Goal: Task Accomplishment & Management: Manage account settings

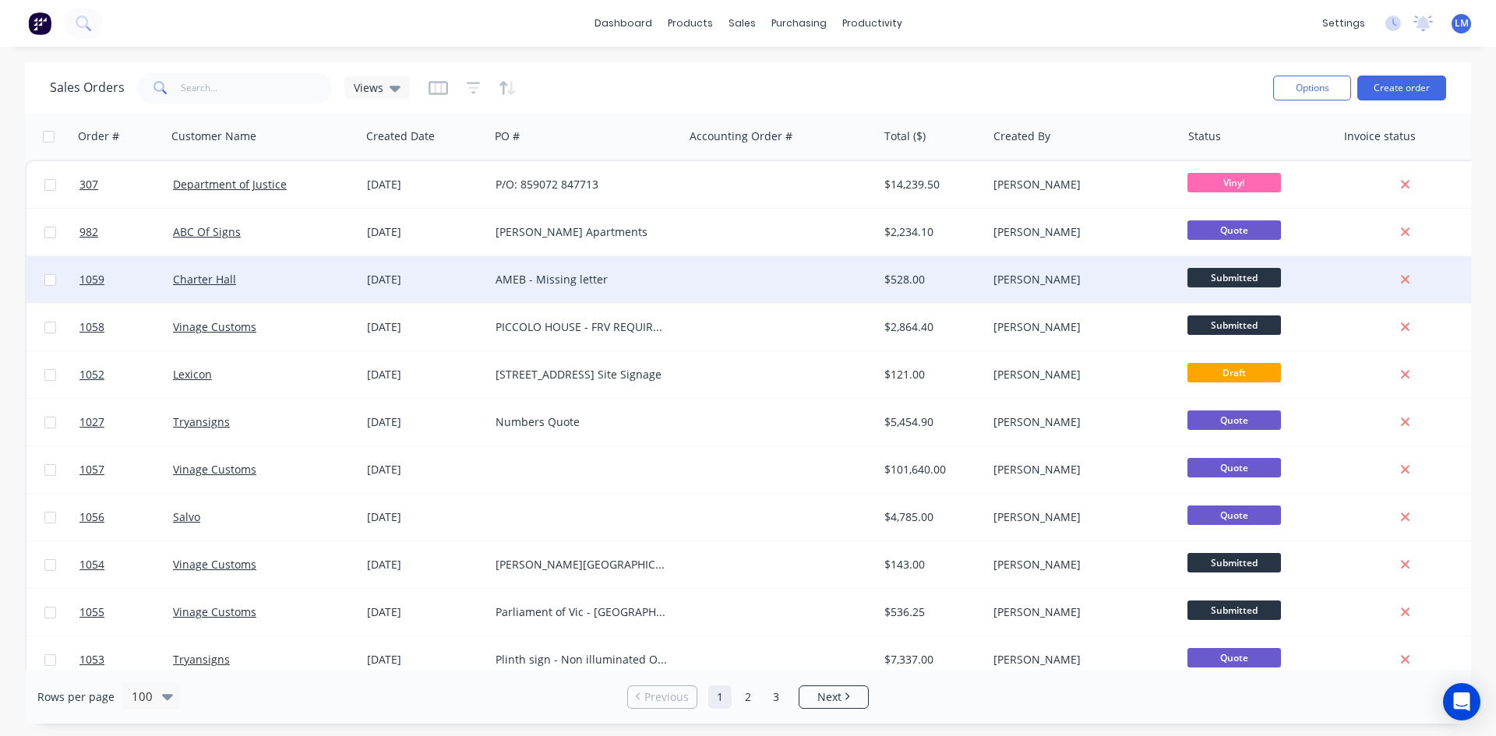
click at [565, 274] on div "AMEB - Missing letter" at bounding box center [582, 280] width 173 height 16
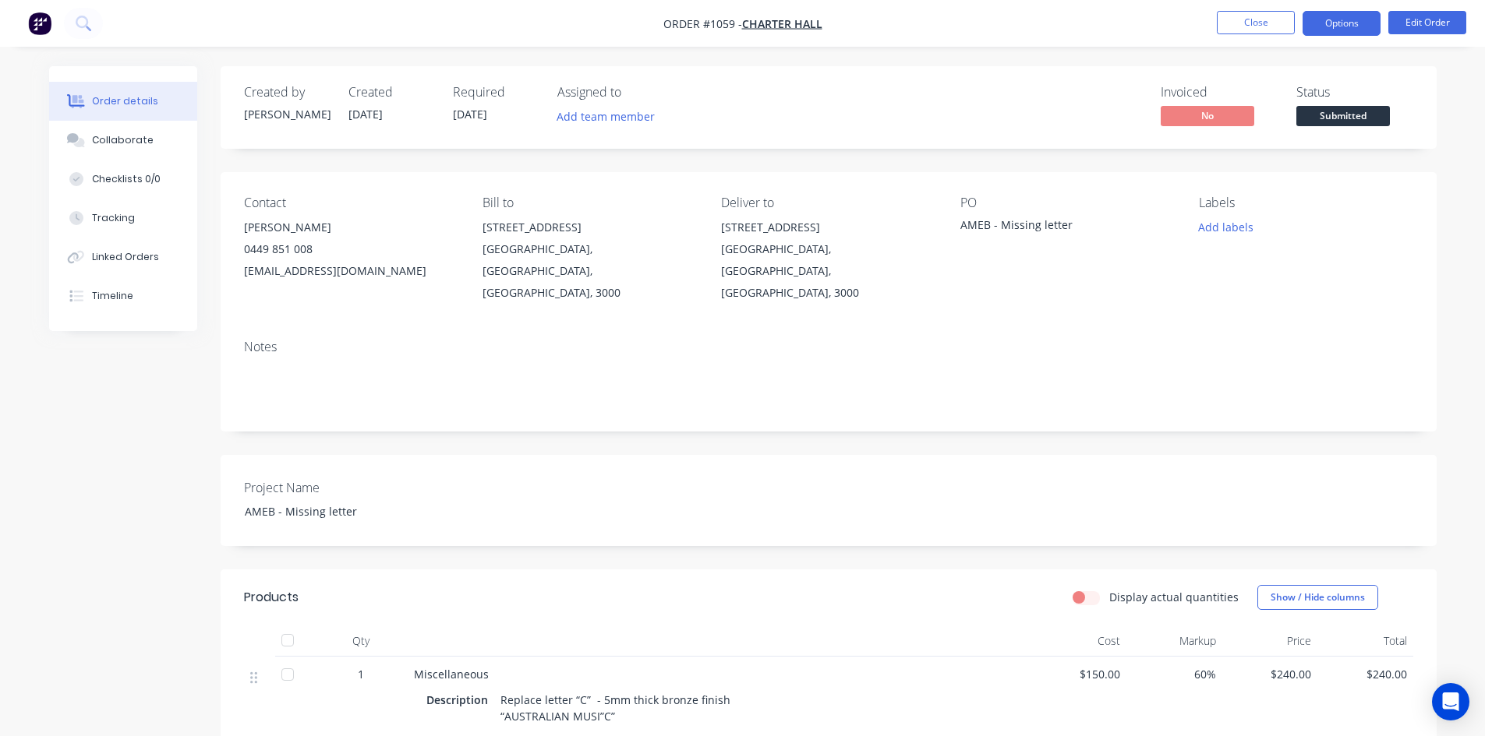
click at [1351, 23] on button "Options" at bounding box center [1341, 23] width 78 height 25
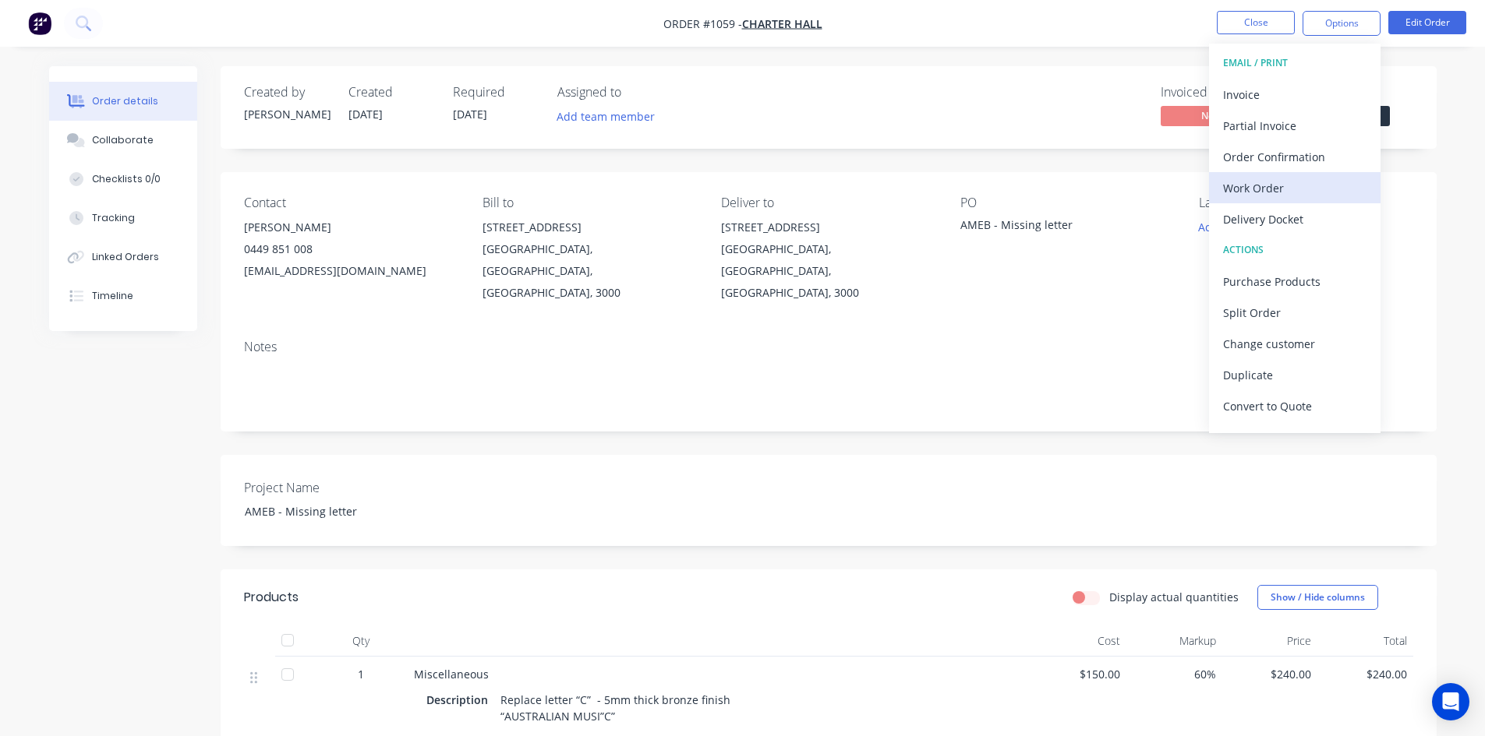
click at [1276, 179] on div "Work Order" at bounding box center [1294, 188] width 143 height 23
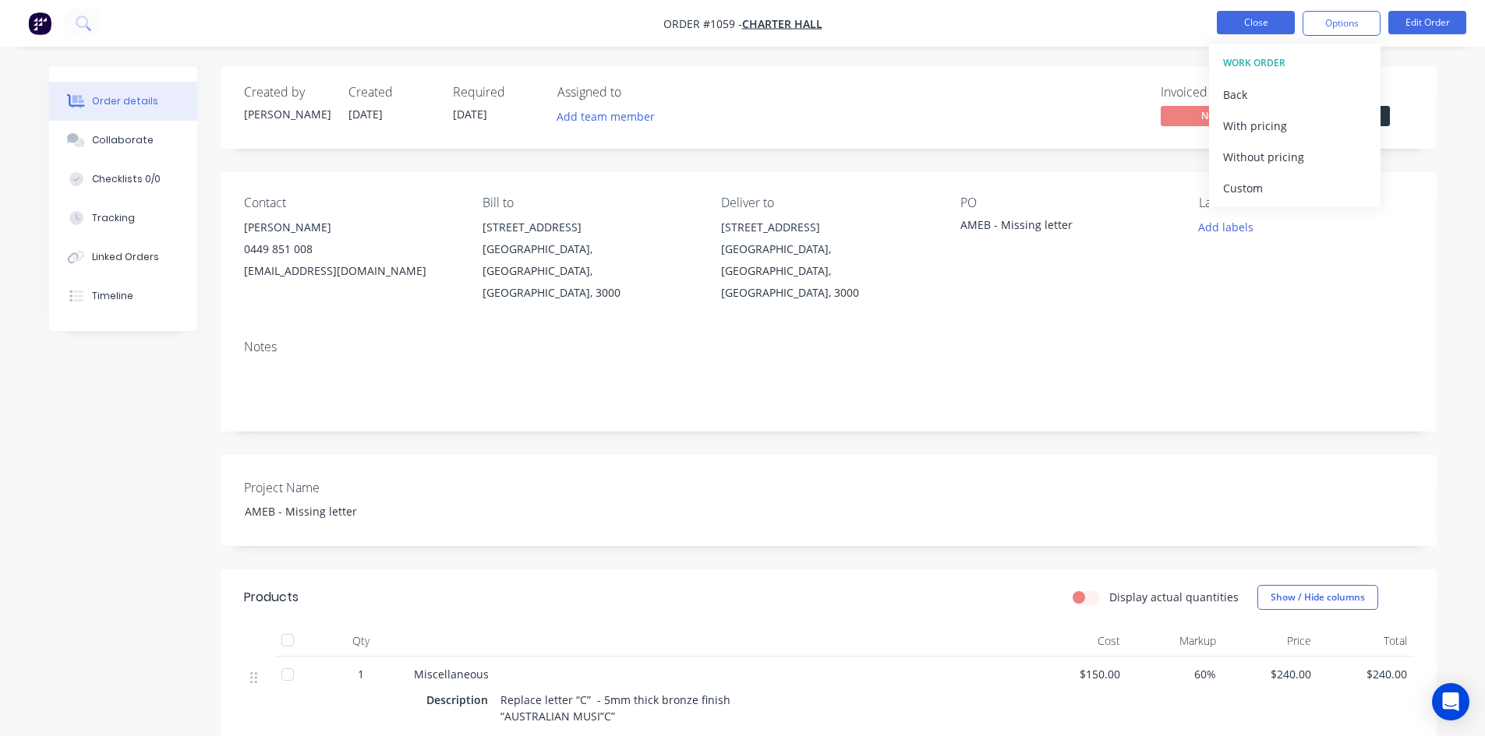
click at [1265, 26] on button "Close" at bounding box center [1256, 22] width 78 height 23
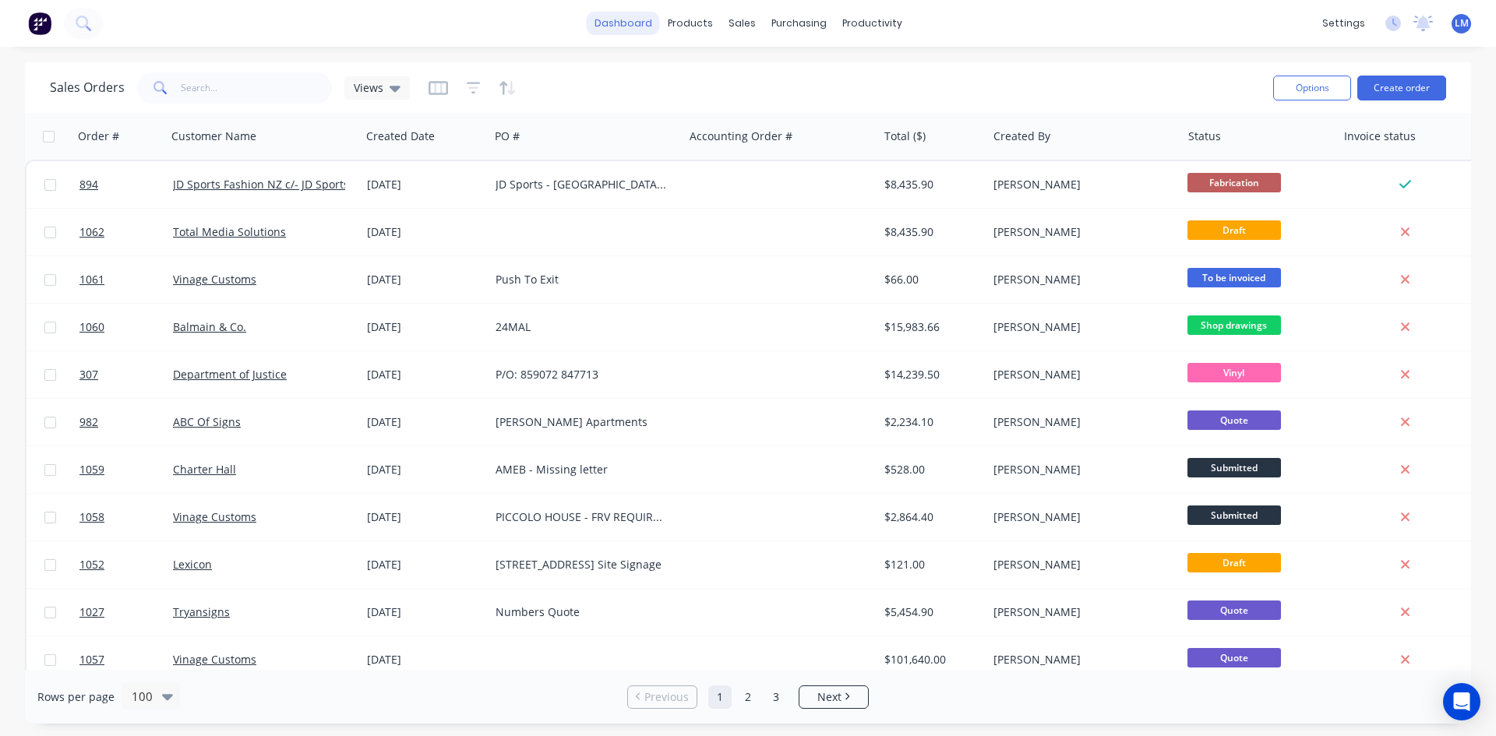
click at [620, 24] on link "dashboard" at bounding box center [623, 23] width 73 height 23
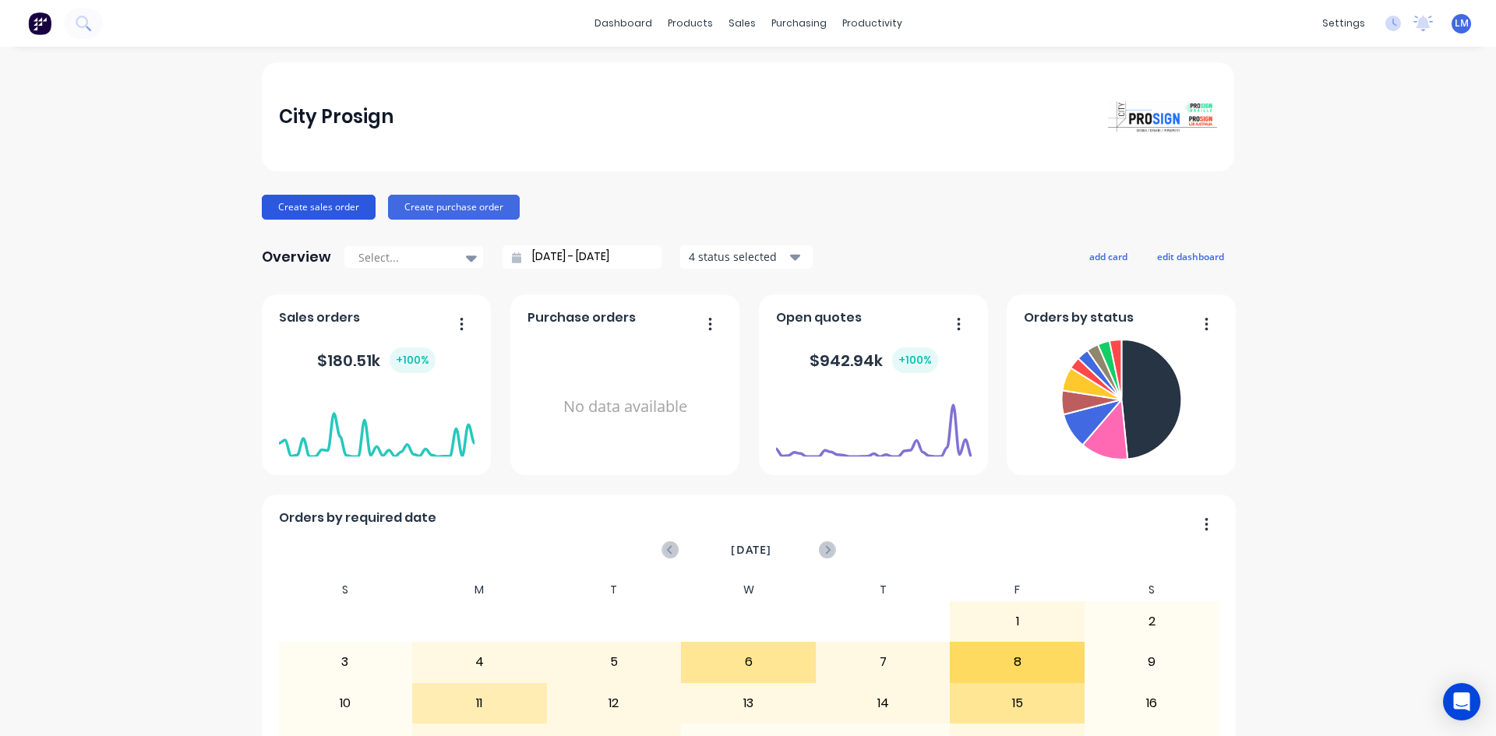
click at [331, 207] on button "Create sales order" at bounding box center [319, 207] width 114 height 25
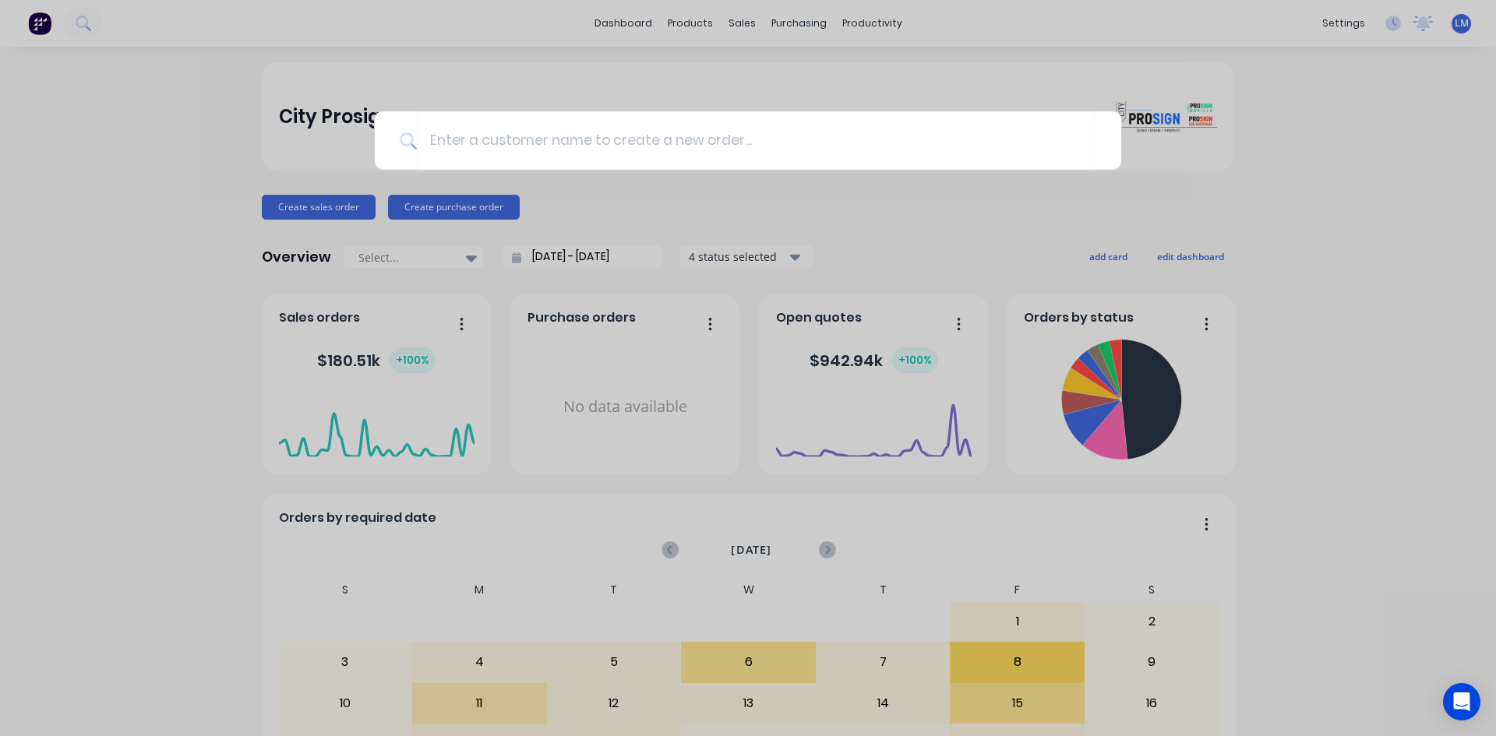
click at [132, 396] on div at bounding box center [748, 368] width 1496 height 736
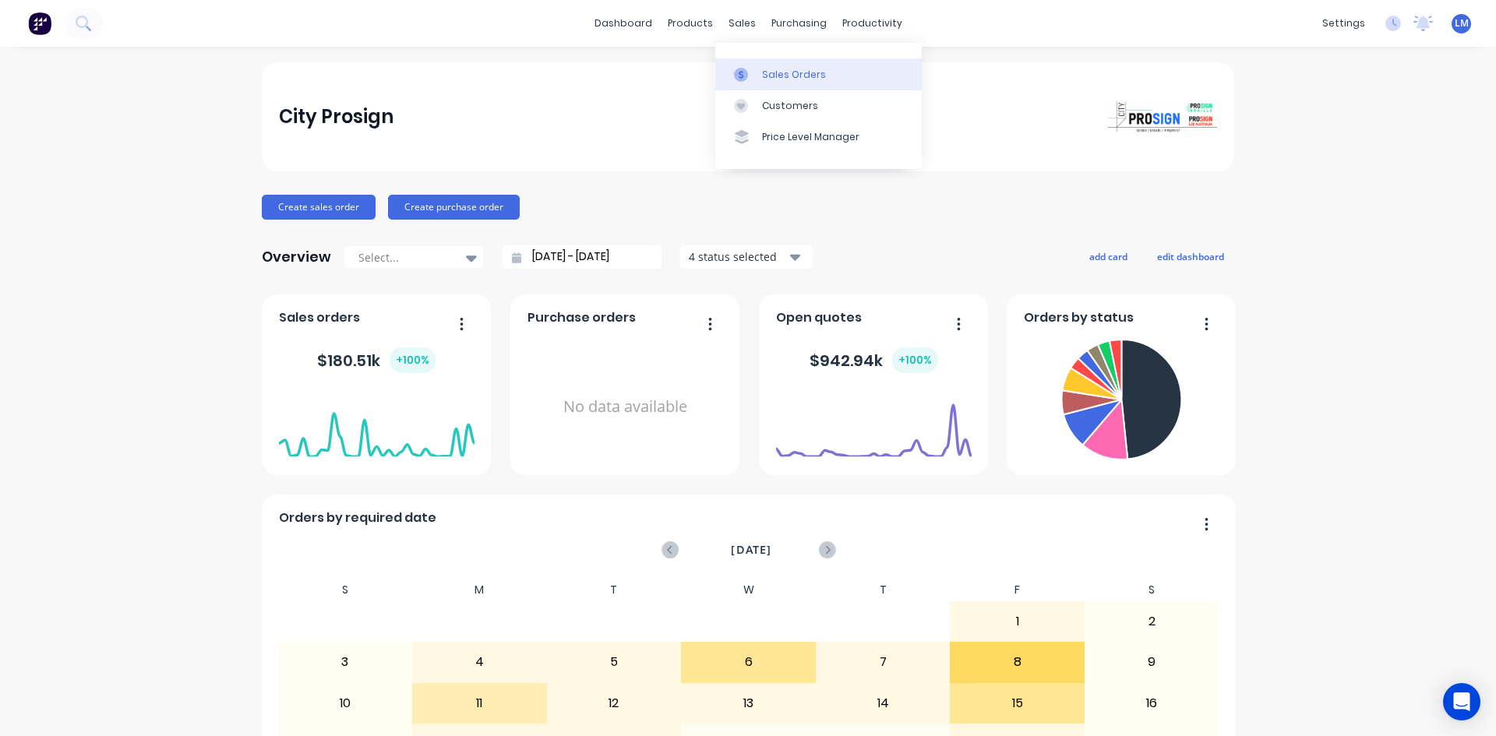
click at [774, 73] on div "Sales Orders" at bounding box center [794, 75] width 64 height 14
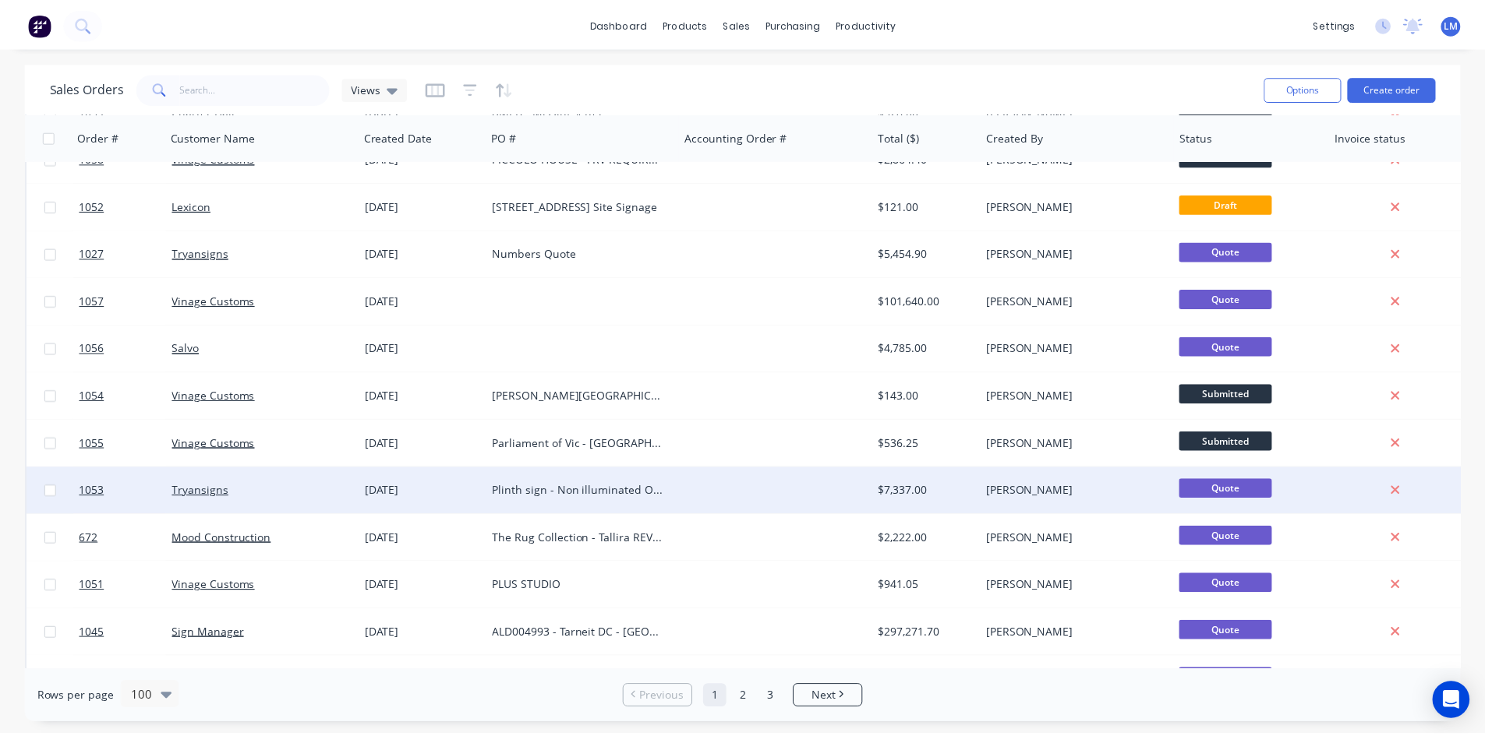
scroll to position [390, 0]
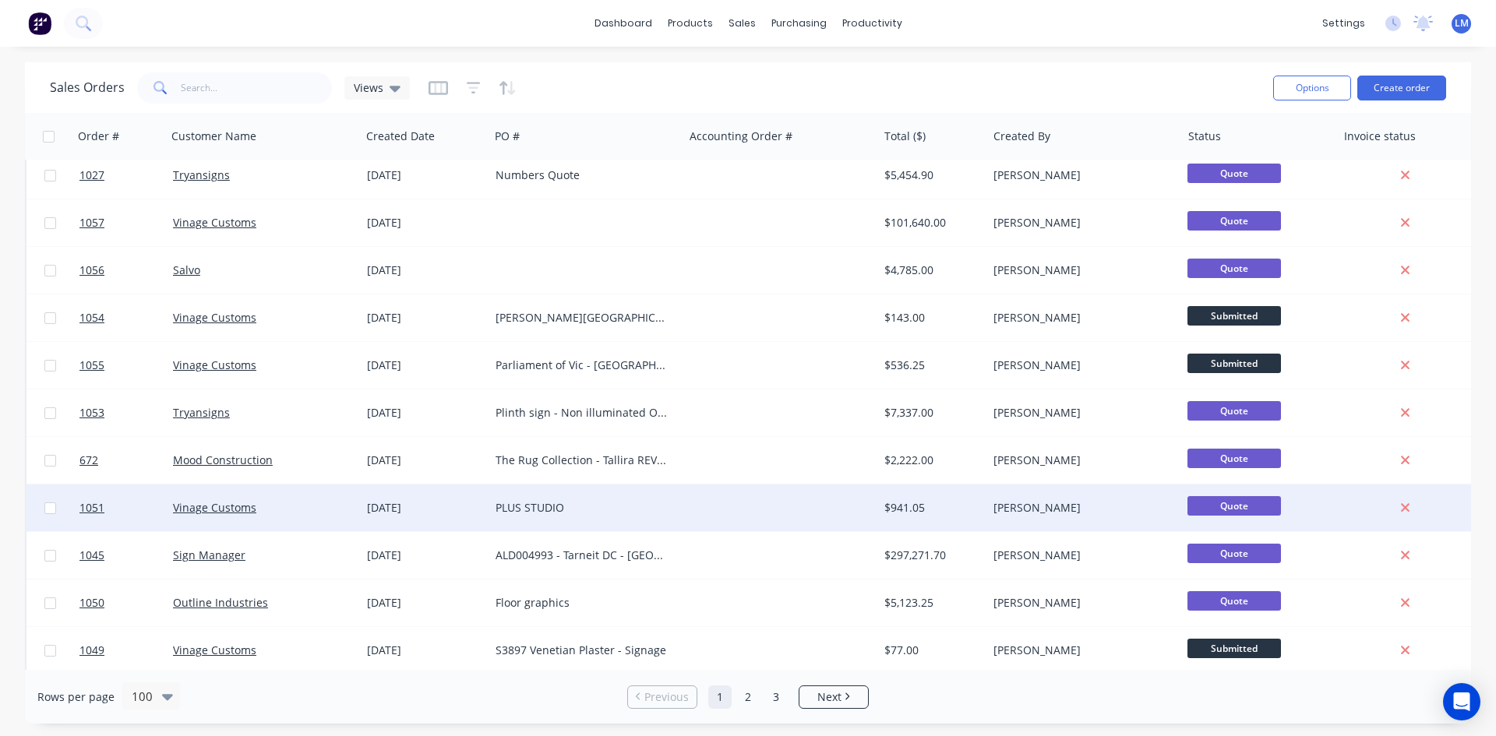
click at [323, 494] on div "Vinage Customs" at bounding box center [264, 508] width 194 height 47
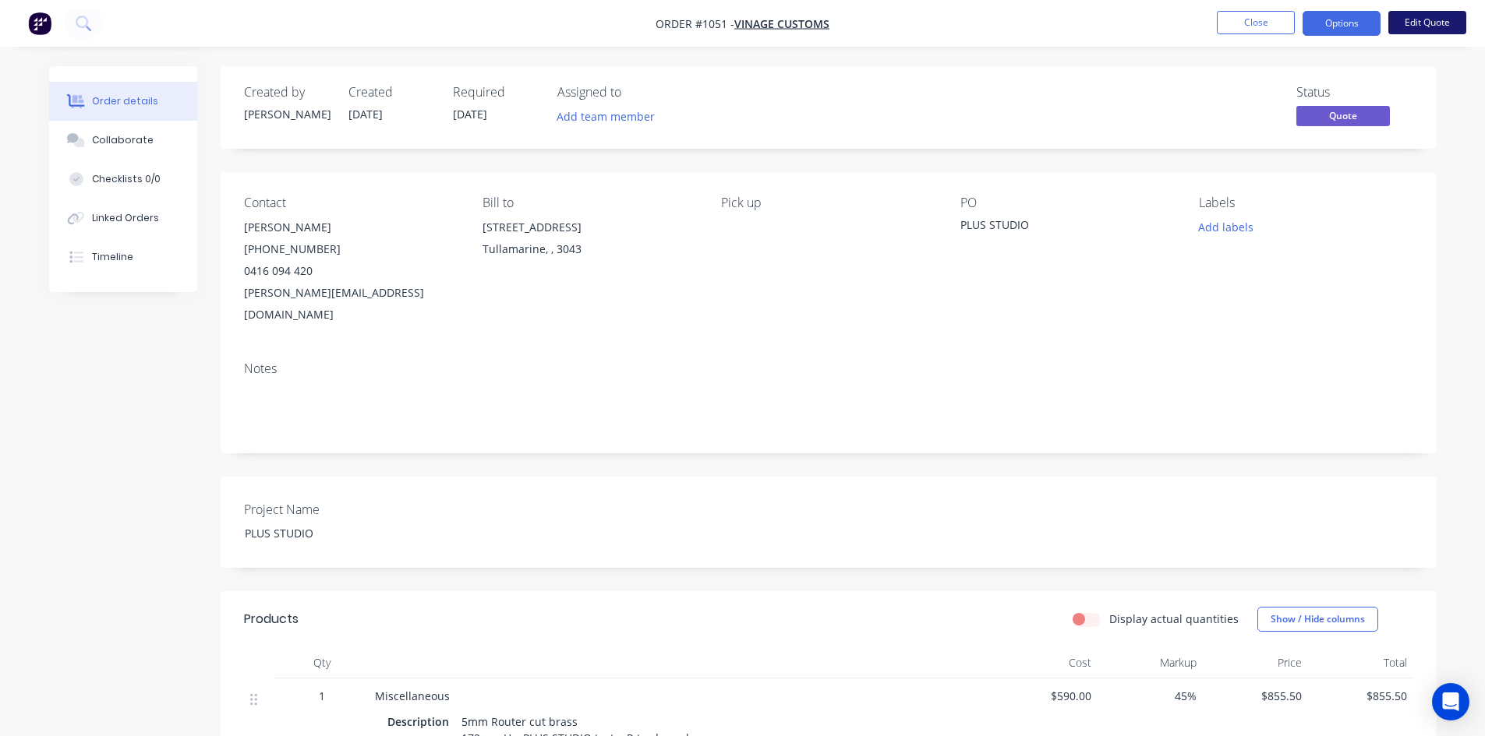
click at [1423, 22] on button "Edit Quote" at bounding box center [1427, 22] width 78 height 23
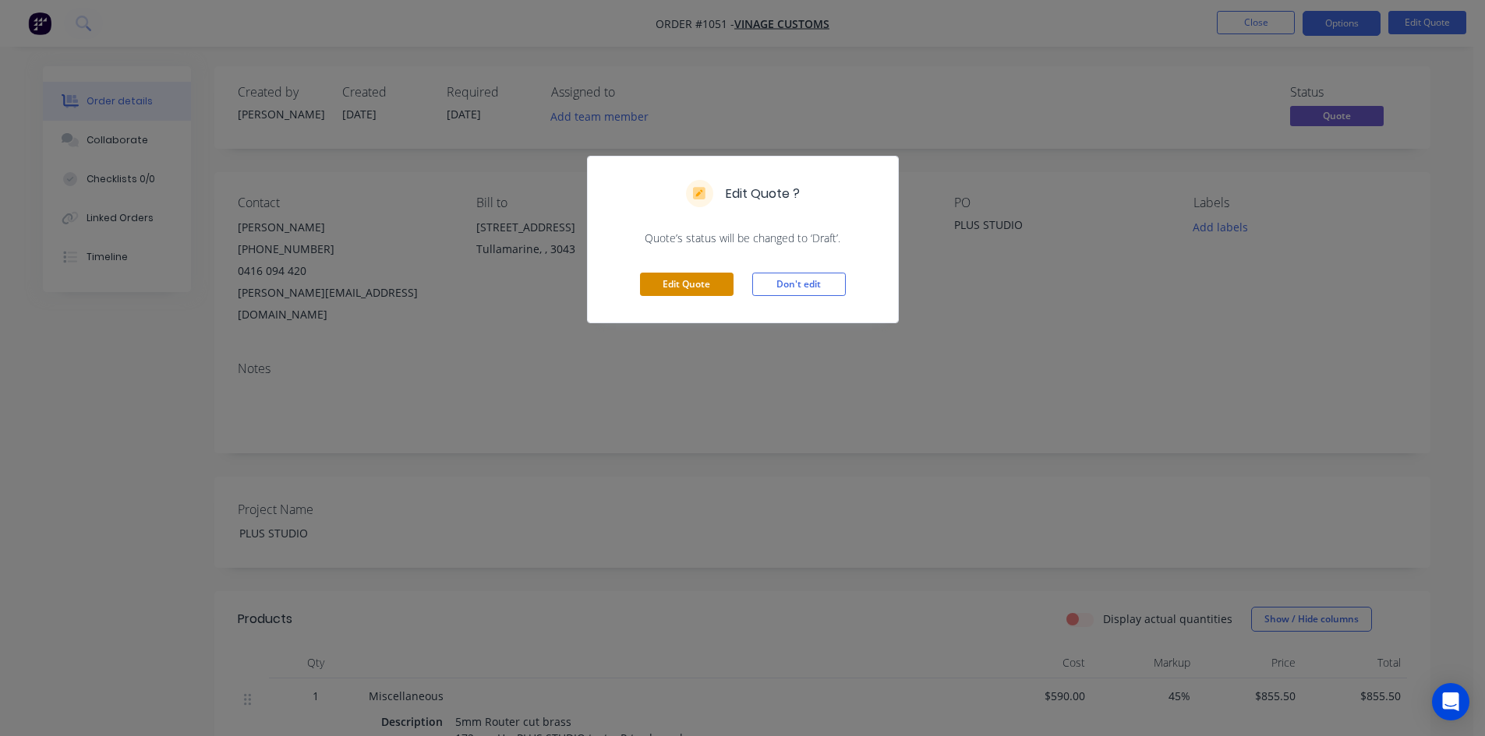
click at [697, 278] on button "Edit Quote" at bounding box center [687, 284] width 94 height 23
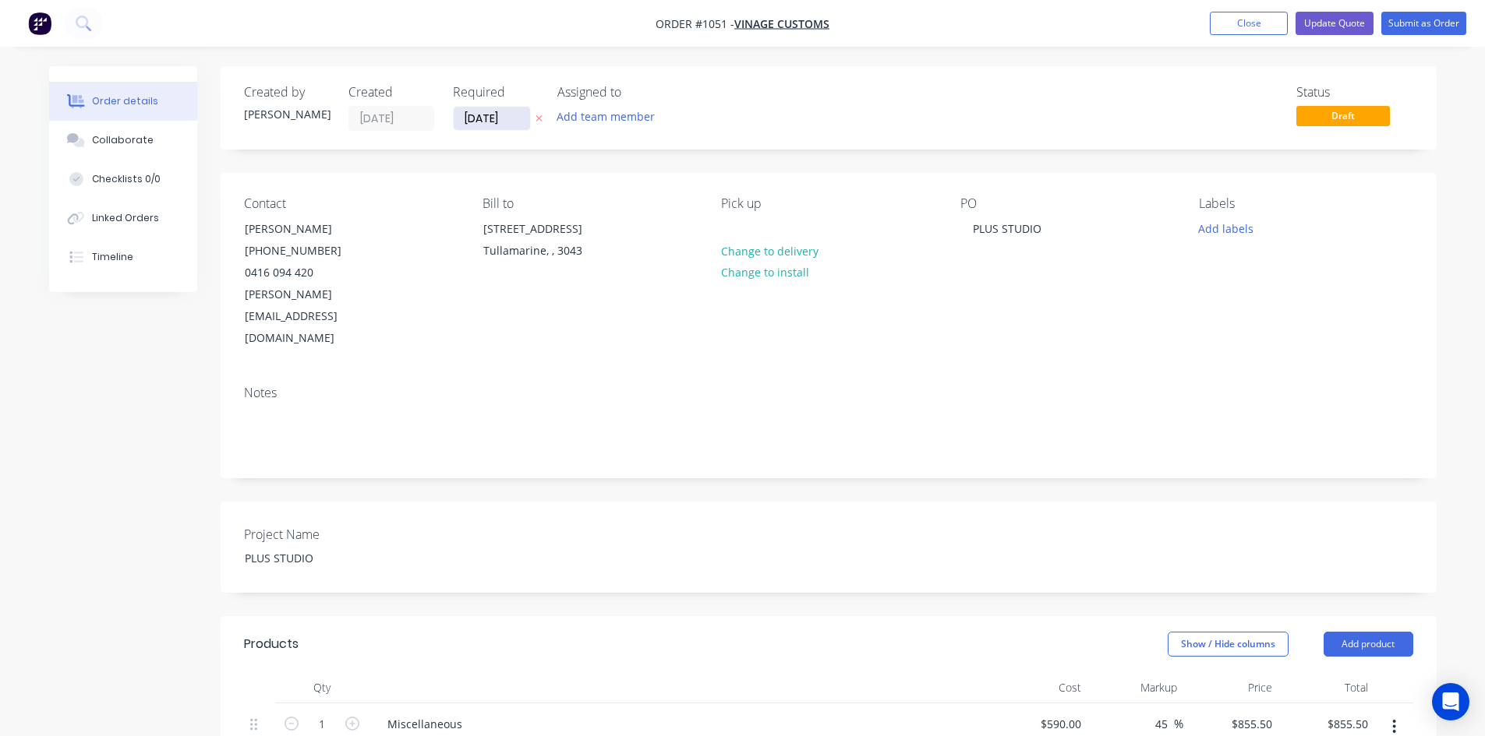
click at [501, 118] on input "[DATE]" at bounding box center [492, 118] width 76 height 23
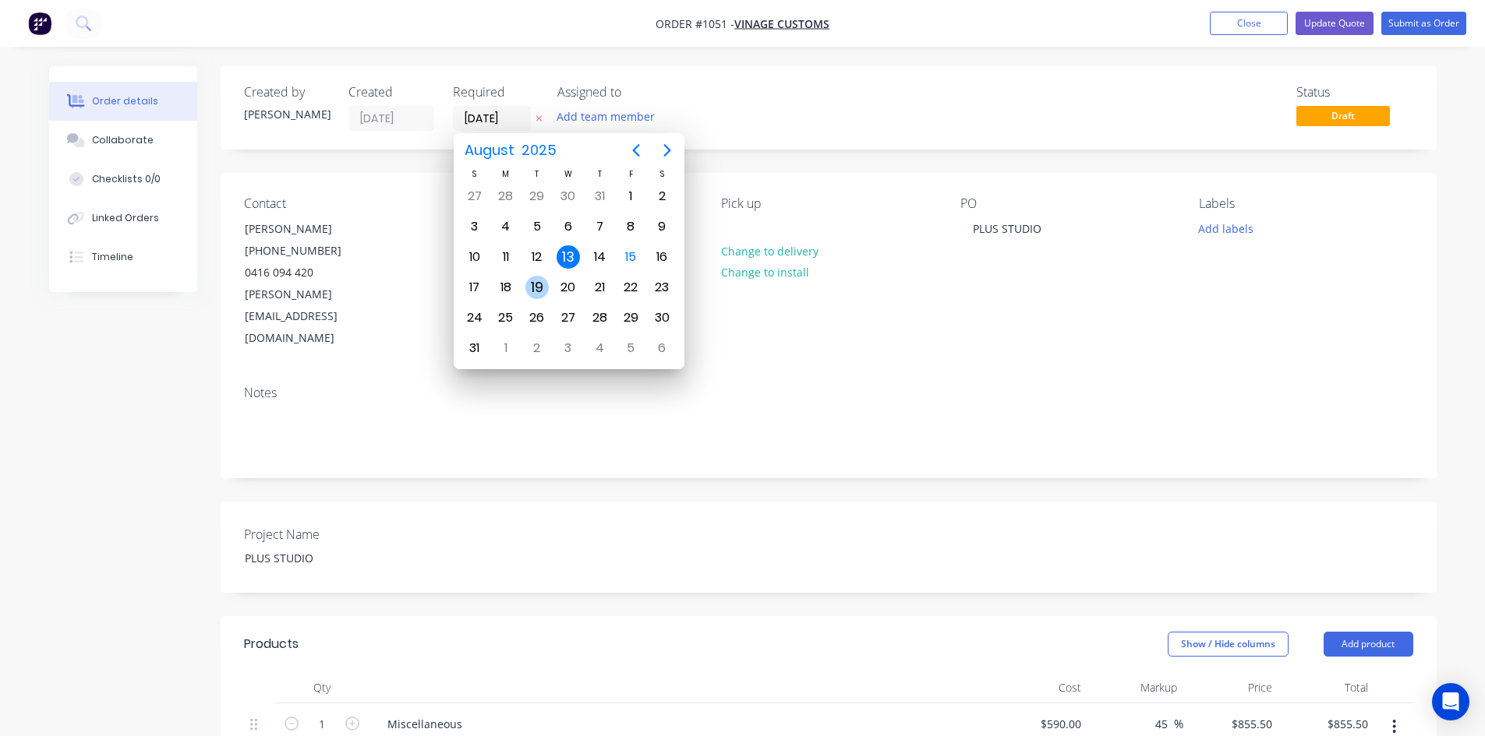
click at [542, 288] on div "19" at bounding box center [536, 287] width 23 height 23
type input "[DATE]"
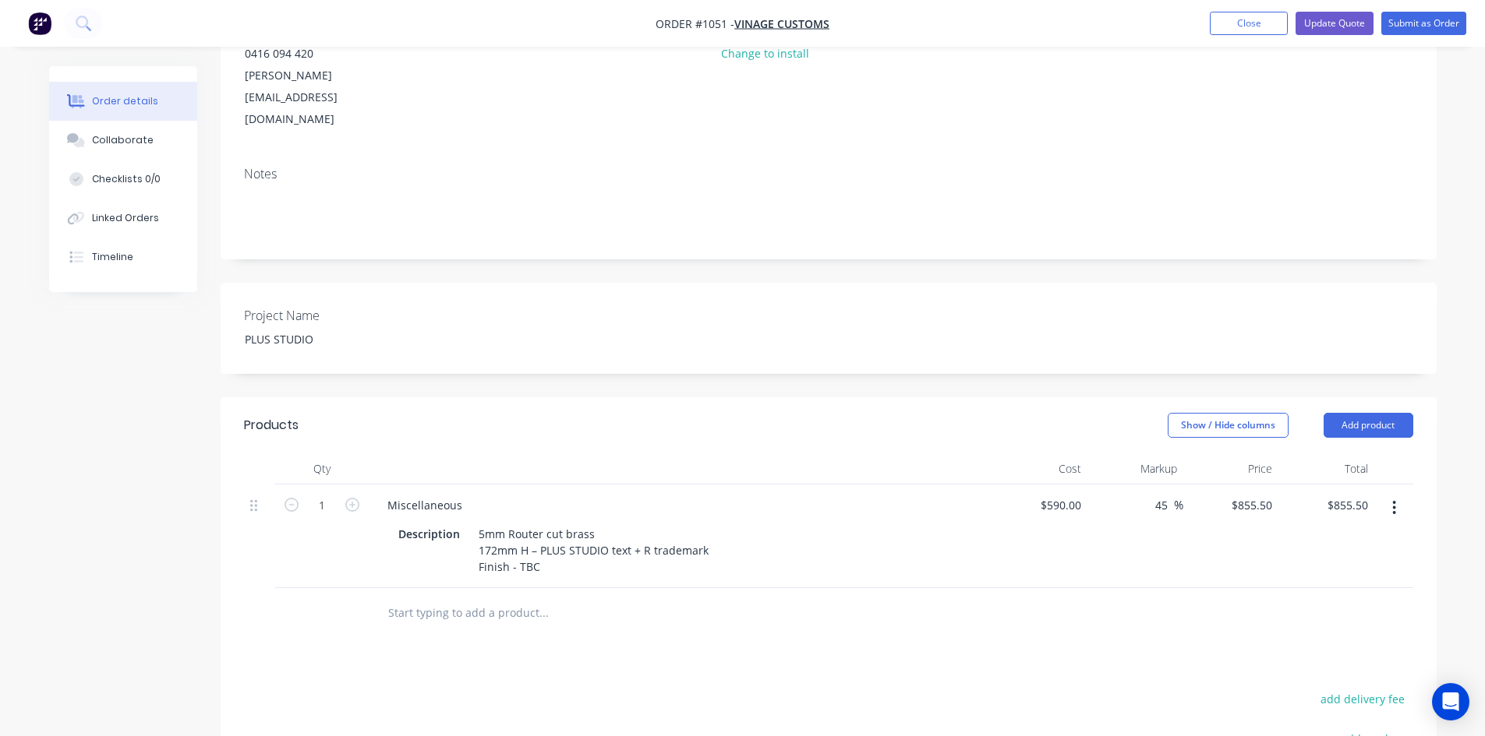
scroll to position [234, 0]
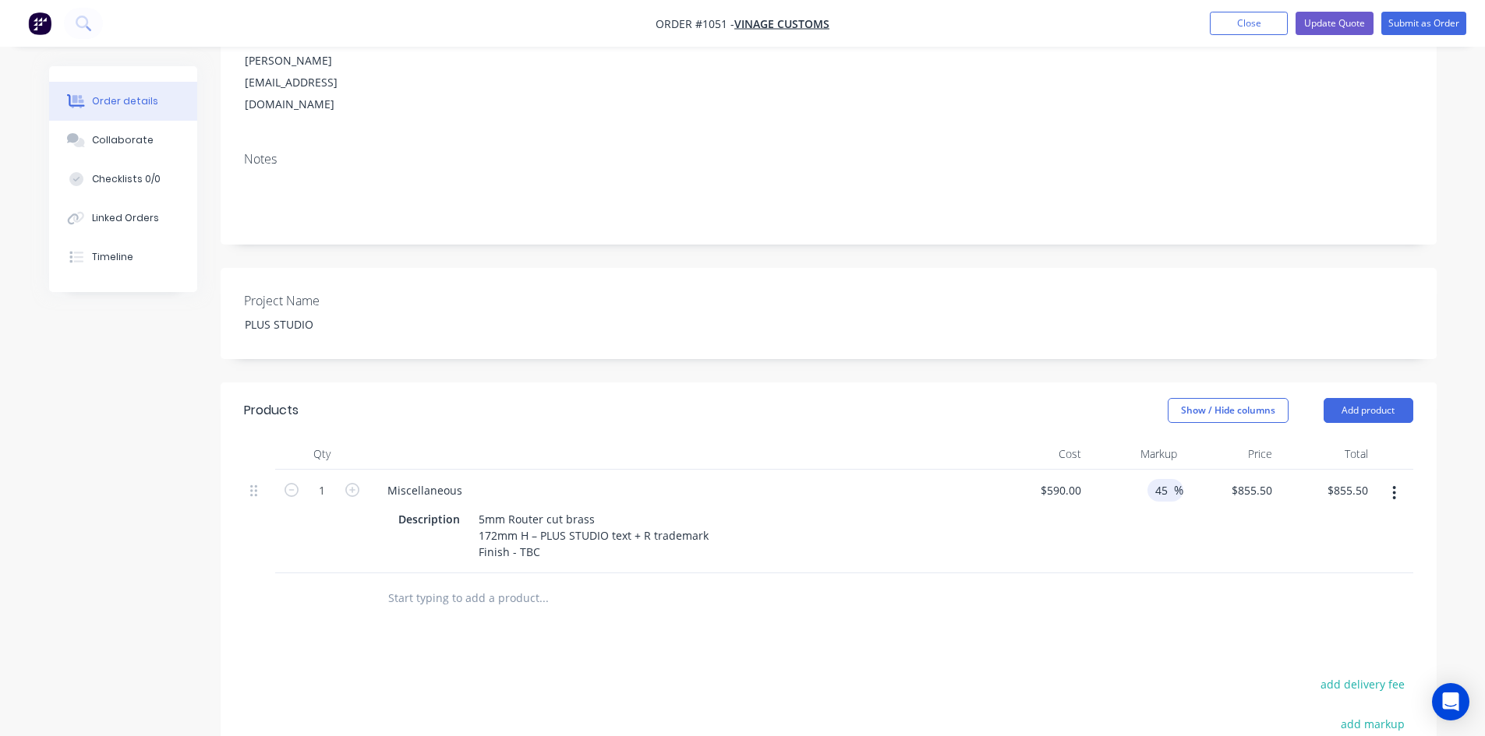
click at [1160, 479] on input "45" at bounding box center [1163, 490] width 20 height 23
type input "40"
type input "$826.00"
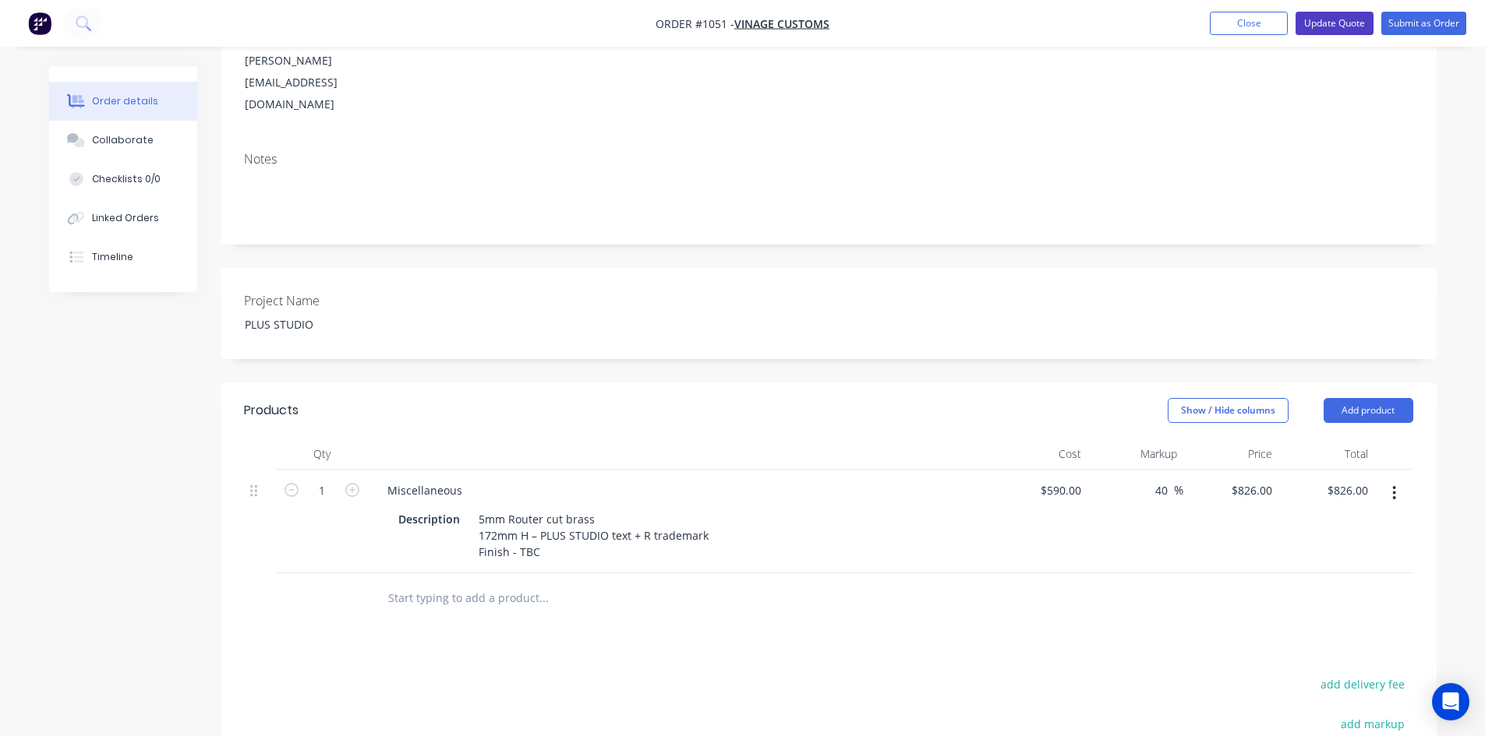
click at [1340, 21] on button "Update Quote" at bounding box center [1334, 23] width 78 height 23
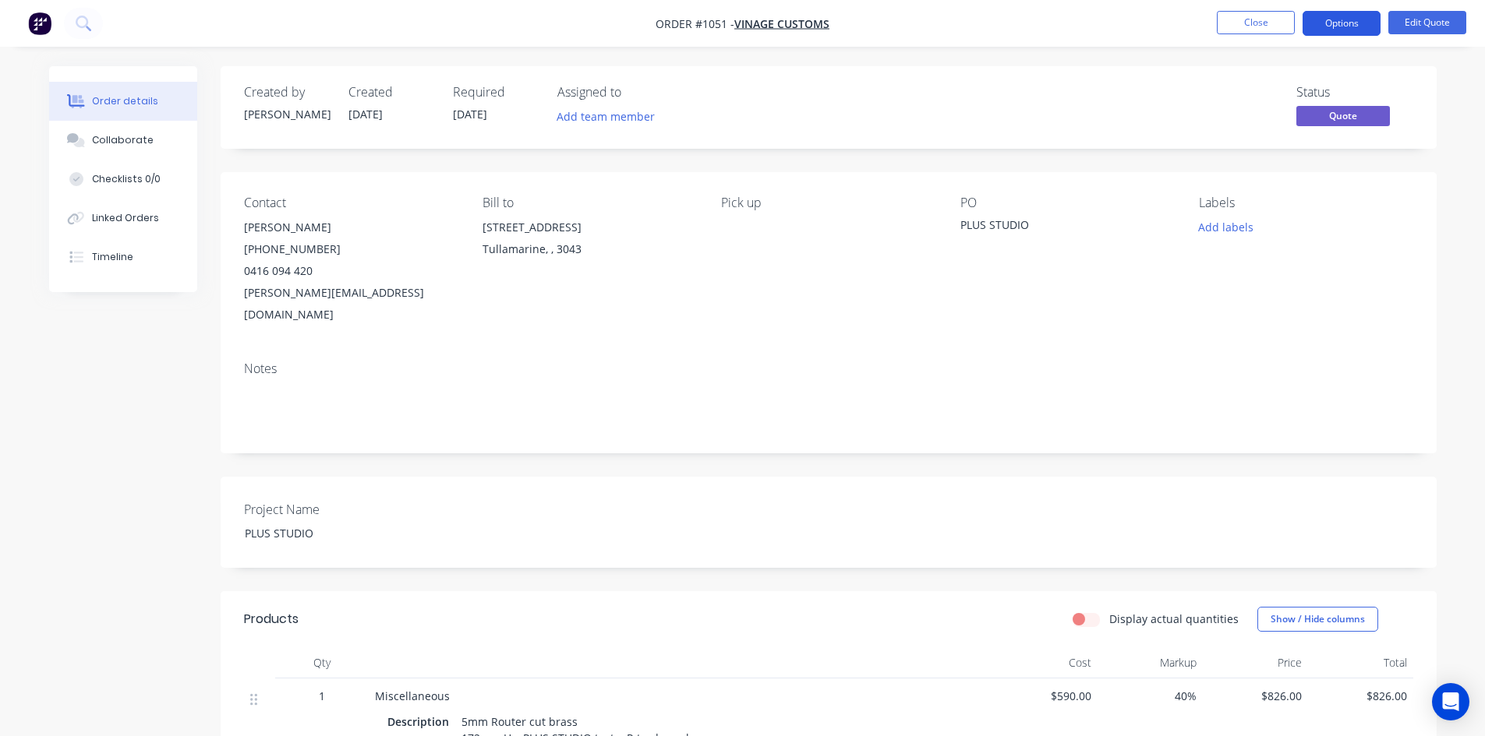
click at [1341, 23] on button "Options" at bounding box center [1341, 23] width 78 height 25
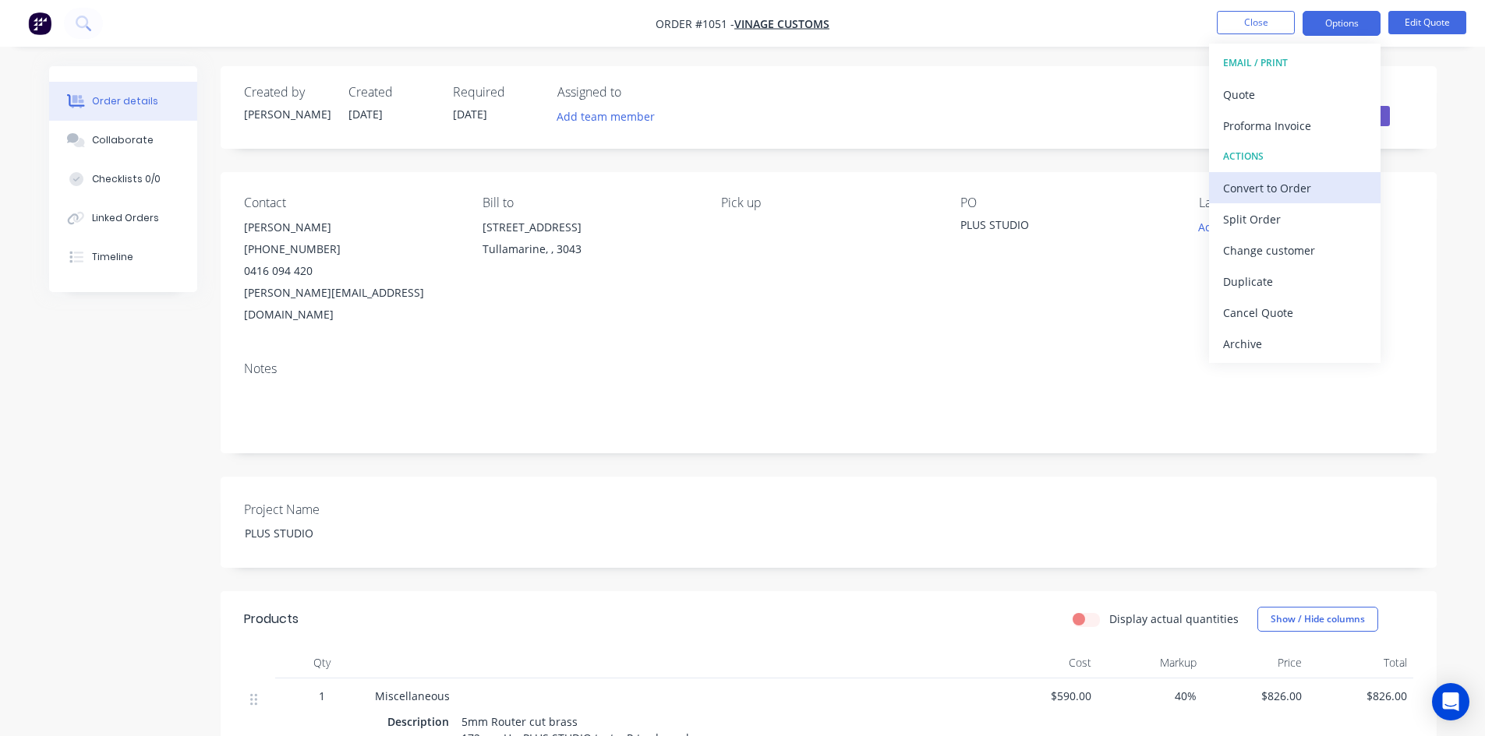
click at [1275, 196] on div "Convert to Order" at bounding box center [1294, 188] width 143 height 23
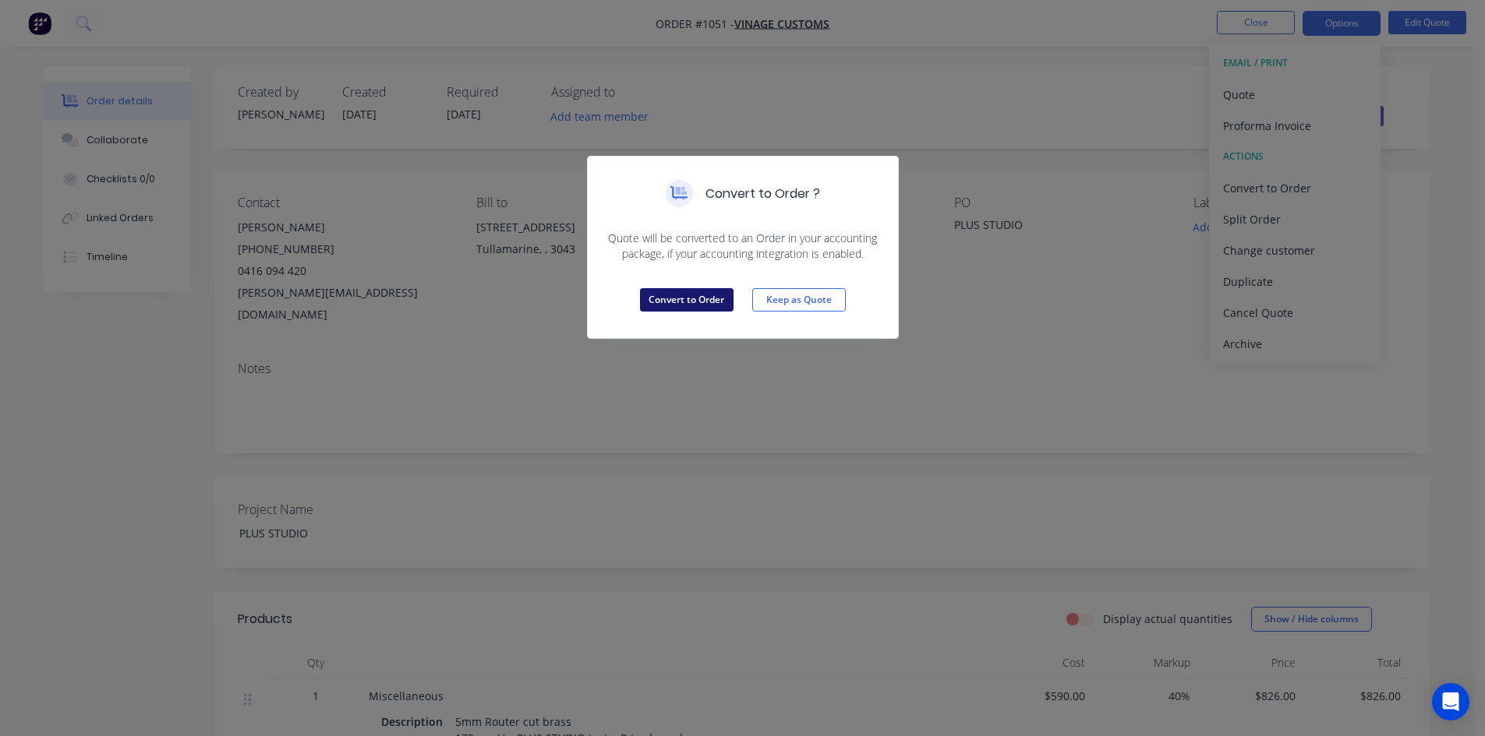
click at [698, 300] on button "Convert to Order" at bounding box center [687, 299] width 94 height 23
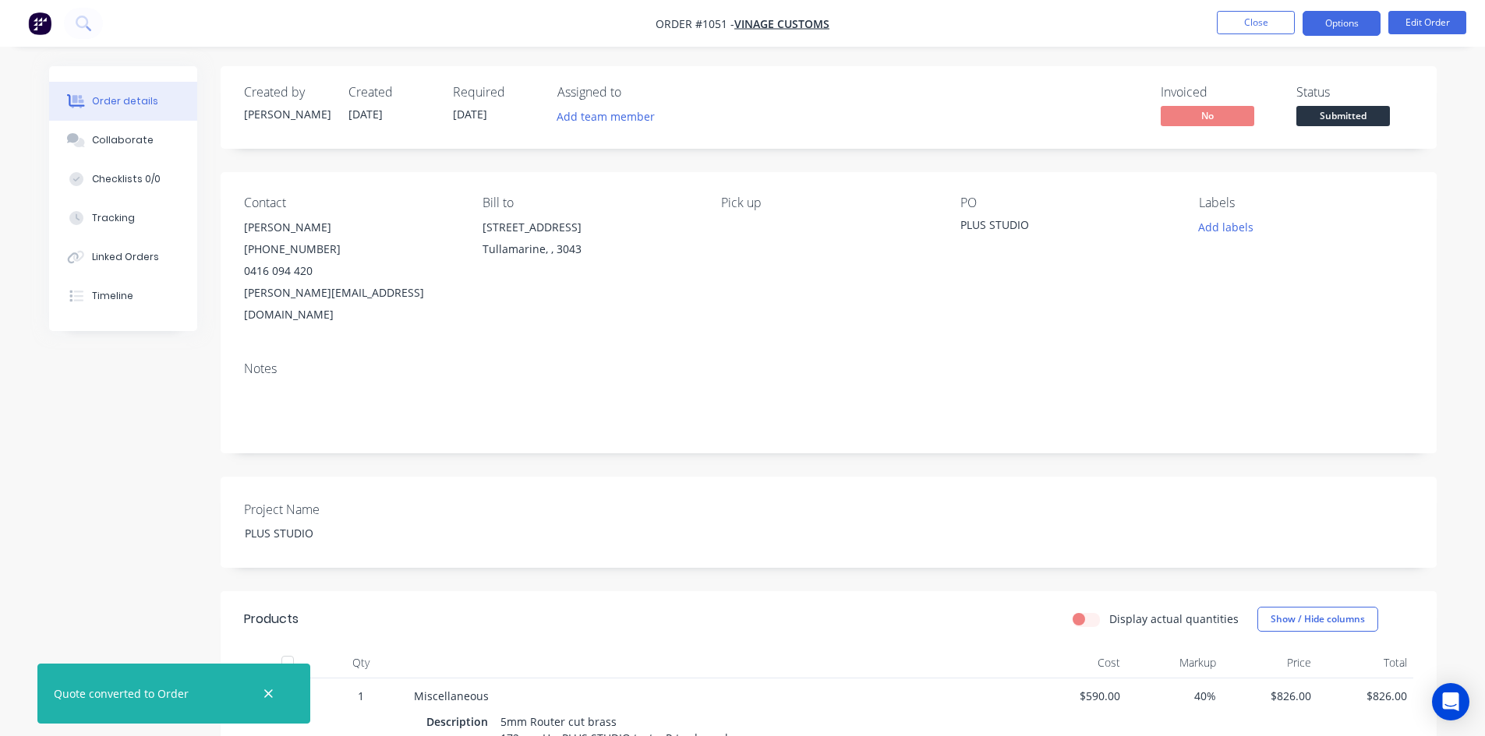
click at [1326, 22] on button "Options" at bounding box center [1341, 23] width 78 height 25
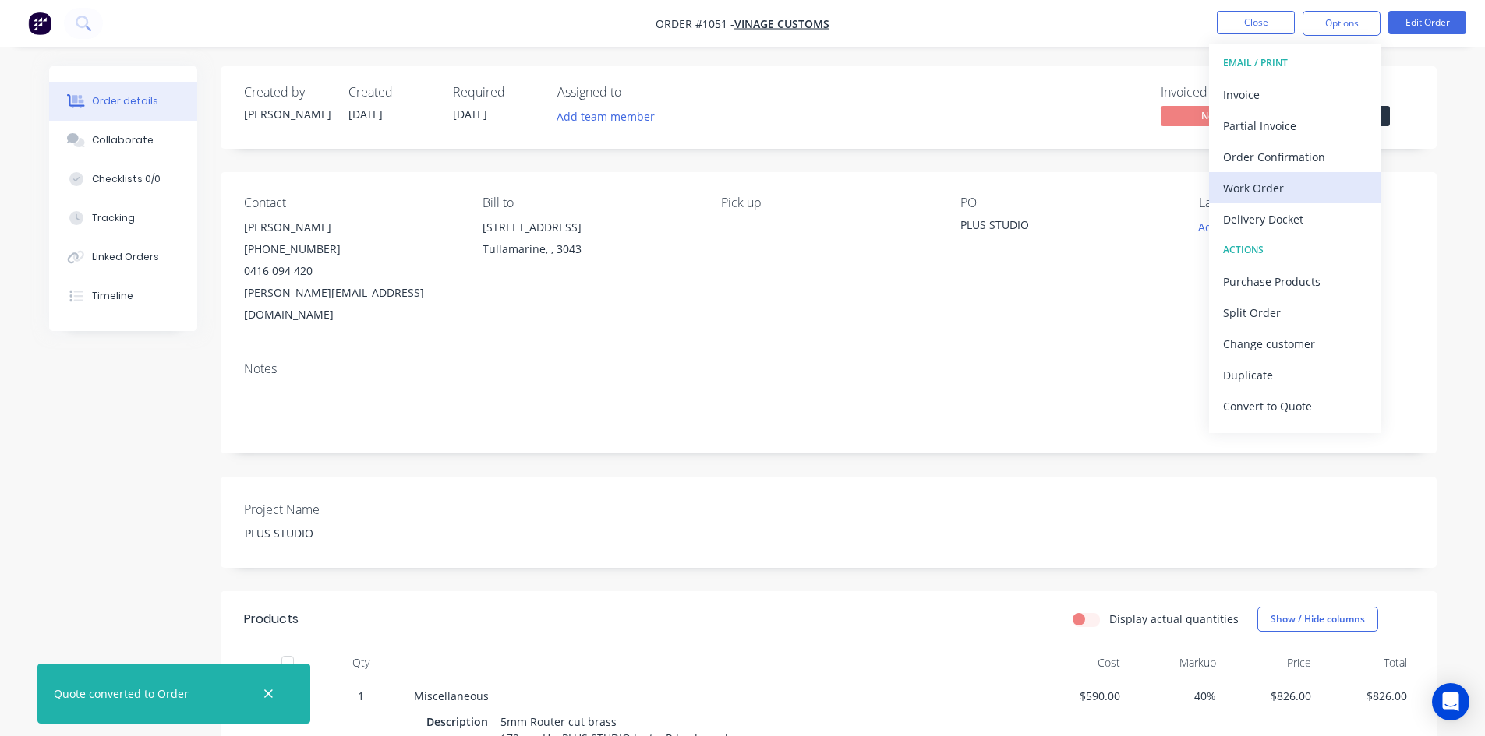
click at [1273, 182] on div "Work Order" at bounding box center [1294, 188] width 143 height 23
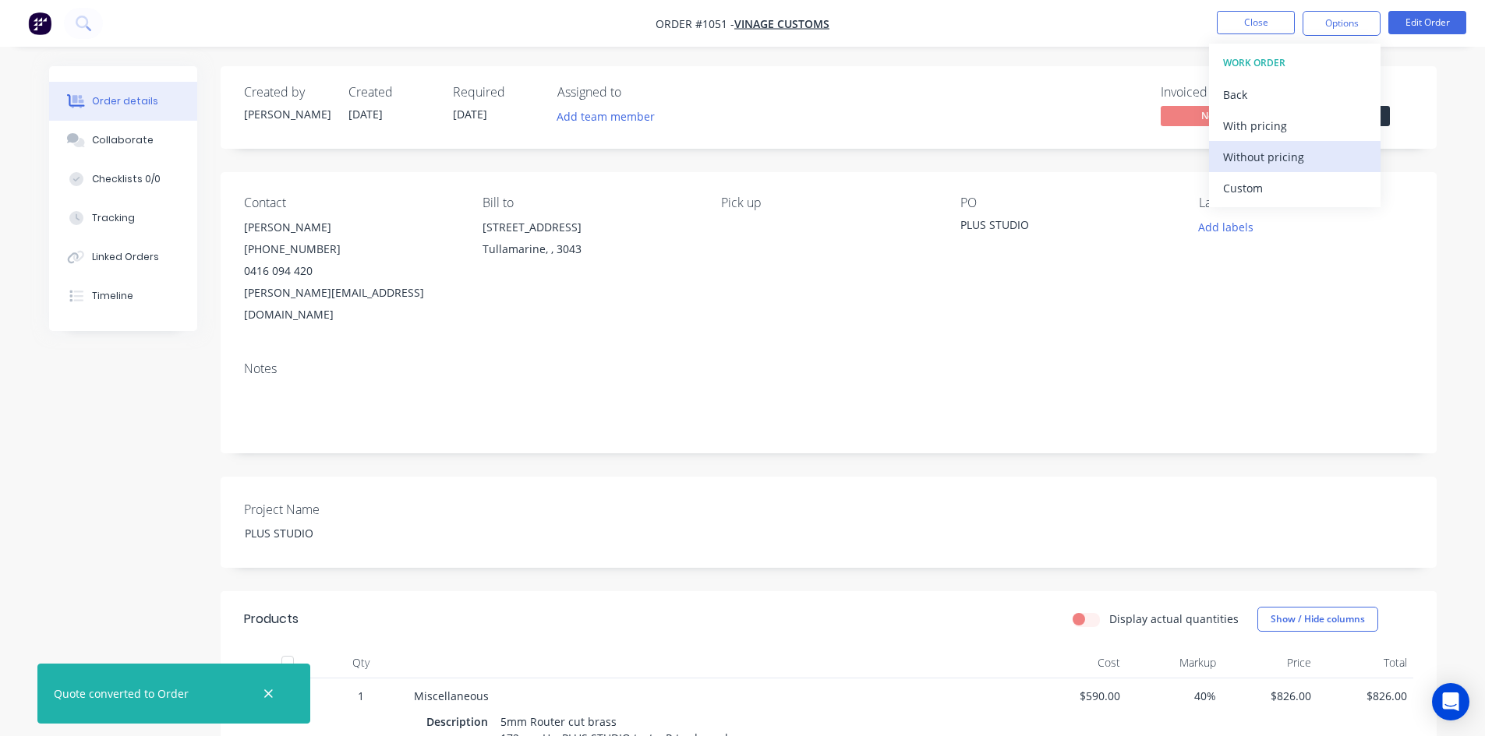
click at [1269, 160] on div "Without pricing" at bounding box center [1294, 157] width 143 height 23
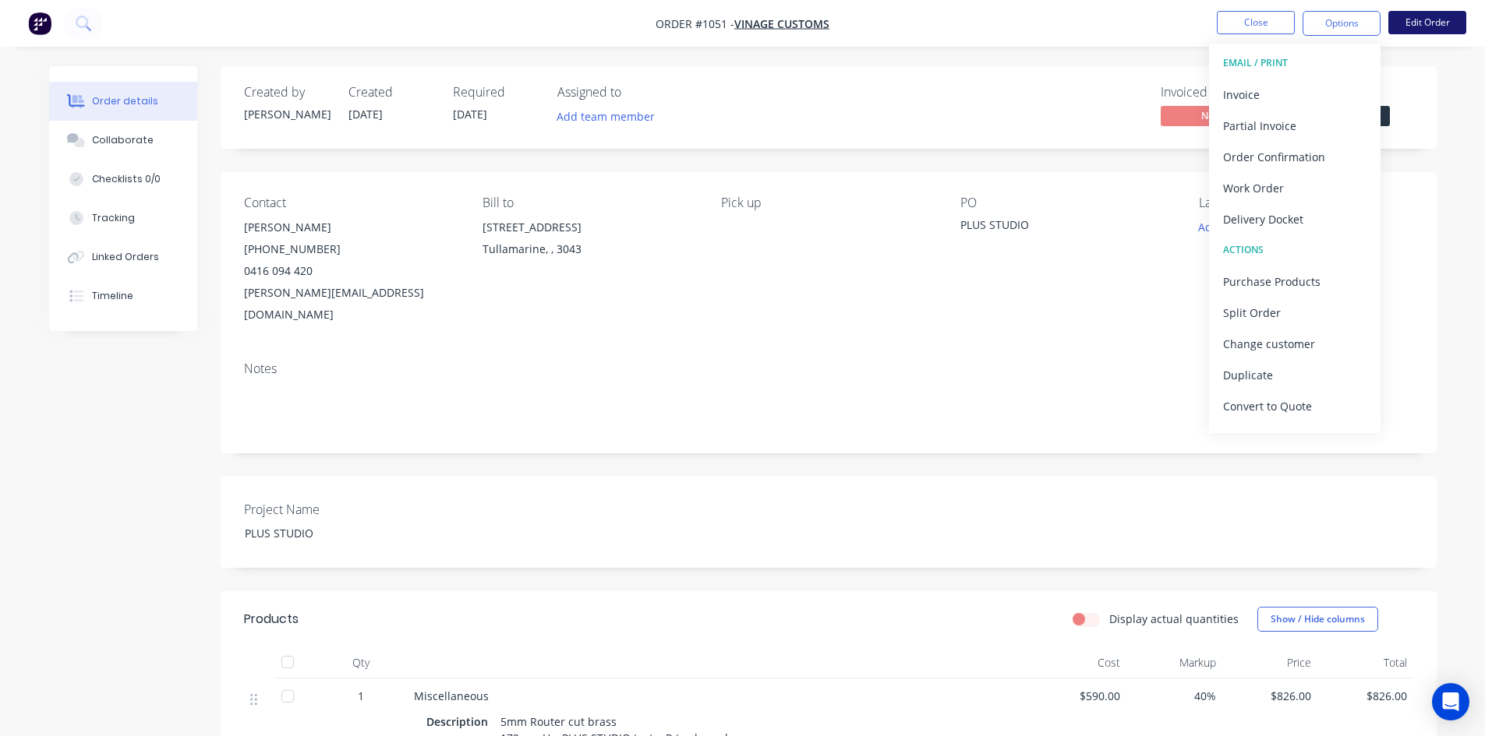
click at [1406, 23] on button "Edit Order" at bounding box center [1427, 22] width 78 height 23
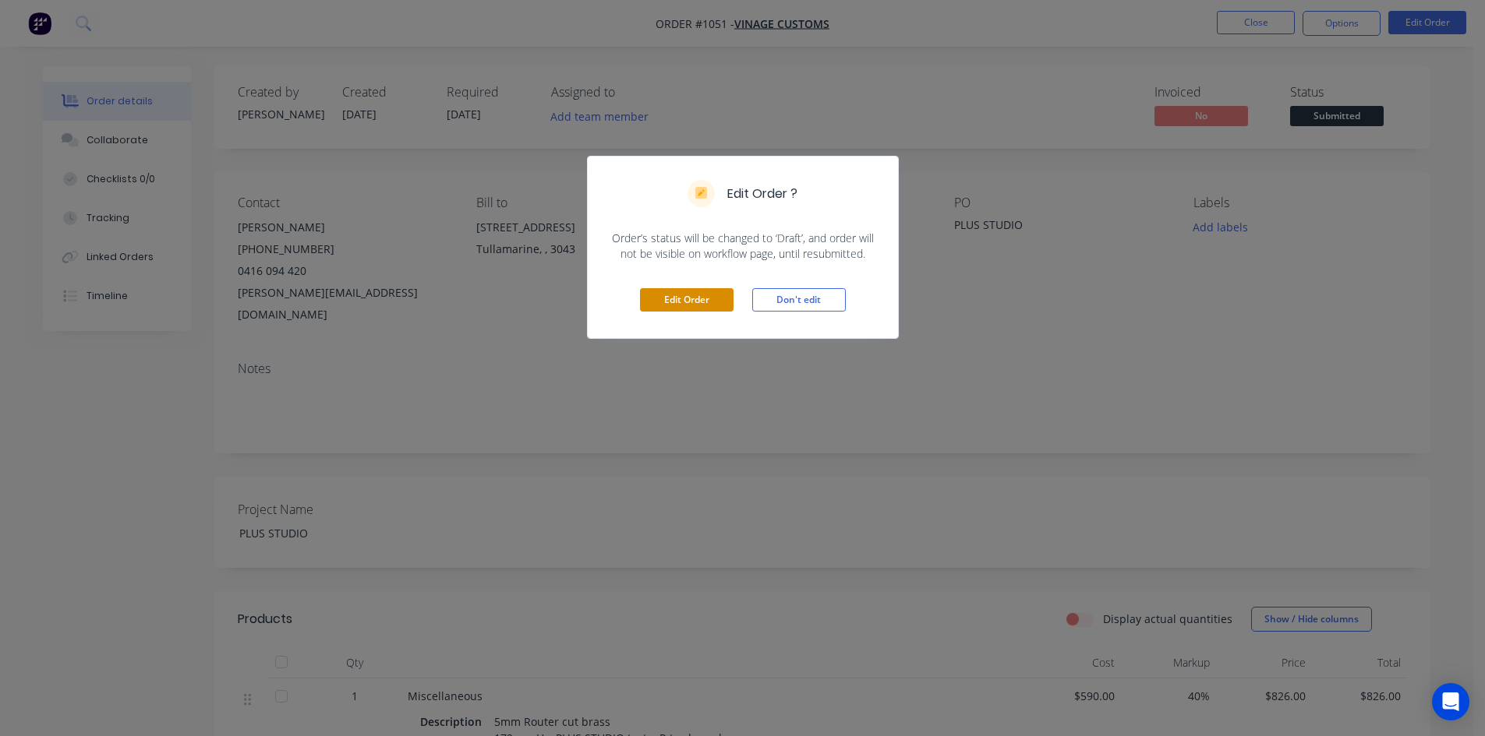
click at [697, 298] on button "Edit Order" at bounding box center [687, 299] width 94 height 23
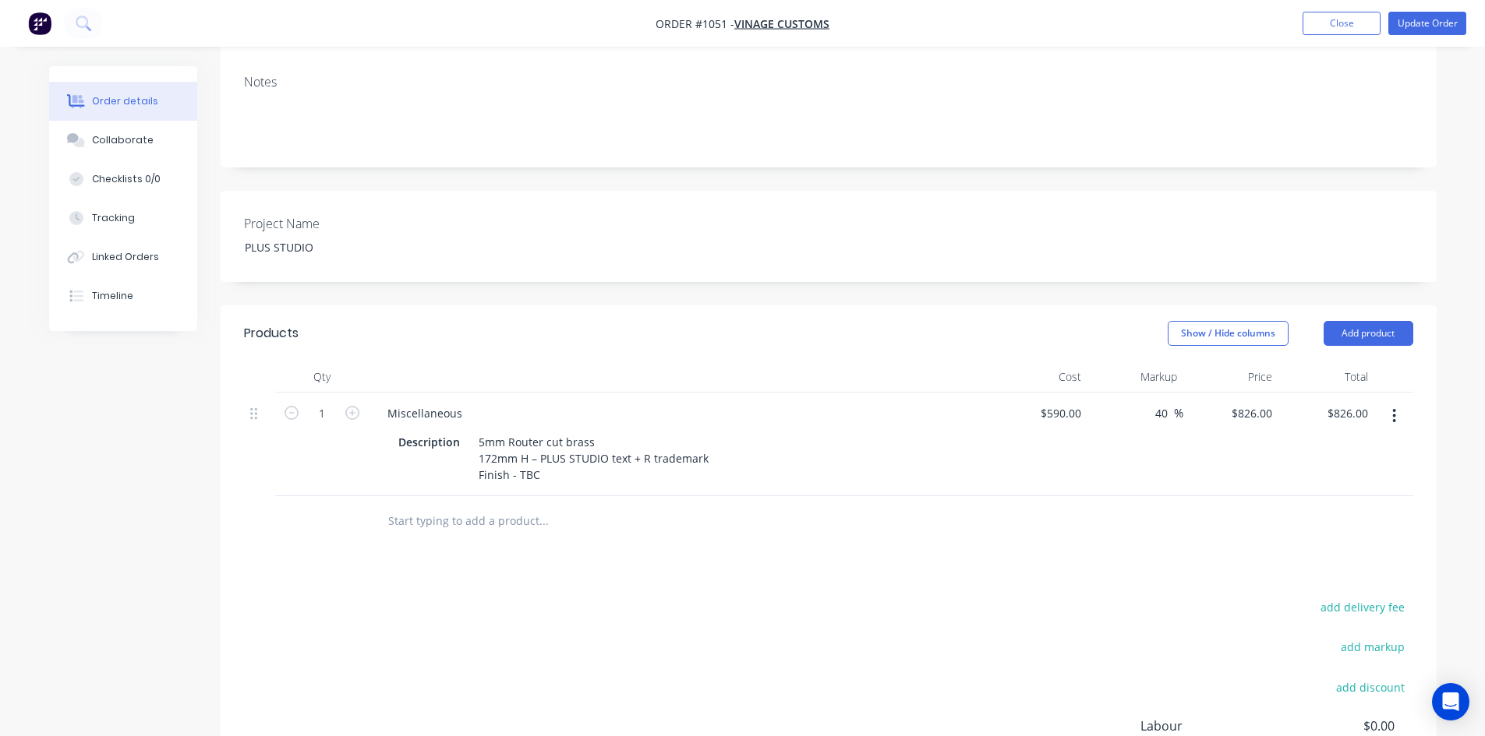
scroll to position [312, 0]
click at [559, 436] on div "5mm Router cut brass 172mm H – PLUS STUDIO text + R trademark Finish - TBC" at bounding box center [593, 457] width 242 height 55
click at [558, 436] on div "5mm Router cut brass 172mm H – PLUS STUDIO text + R trademark Finish - TBCN" at bounding box center [593, 457] width 242 height 55
click at [609, 514] on div "Products Show / Hide columns Add product Qty Cost Markup Price Total 1 Miscella…" at bounding box center [829, 613] width 1216 height 616
click at [539, 436] on div "5mm Router cut brass 172mm H – PLUS STUDIO text + R trademark Finish - TBCN" at bounding box center [593, 457] width 242 height 55
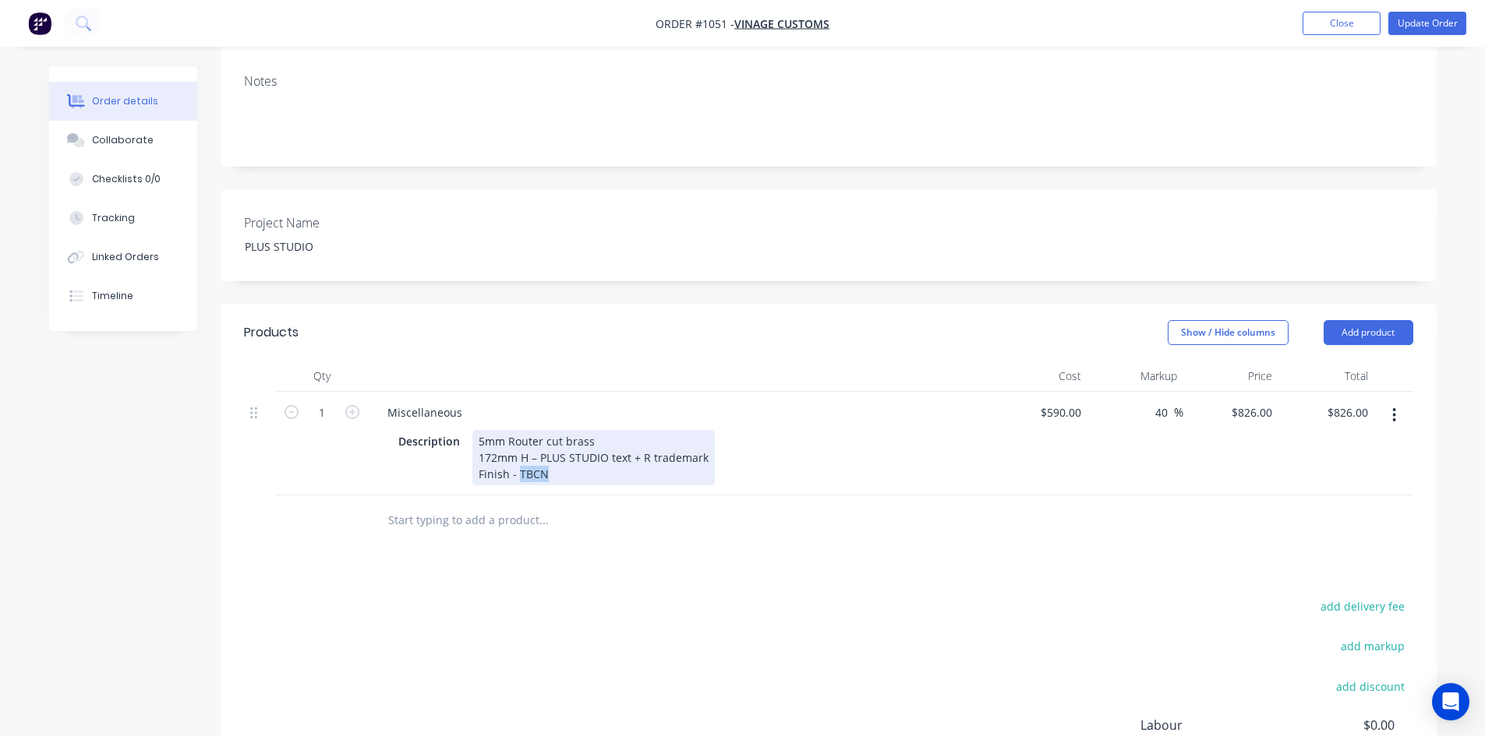
drag, startPoint x: 517, startPoint y: 430, endPoint x: 603, endPoint y: 430, distance: 85.7
click at [603, 430] on div "5mm Router cut brass 172mm H – PLUS STUDIO text + R trademark Finish - TBCN" at bounding box center [593, 457] width 242 height 55
click at [750, 535] on div "Products Show / Hide columns Add product Qty Cost Markup Price Total 1 Miscella…" at bounding box center [829, 613] width 1216 height 616
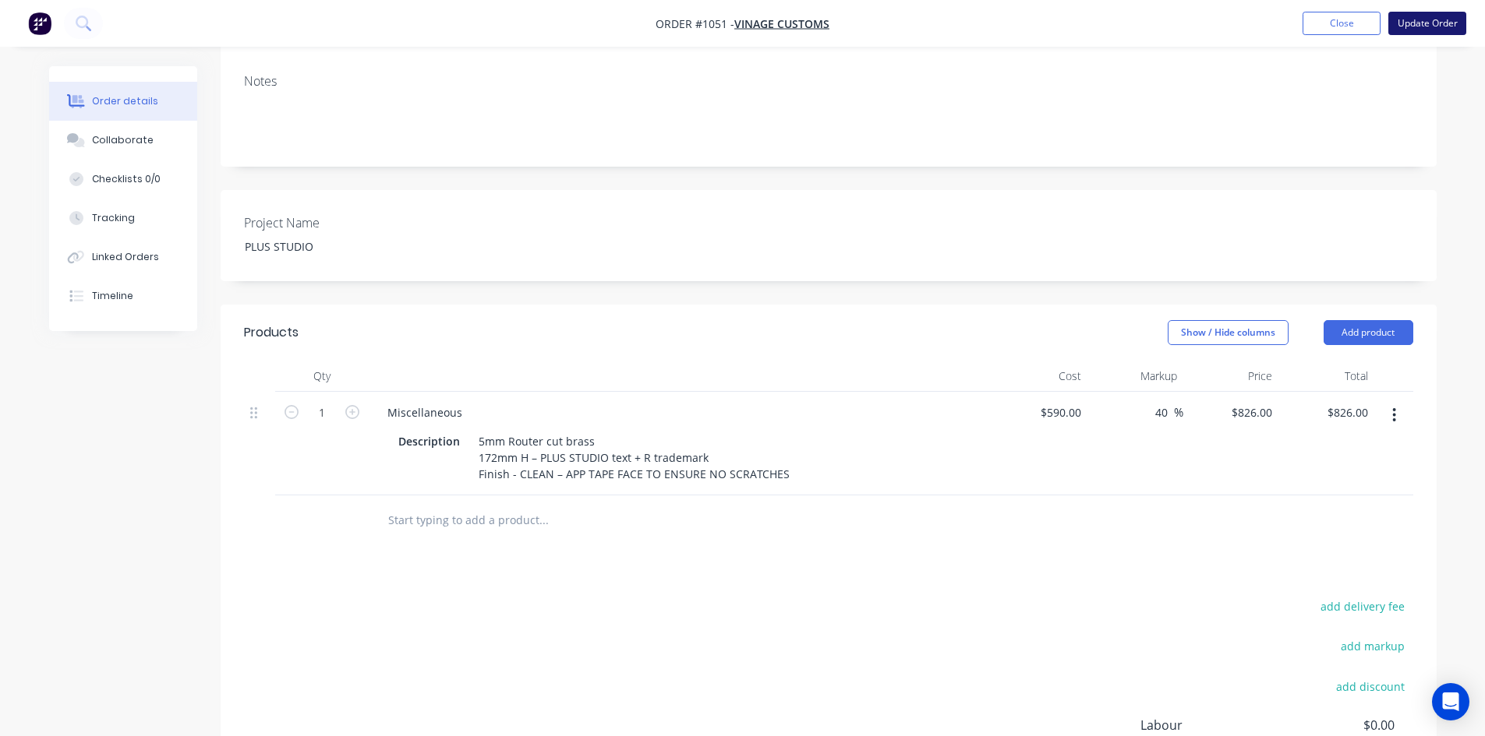
click at [1435, 28] on button "Update Order" at bounding box center [1427, 23] width 78 height 23
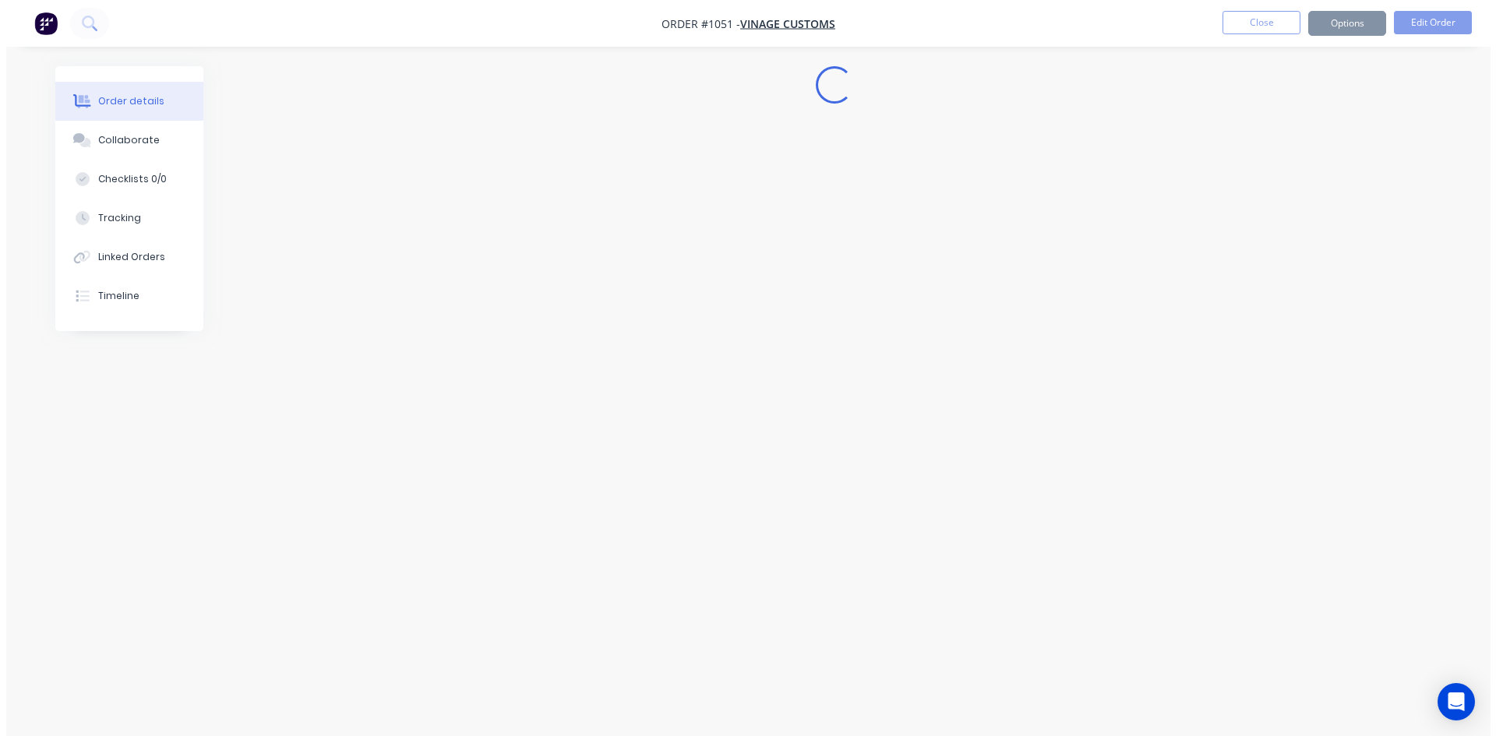
scroll to position [0, 0]
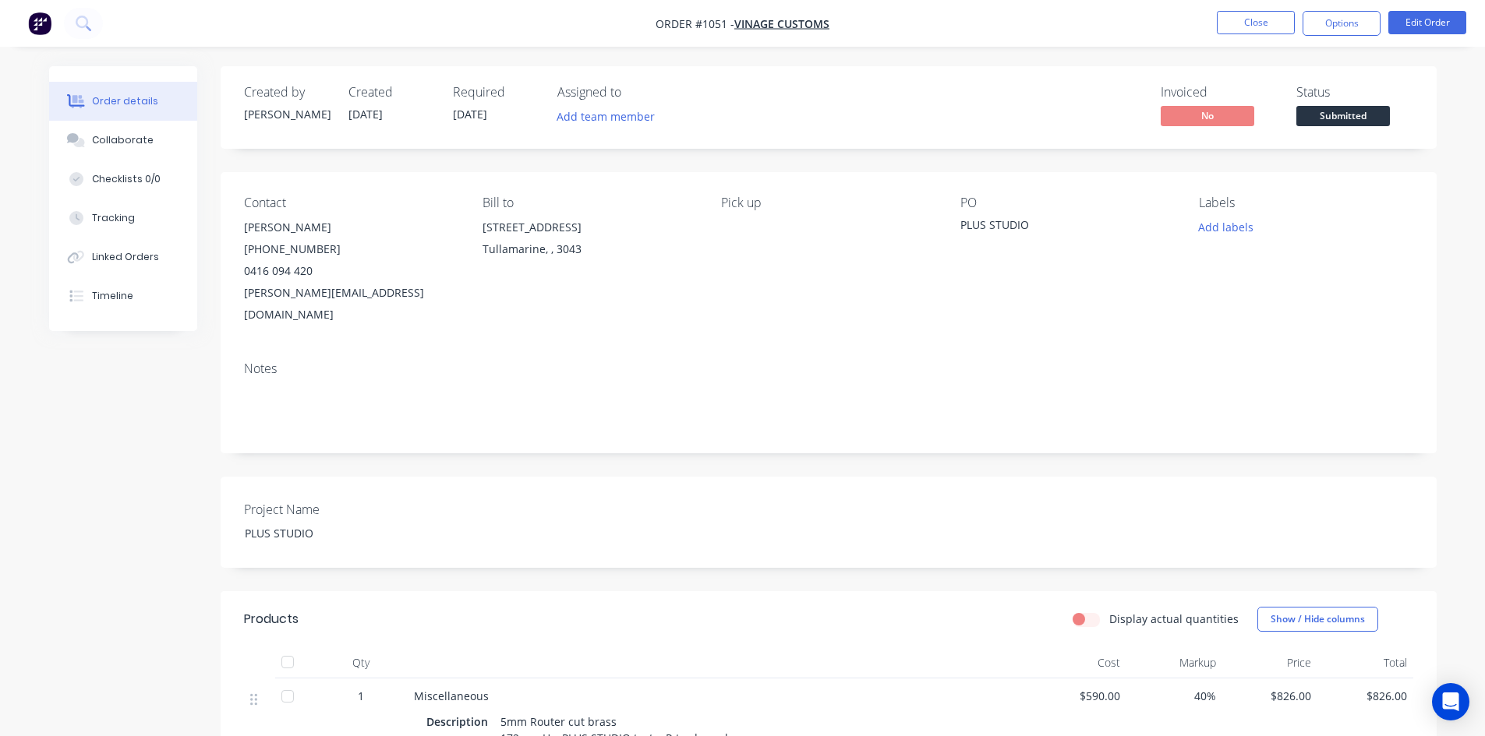
click at [1342, 36] on nav "Order #1051 - Vinage Customs Close Options Edit Order" at bounding box center [742, 23] width 1485 height 47
click at [1342, 27] on button "Options" at bounding box center [1341, 23] width 78 height 25
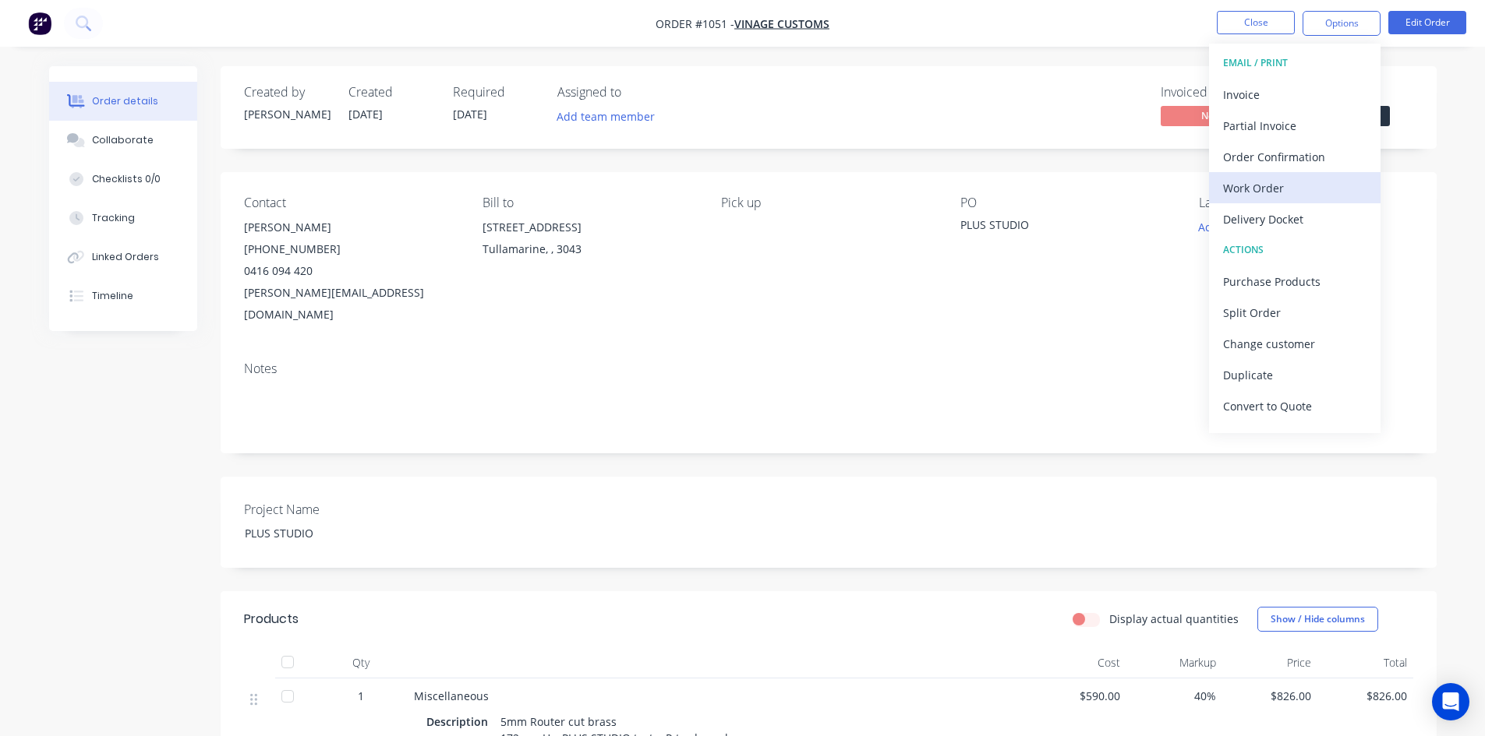
click at [1290, 182] on div "Work Order" at bounding box center [1294, 188] width 143 height 23
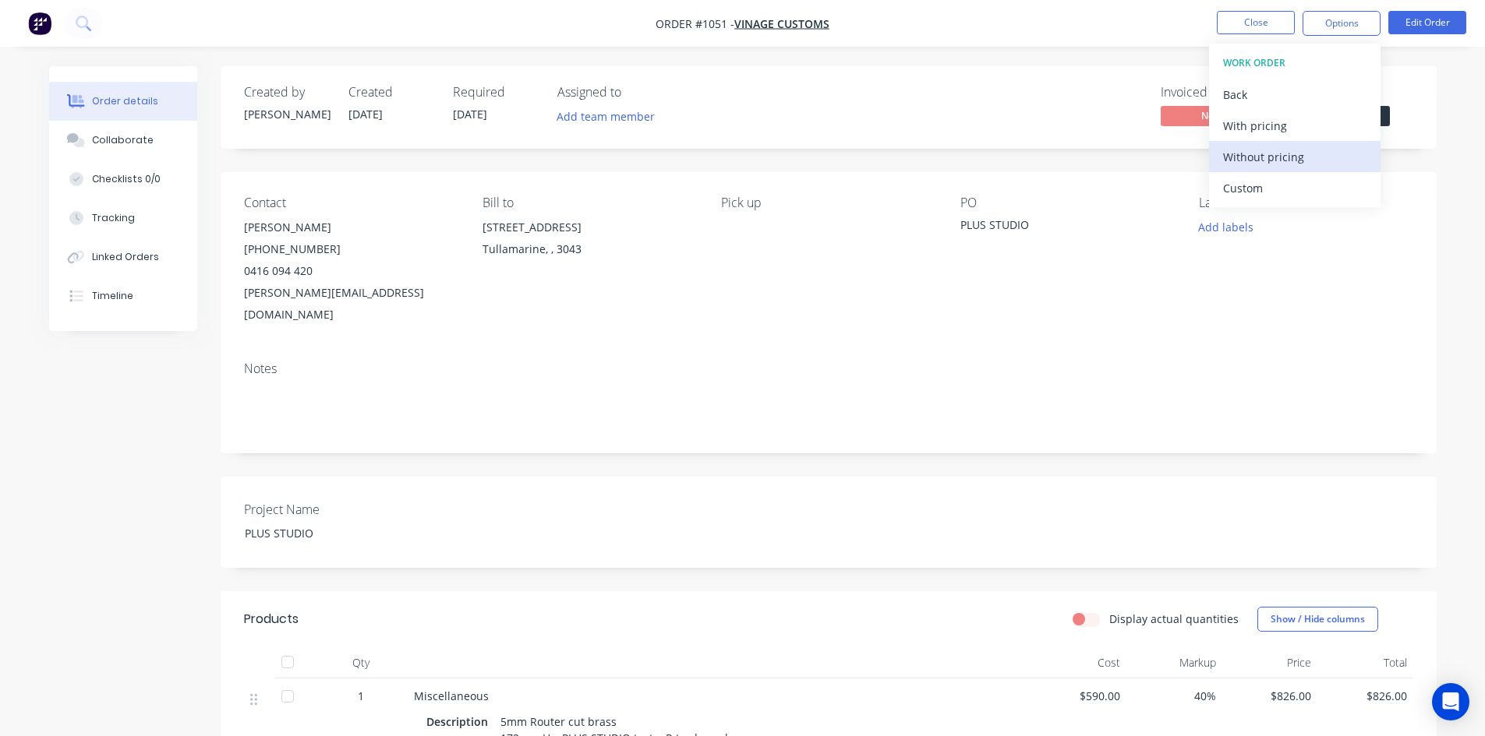
click at [1277, 150] on div "Without pricing" at bounding box center [1294, 157] width 143 height 23
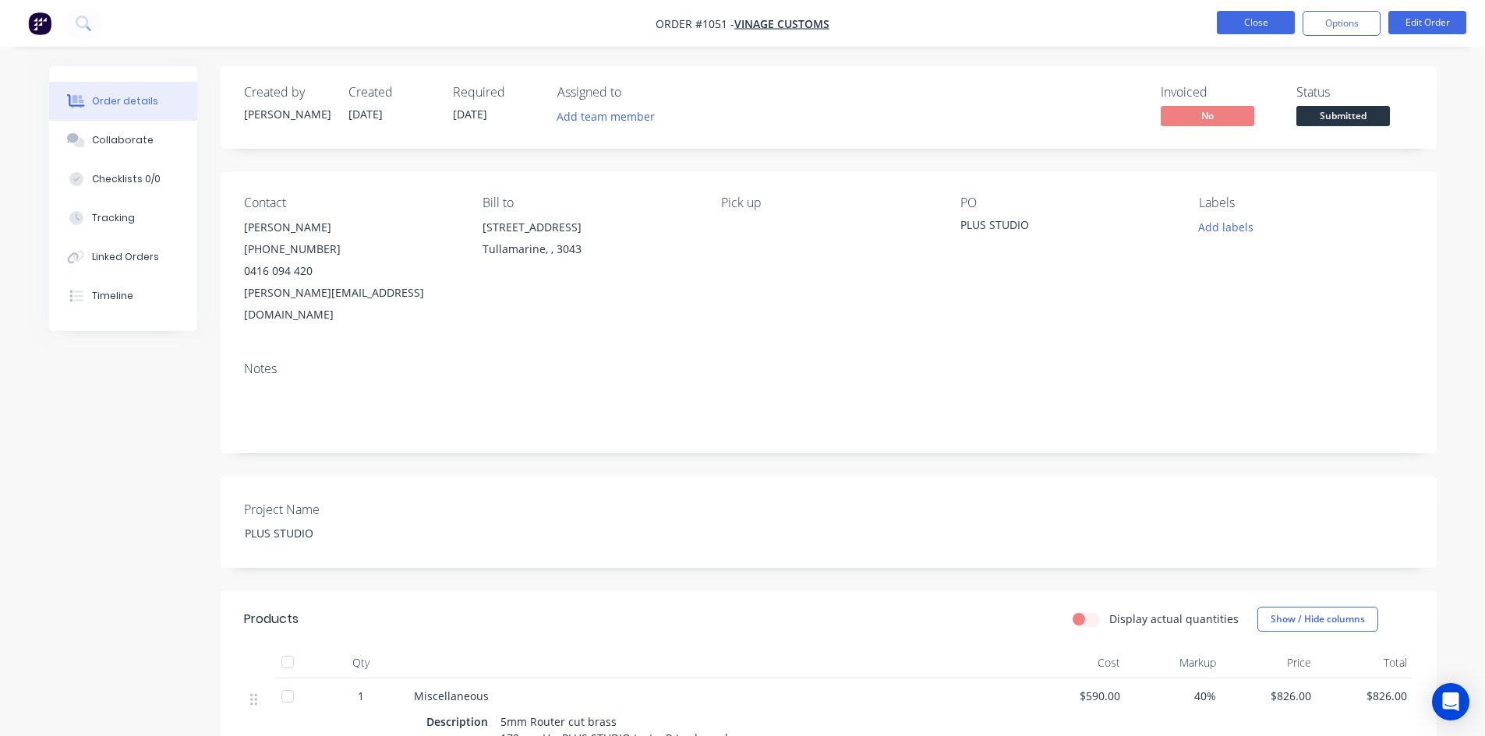
click at [1275, 17] on button "Close" at bounding box center [1256, 22] width 78 height 23
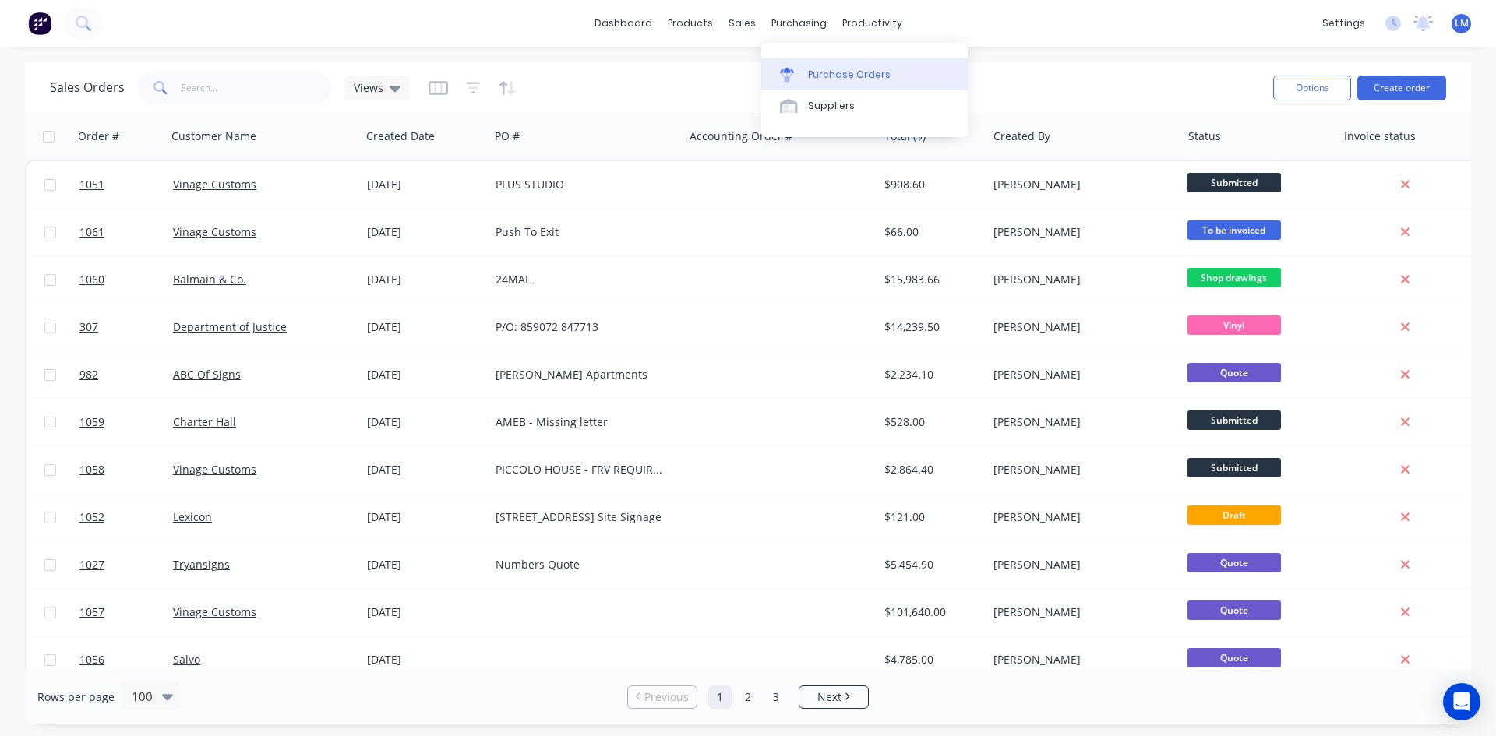
click at [828, 78] on div "Purchase Orders" at bounding box center [849, 75] width 83 height 14
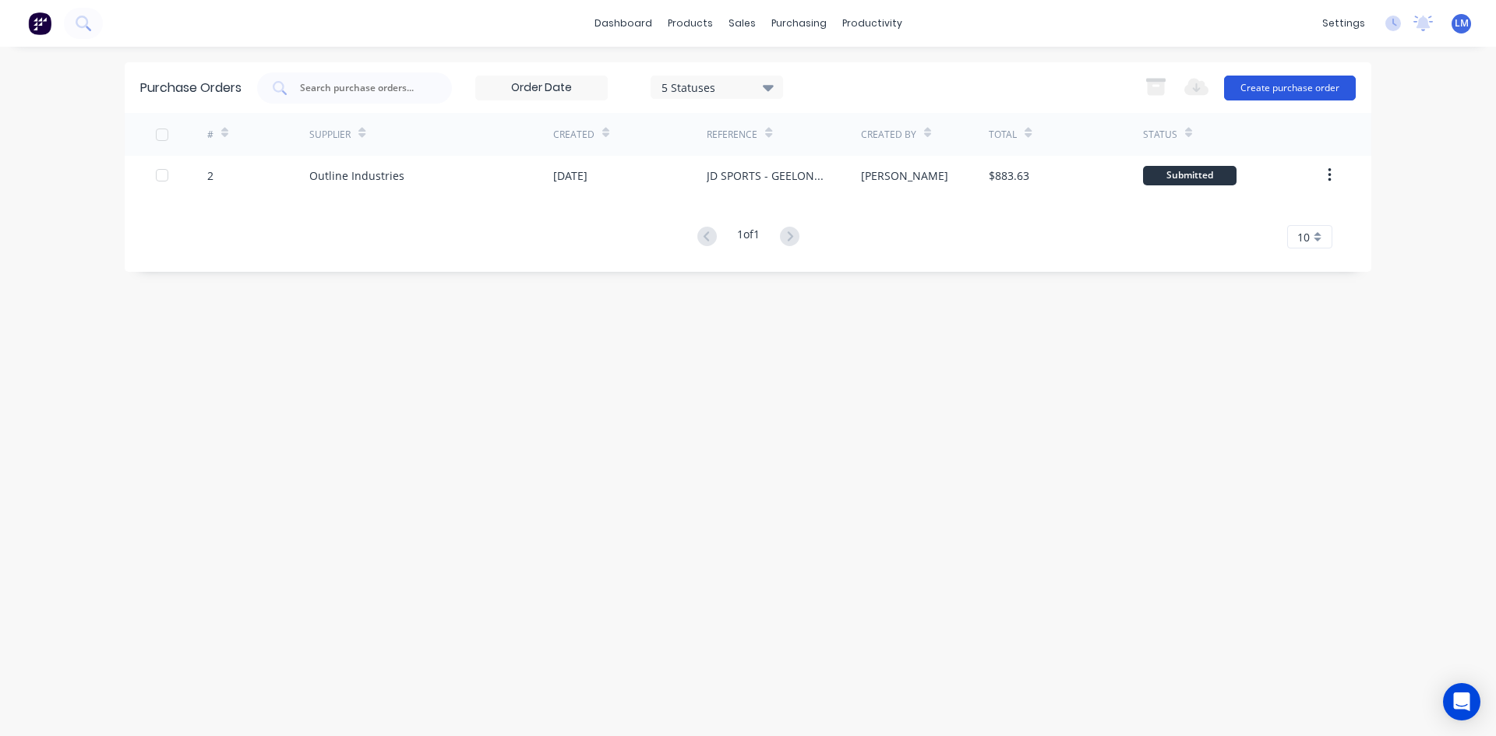
click at [1286, 90] on button "Create purchase order" at bounding box center [1290, 88] width 132 height 25
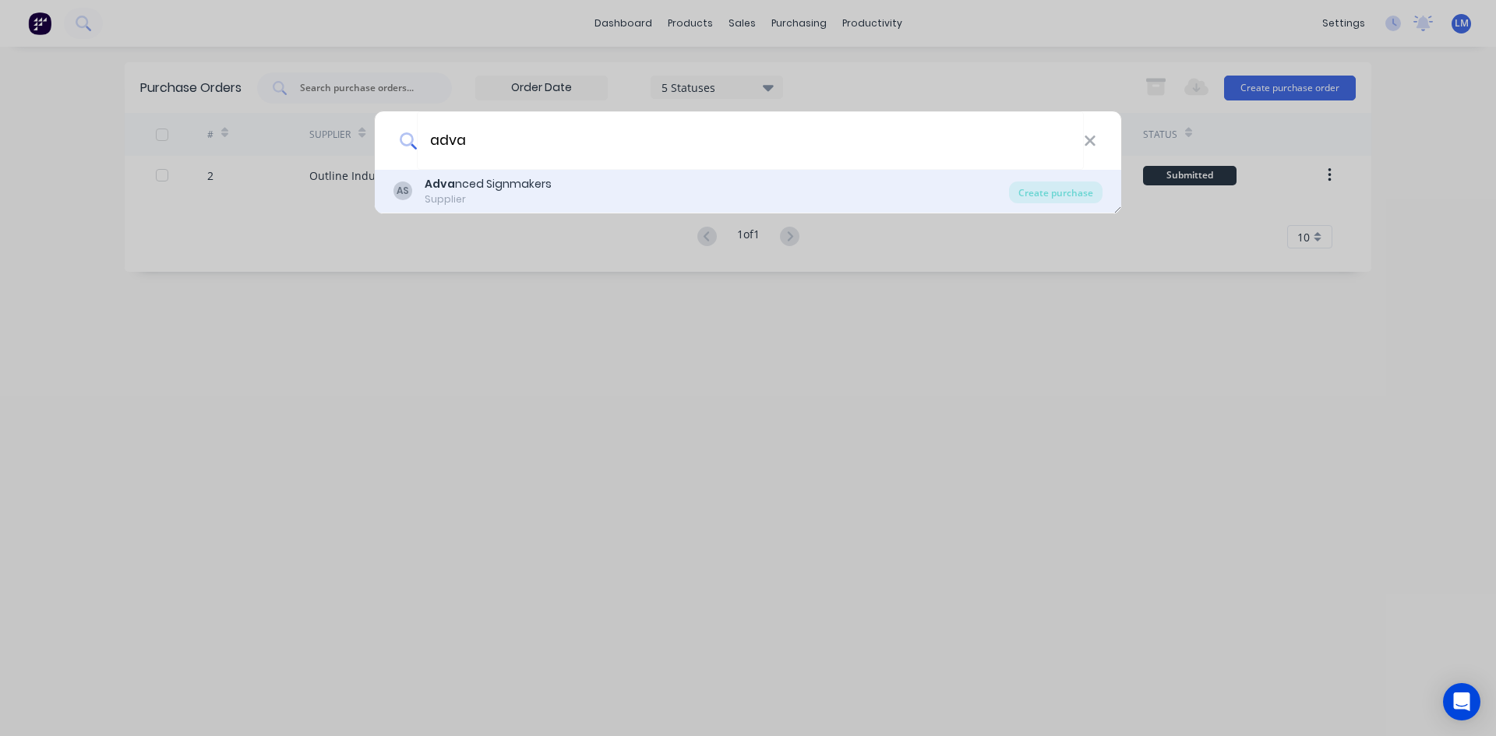
type input "adva"
click at [553, 185] on div "AS Adva nced Signmakers Supplier" at bounding box center [702, 191] width 616 height 30
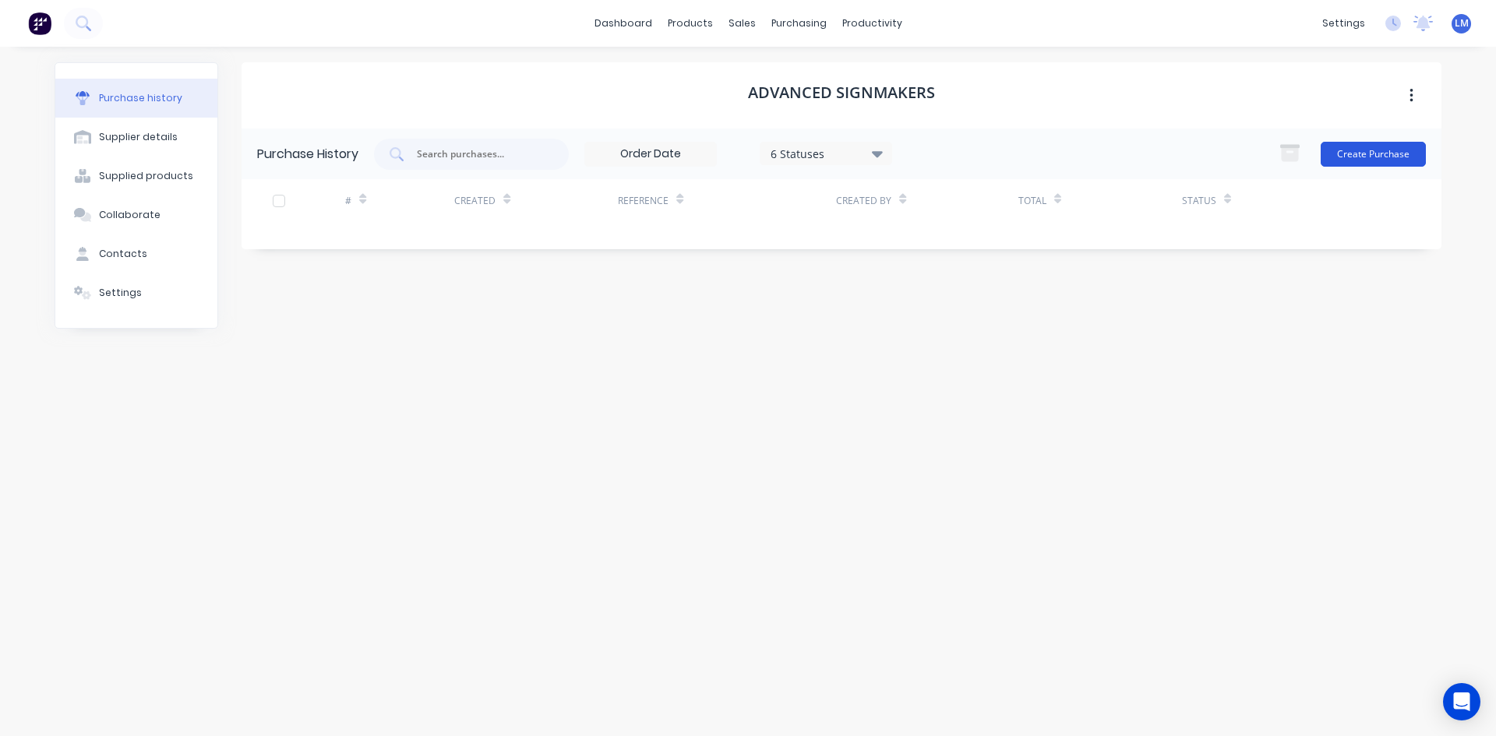
click at [1360, 155] on button "Create Purchase" at bounding box center [1373, 154] width 105 height 25
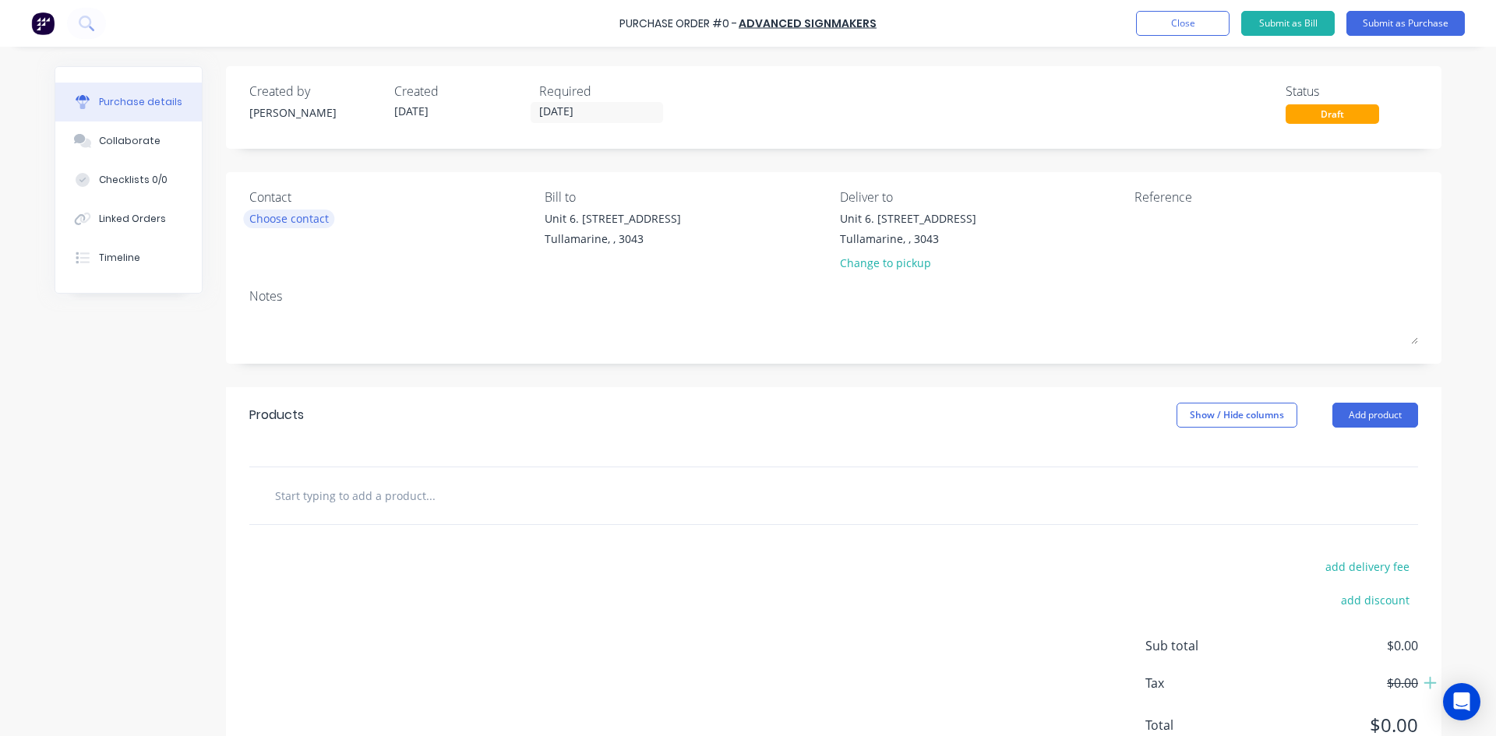
click at [300, 221] on div "Choose contact" at bounding box center [288, 218] width 79 height 16
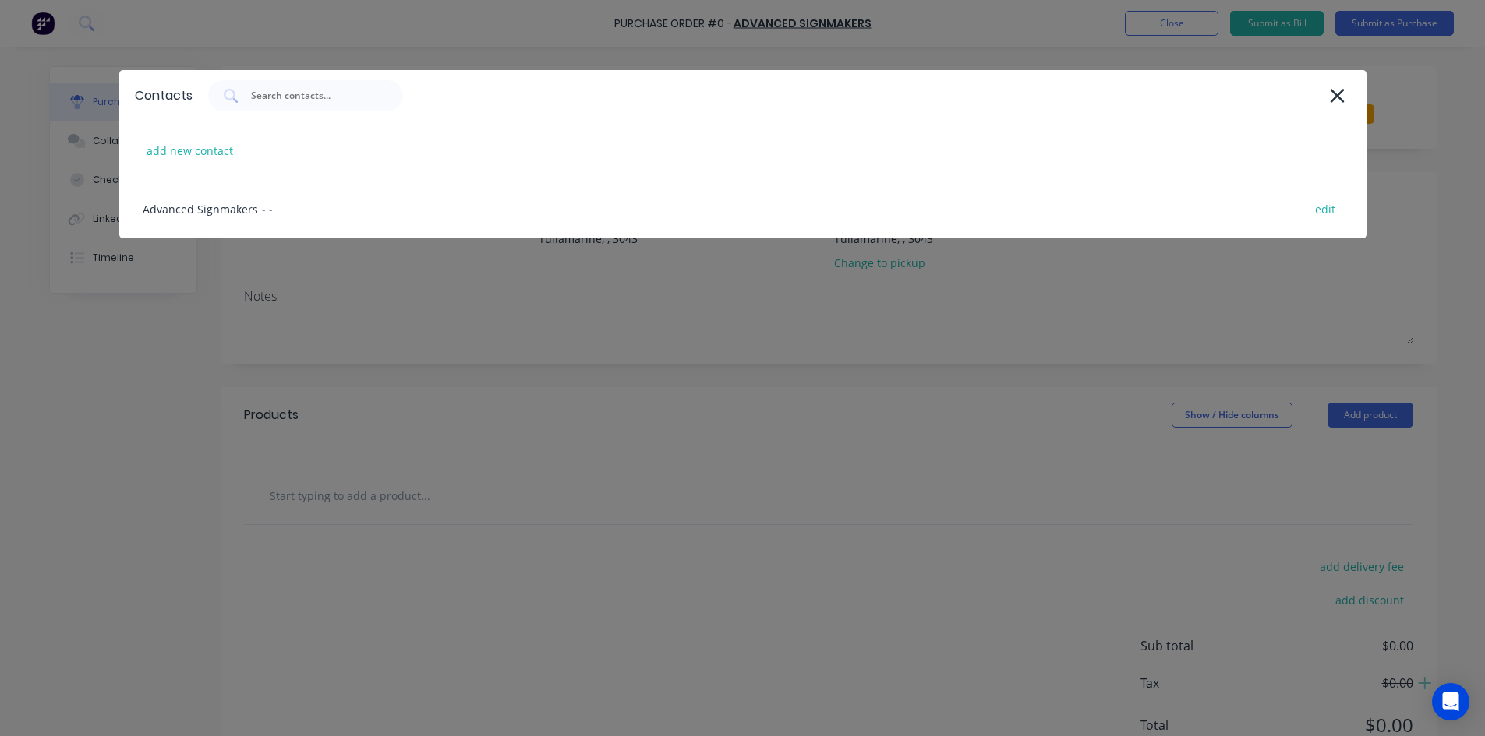
click at [713, 512] on div "Contacts add new contact Advanced Signmakers - - edit" at bounding box center [742, 368] width 1485 height 736
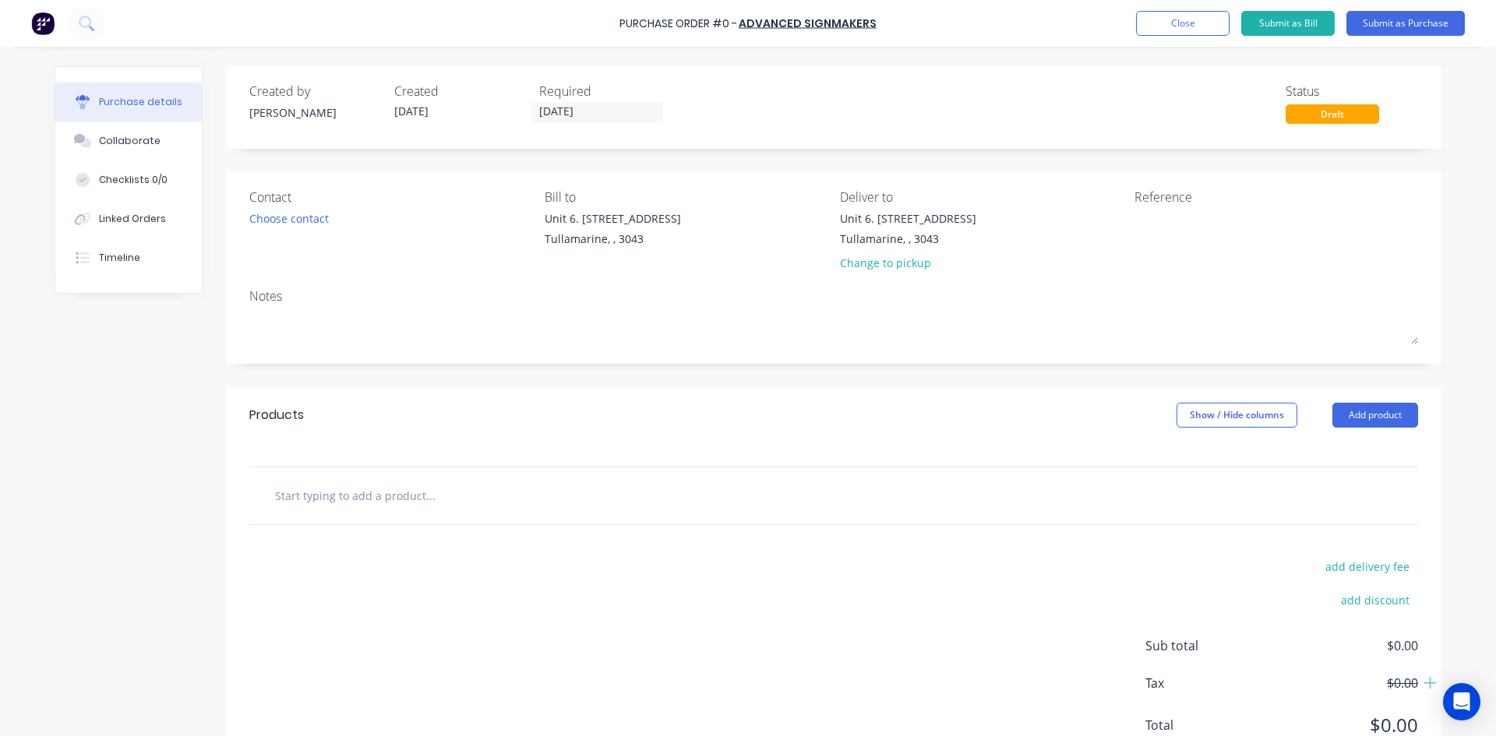
click at [442, 504] on input "text" at bounding box center [430, 495] width 312 height 31
drag, startPoint x: 310, startPoint y: 499, endPoint x: 253, endPoint y: 497, distance: 57.7
click at [253, 497] on div "misc Add misc to order No results found" at bounding box center [833, 496] width 1169 height 57
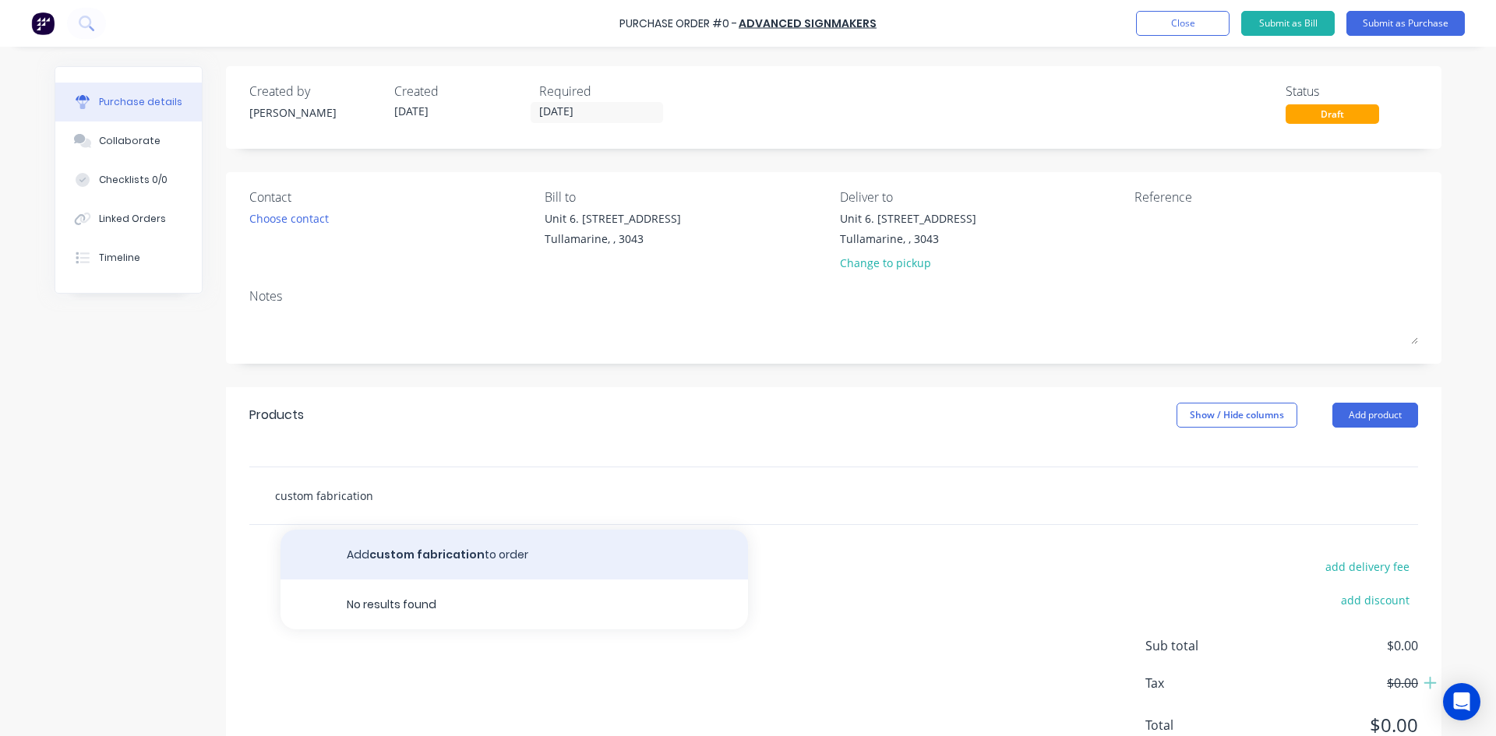
type input "custom fabrication"
click at [417, 553] on button "Add custom fabrication to order" at bounding box center [515, 555] width 468 height 50
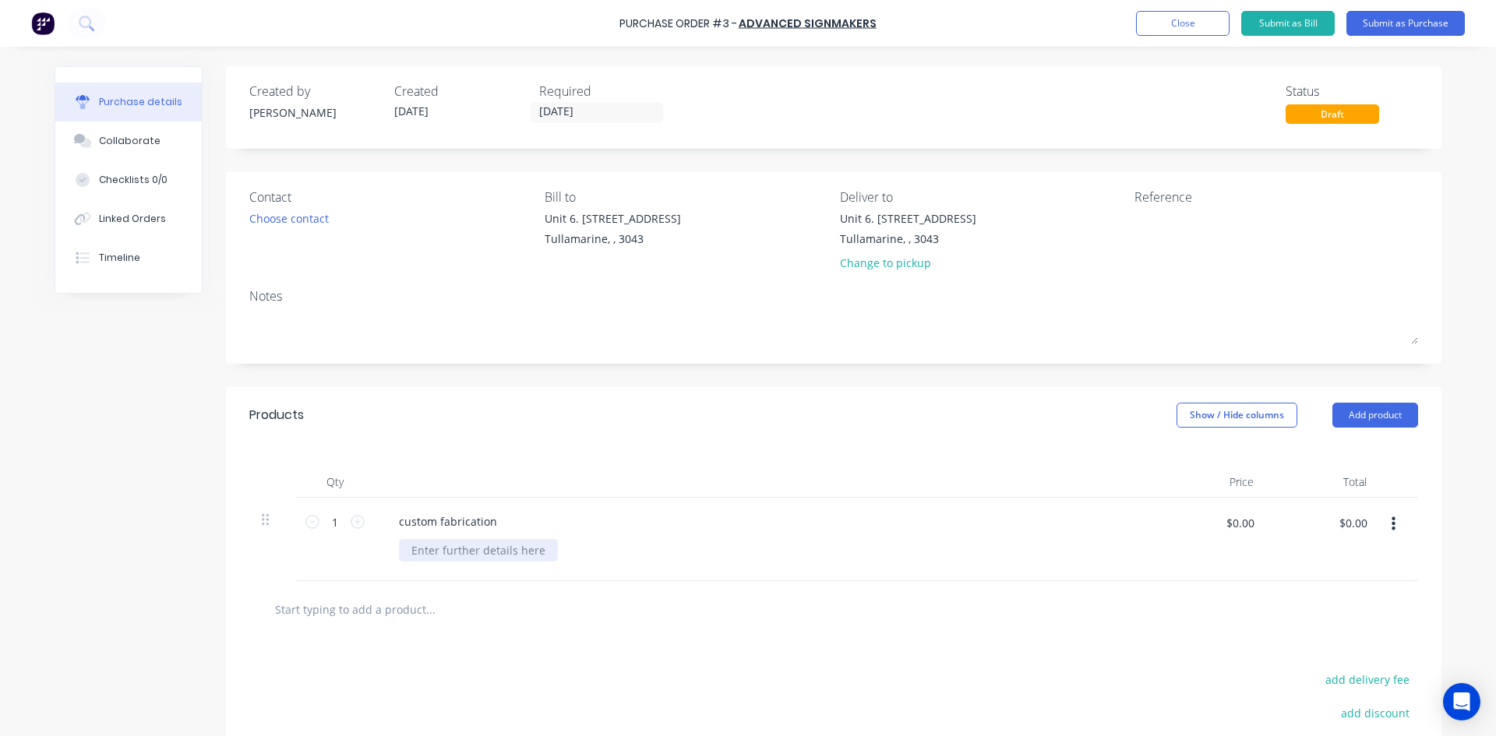
click at [417, 553] on div at bounding box center [478, 550] width 159 height 23
paste div
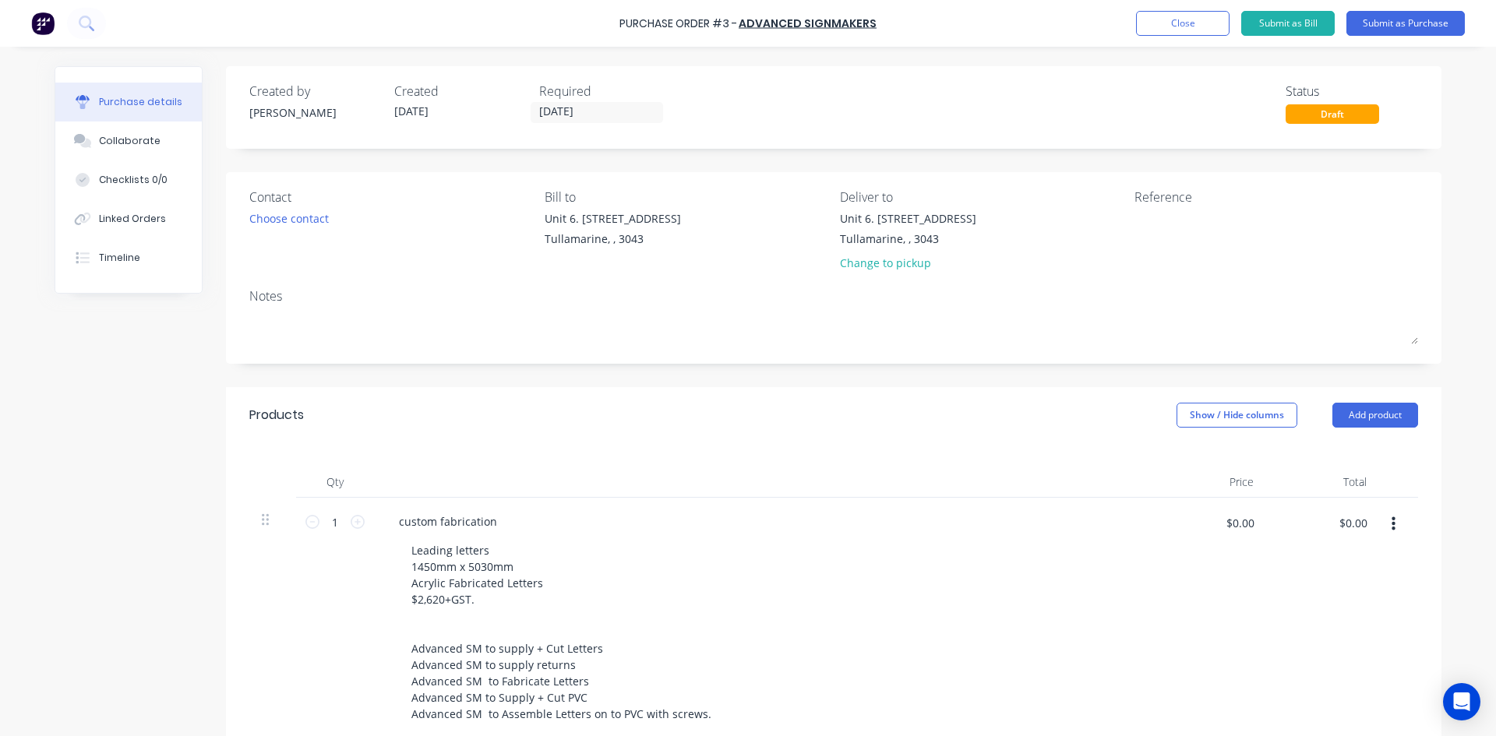
drag, startPoint x: 913, startPoint y: 606, endPoint x: 1264, endPoint y: 562, distance: 353.5
click at [914, 605] on div "Leading letters 1450mm x 5030mm Acrylic Fabricated Letters $2,620+GST. Advanced…" at bounding box center [770, 648] width 742 height 219
click at [1247, 530] on input "$0.00" at bounding box center [1240, 522] width 47 height 25
type input "$2,620.00"
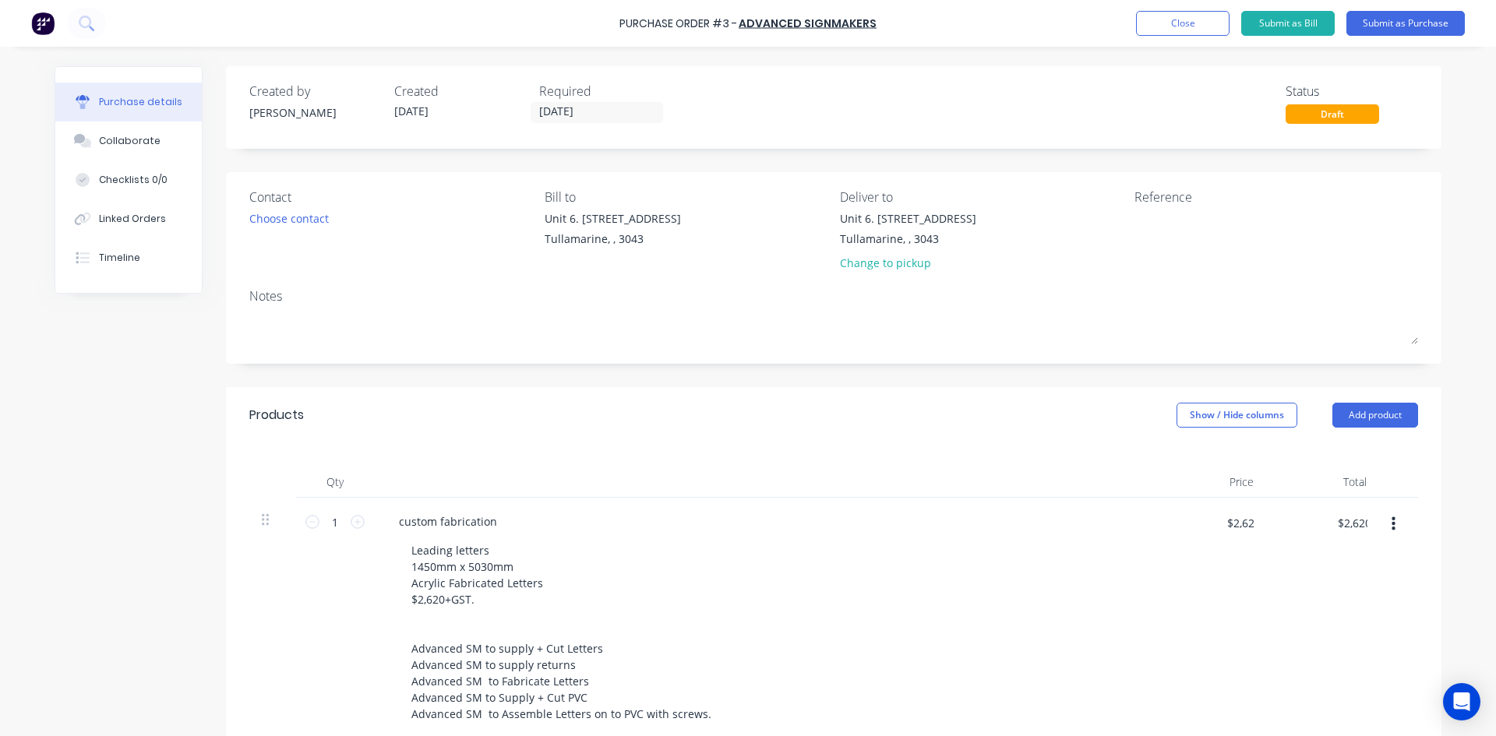
click at [1103, 618] on div "Leading letters 1450mm x 5030mm Acrylic Fabricated Letters $2,620+GST. Advanced…" at bounding box center [770, 648] width 742 height 219
click at [1415, 20] on button "Submit as Purchase" at bounding box center [1406, 23] width 118 height 25
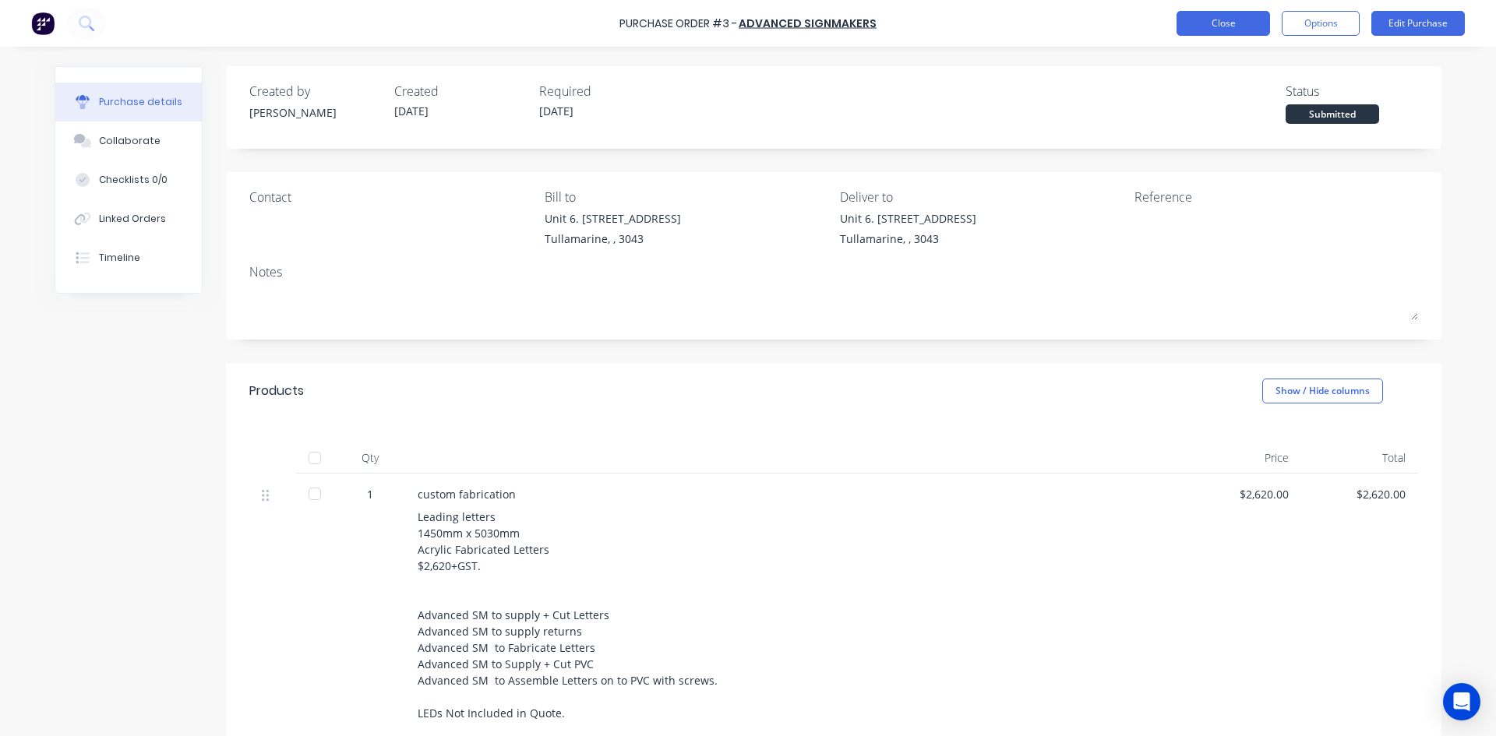
click at [1227, 24] on button "Close" at bounding box center [1224, 23] width 94 height 25
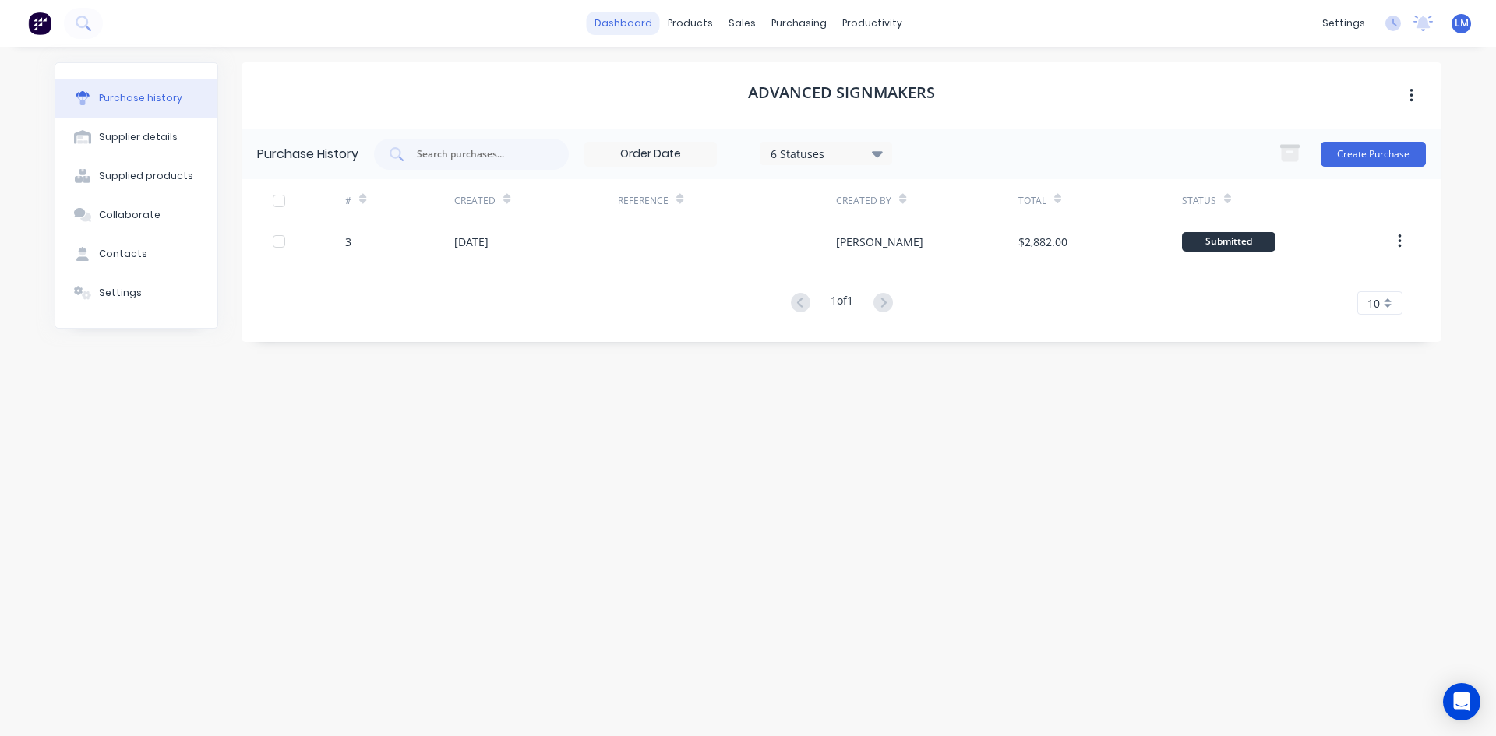
click at [635, 20] on link "dashboard" at bounding box center [623, 23] width 73 height 23
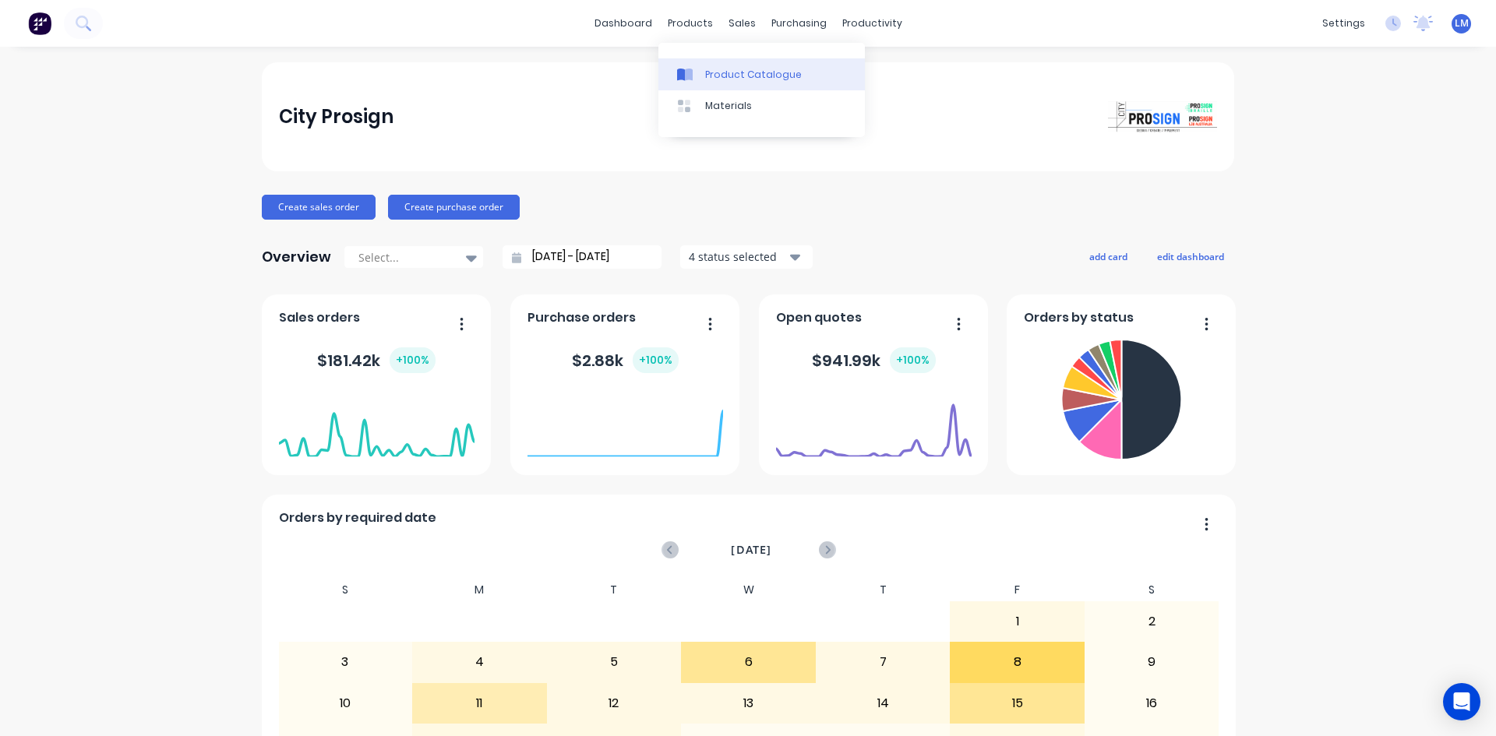
click at [725, 75] on div "Product Catalogue" at bounding box center [753, 75] width 97 height 14
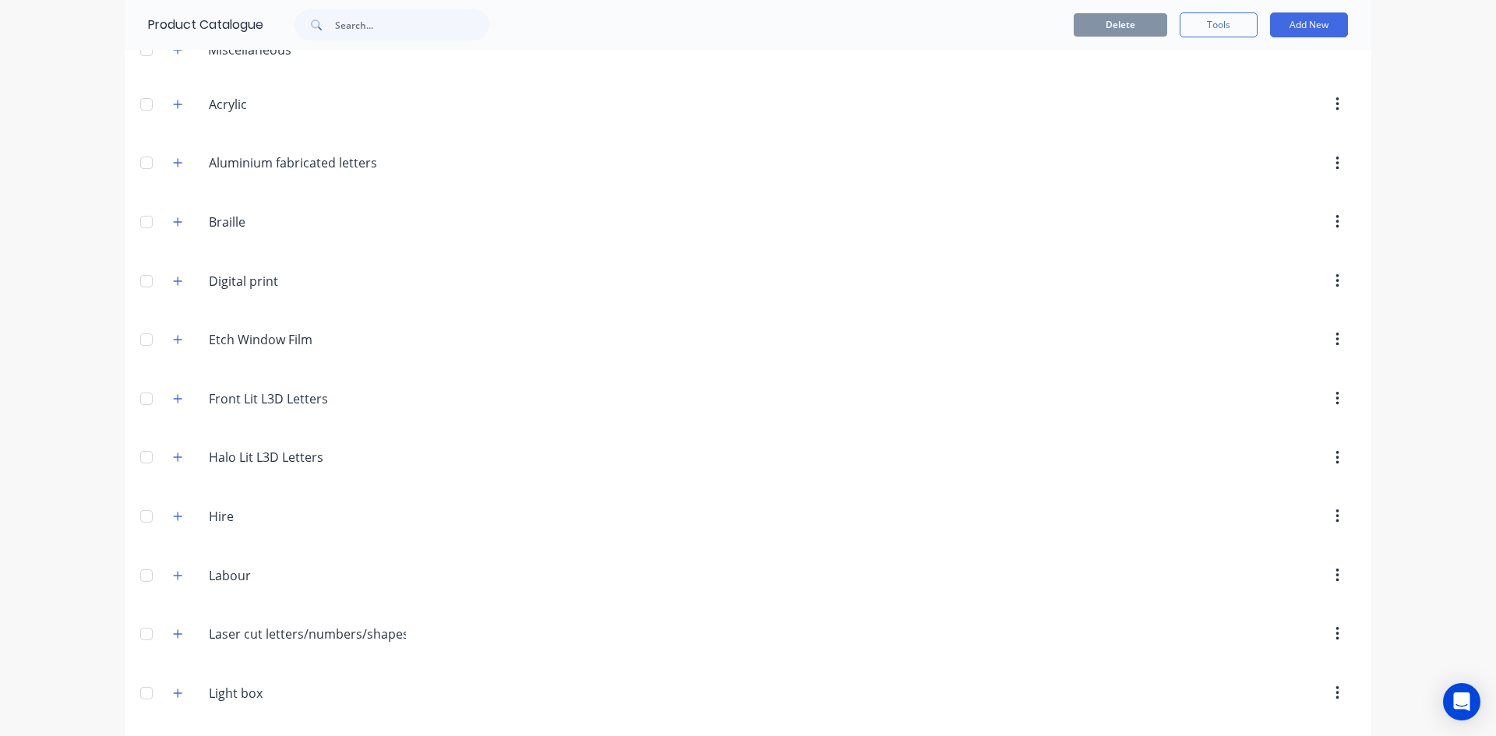
scroll to position [267, 0]
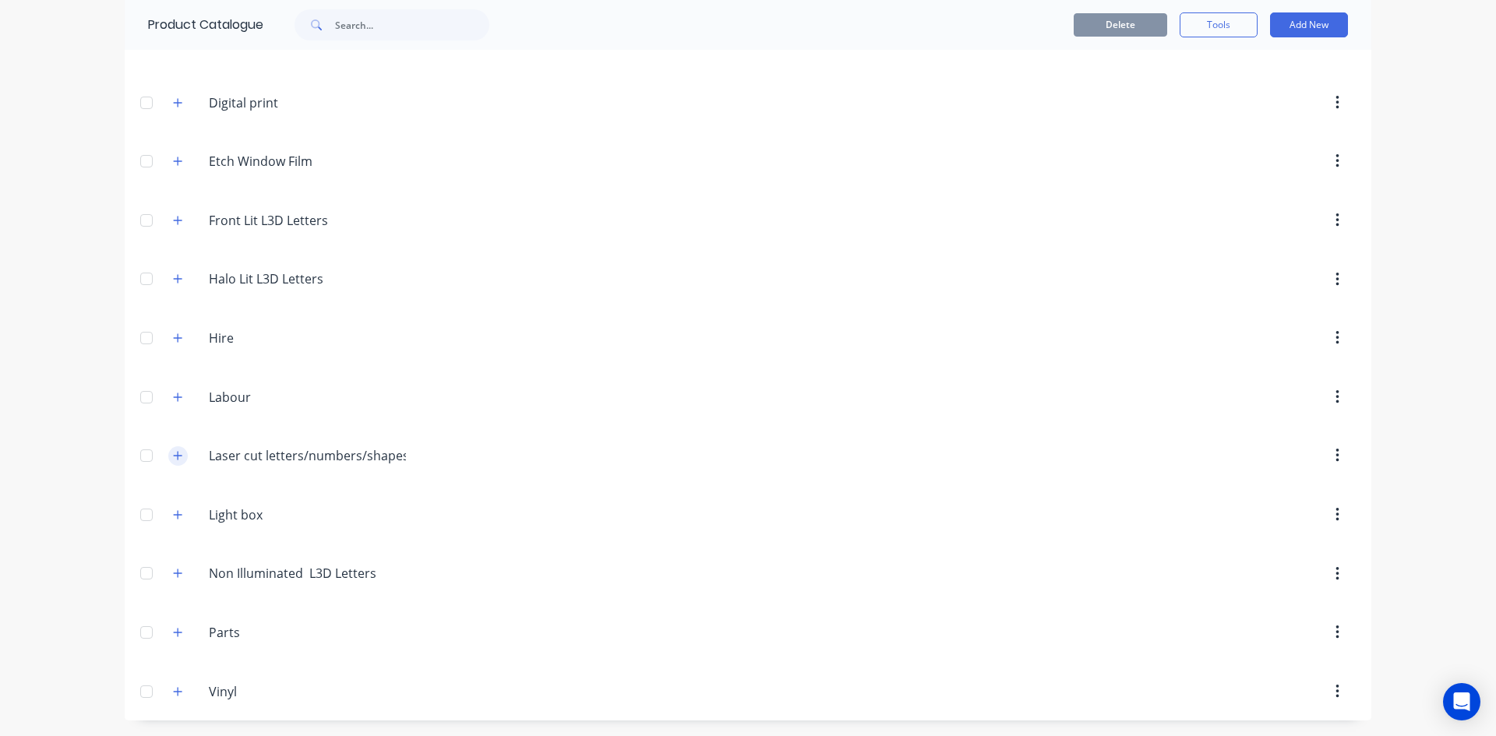
click at [173, 460] on icon "button" at bounding box center [177, 455] width 9 height 11
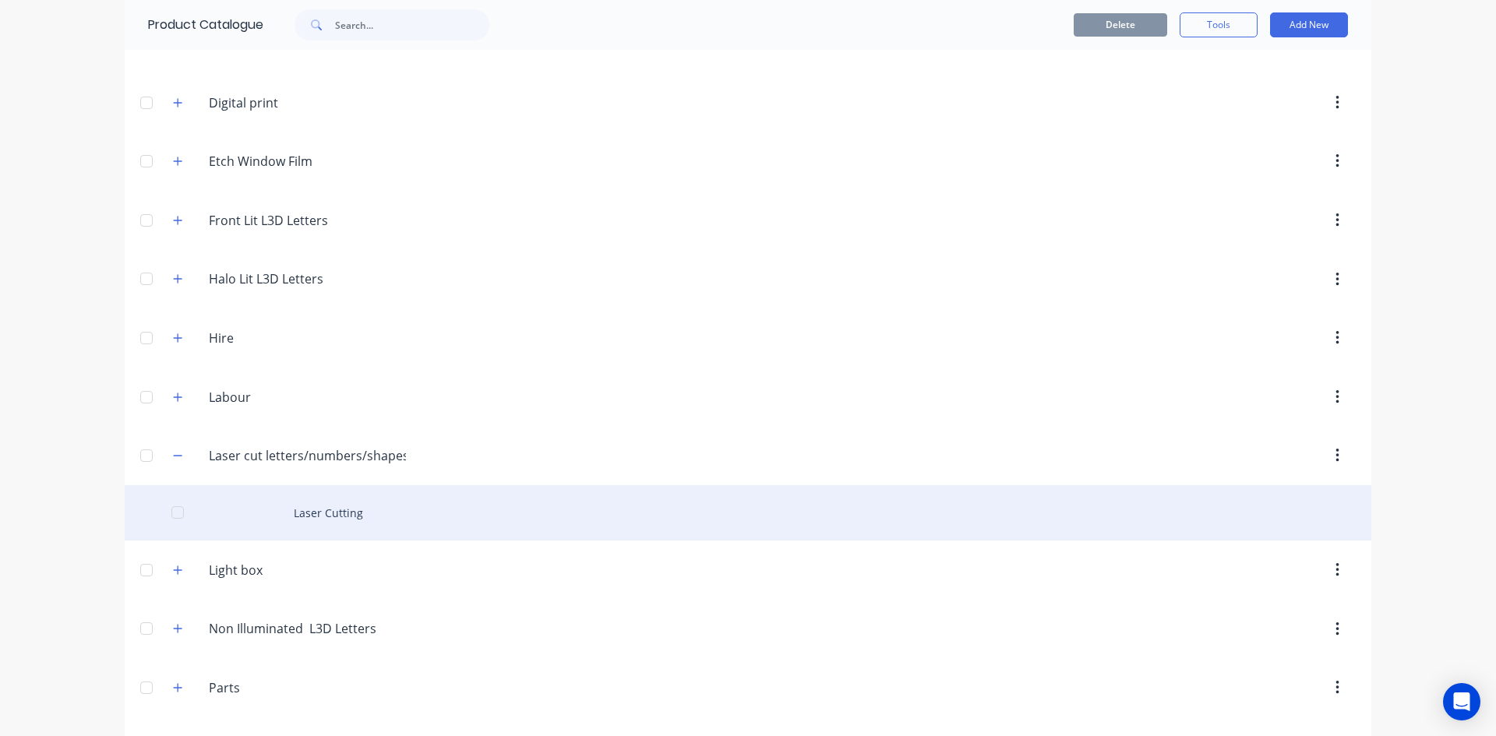
click at [339, 516] on div "Laser Cutting" at bounding box center [748, 513] width 1247 height 55
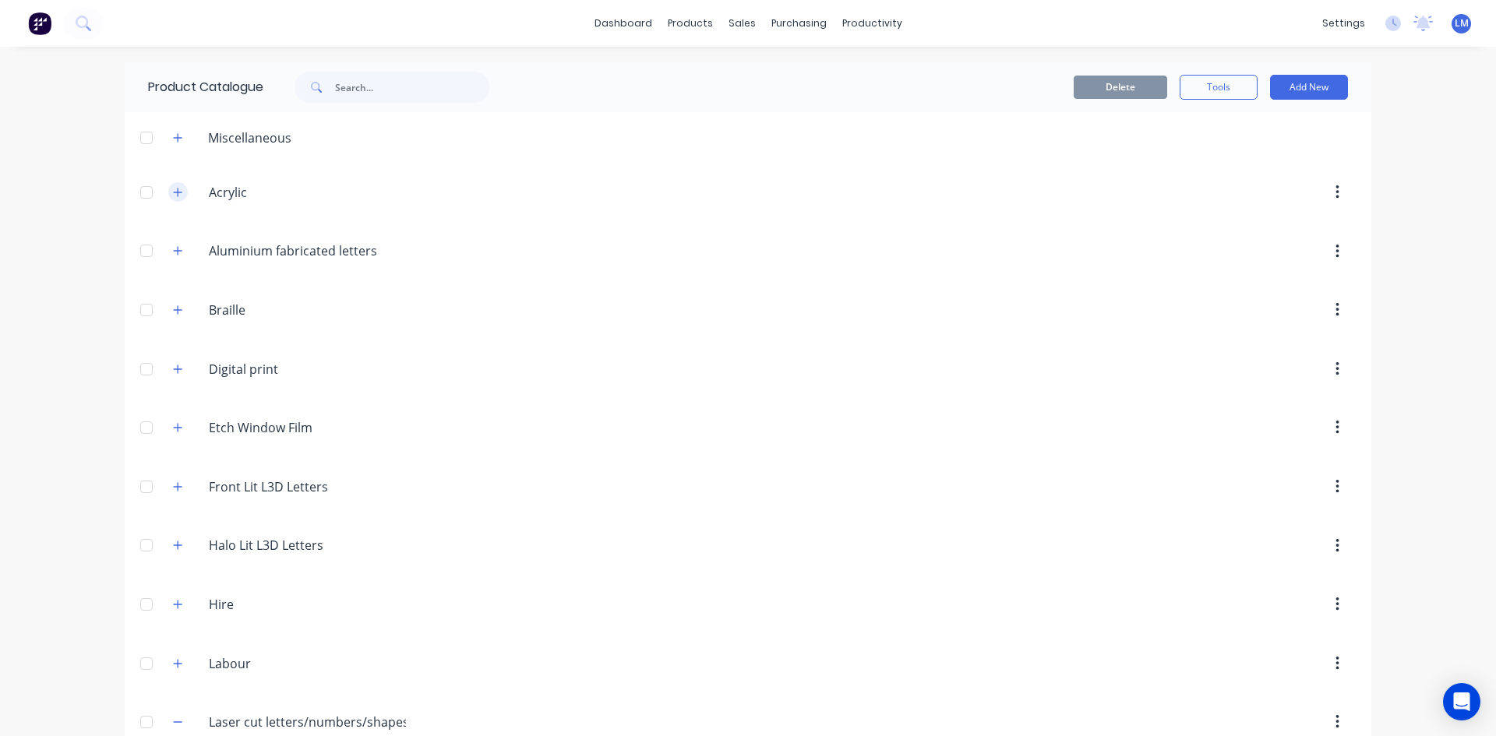
click at [173, 197] on icon "button" at bounding box center [177, 192] width 9 height 11
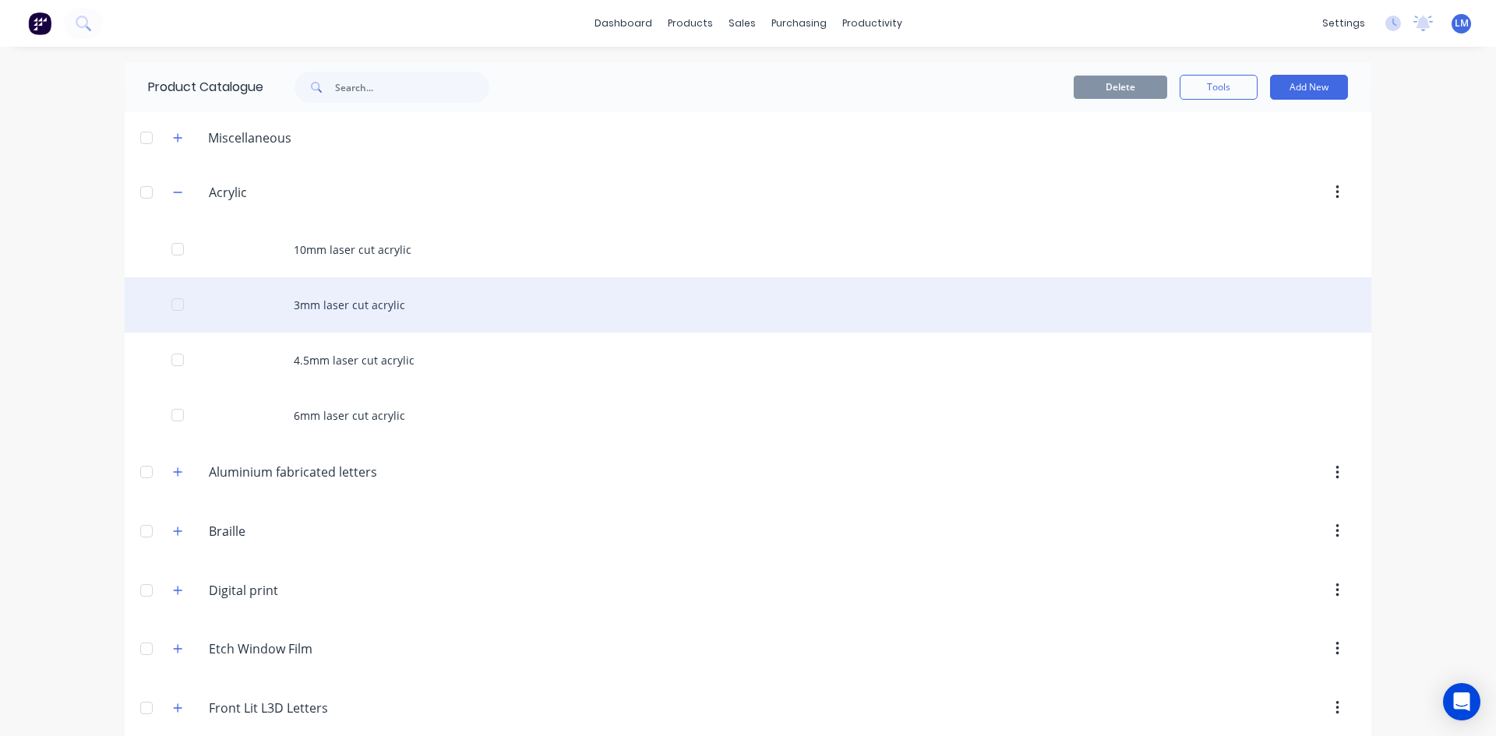
click at [329, 314] on div "3mm laser cut acrylic" at bounding box center [748, 304] width 1247 height 55
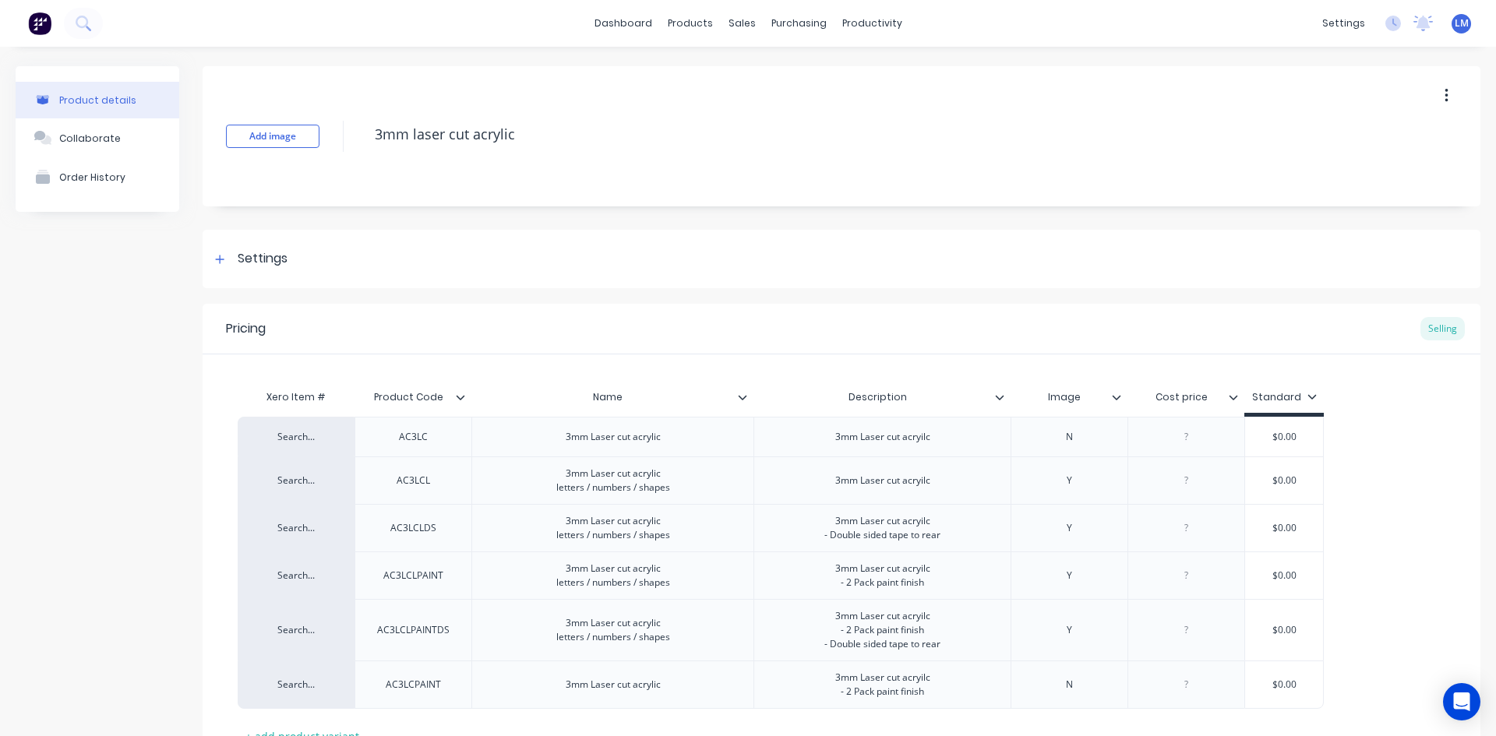
type textarea "x"
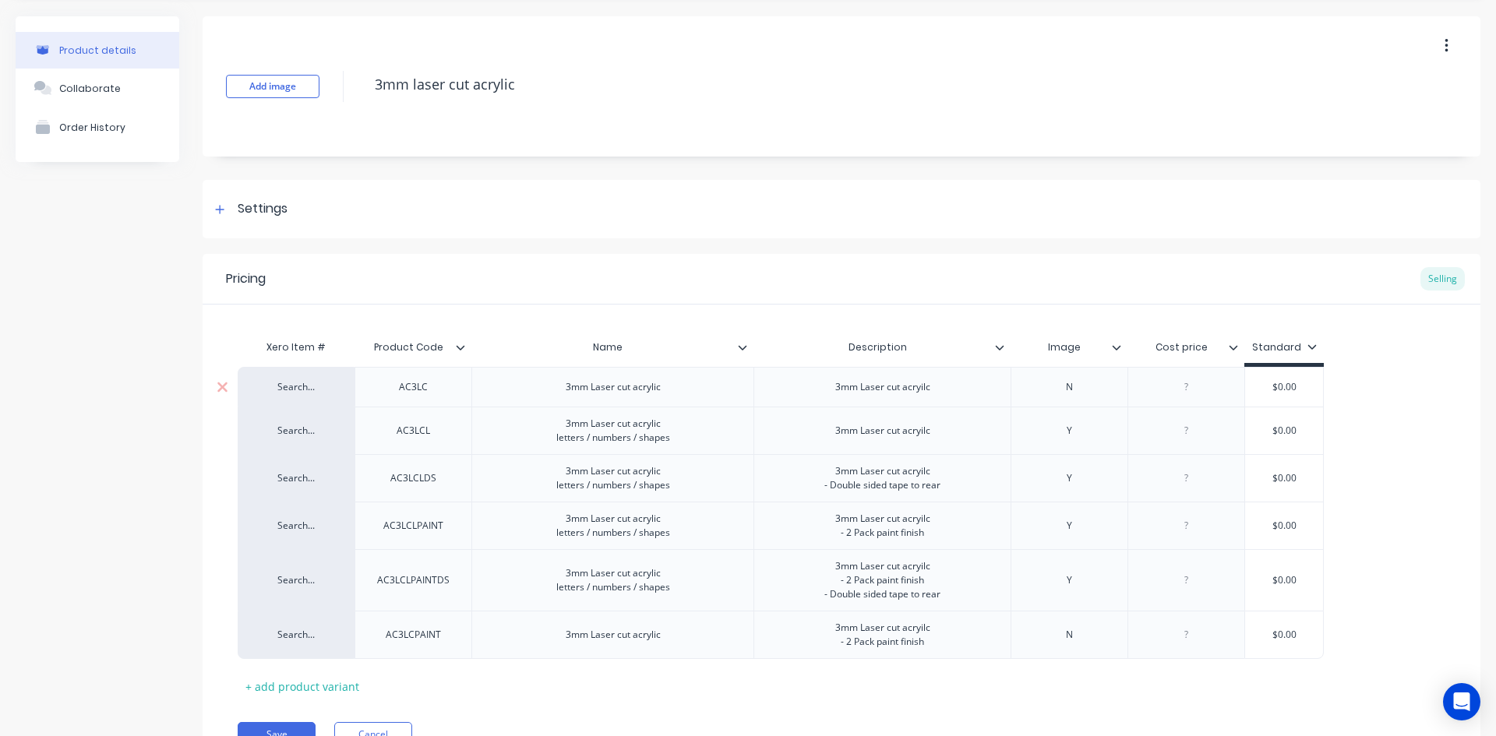
scroll to position [78, 0]
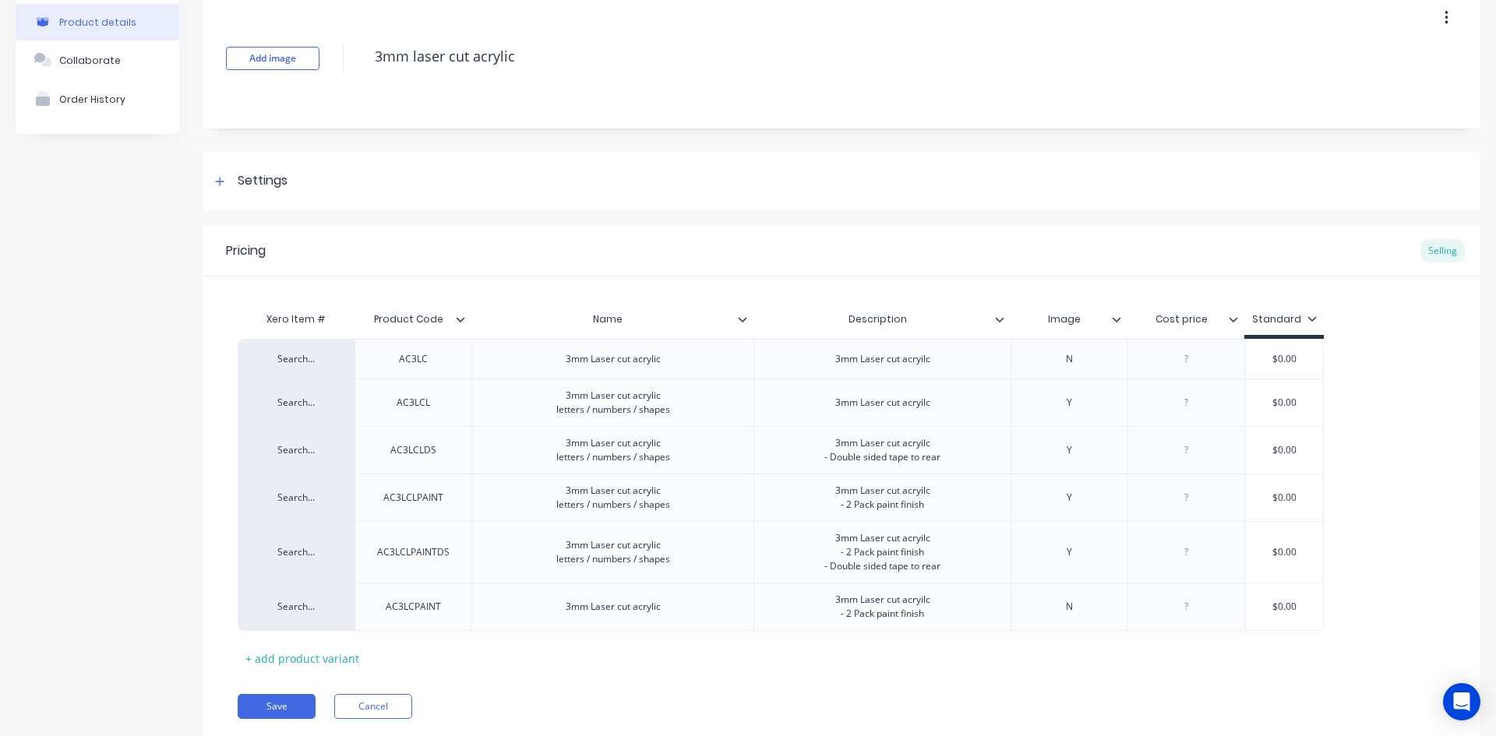
click at [1003, 328] on div "Description" at bounding box center [882, 319] width 257 height 39
click at [997, 328] on div "Description" at bounding box center [878, 319] width 248 height 39
type input "Description"
click at [948, 335] on div "Description" at bounding box center [878, 319] width 248 height 39
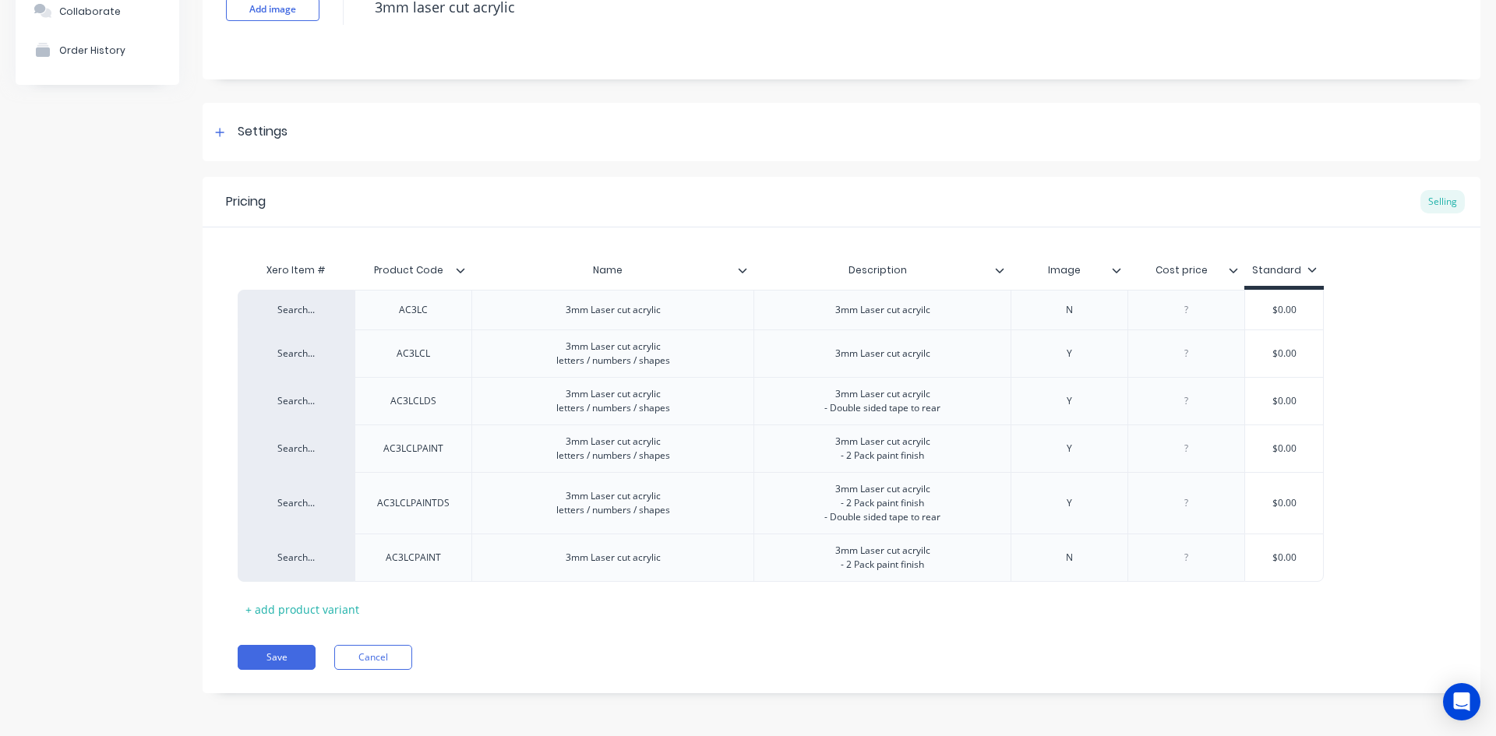
scroll to position [49, 0]
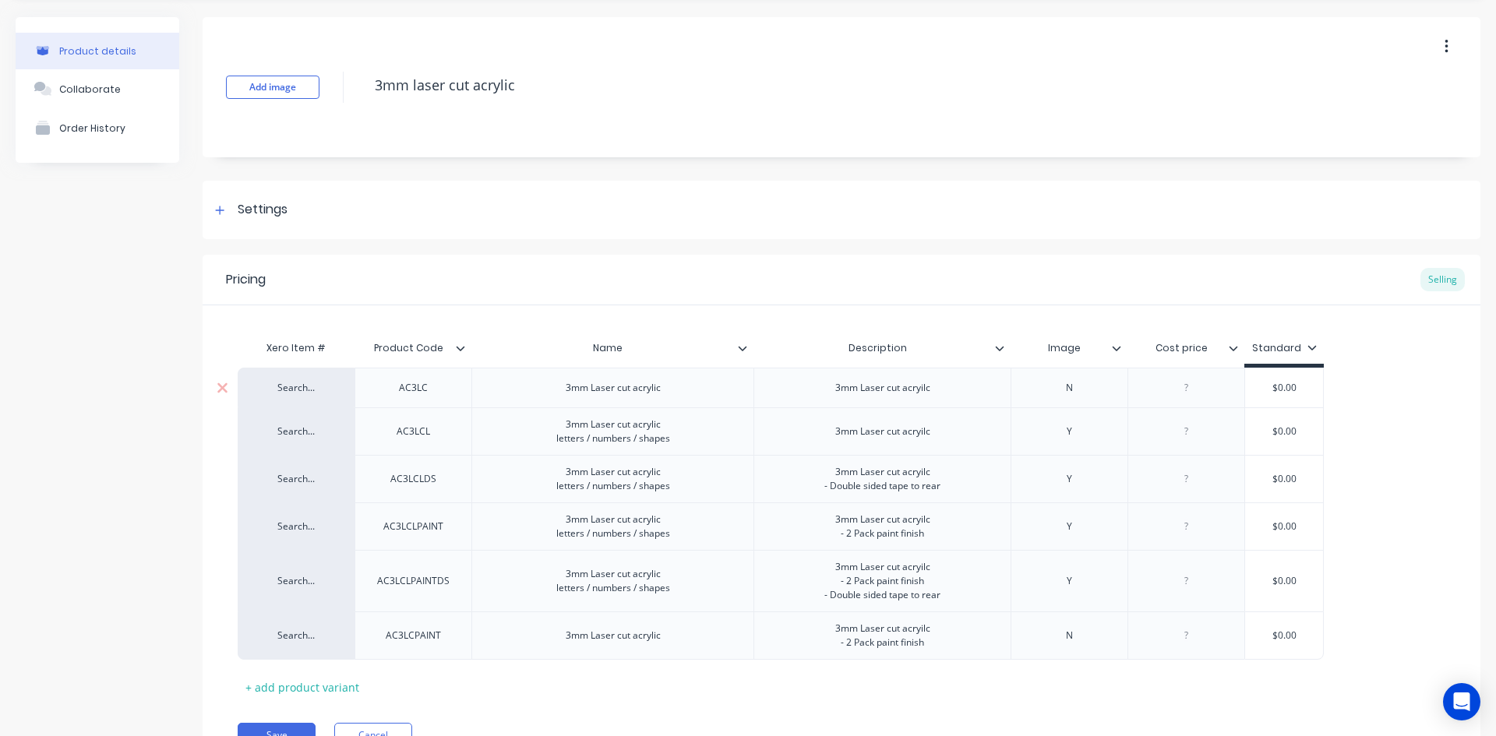
type textarea "x"
click at [915, 394] on div "3mm Laser cut acryilc" at bounding box center [883, 388] width 120 height 20
click at [949, 391] on div "3mm Laser cut acryilc" at bounding box center [882, 388] width 257 height 40
drag, startPoint x: 949, startPoint y: 391, endPoint x: 875, endPoint y: 397, distance: 74.3
click at [875, 397] on div "Search... AC3LC 3mm Laser cut acrylic 3mm Laser cut acryilc N $0.00 Search... A…" at bounding box center [842, 513] width 1208 height 291
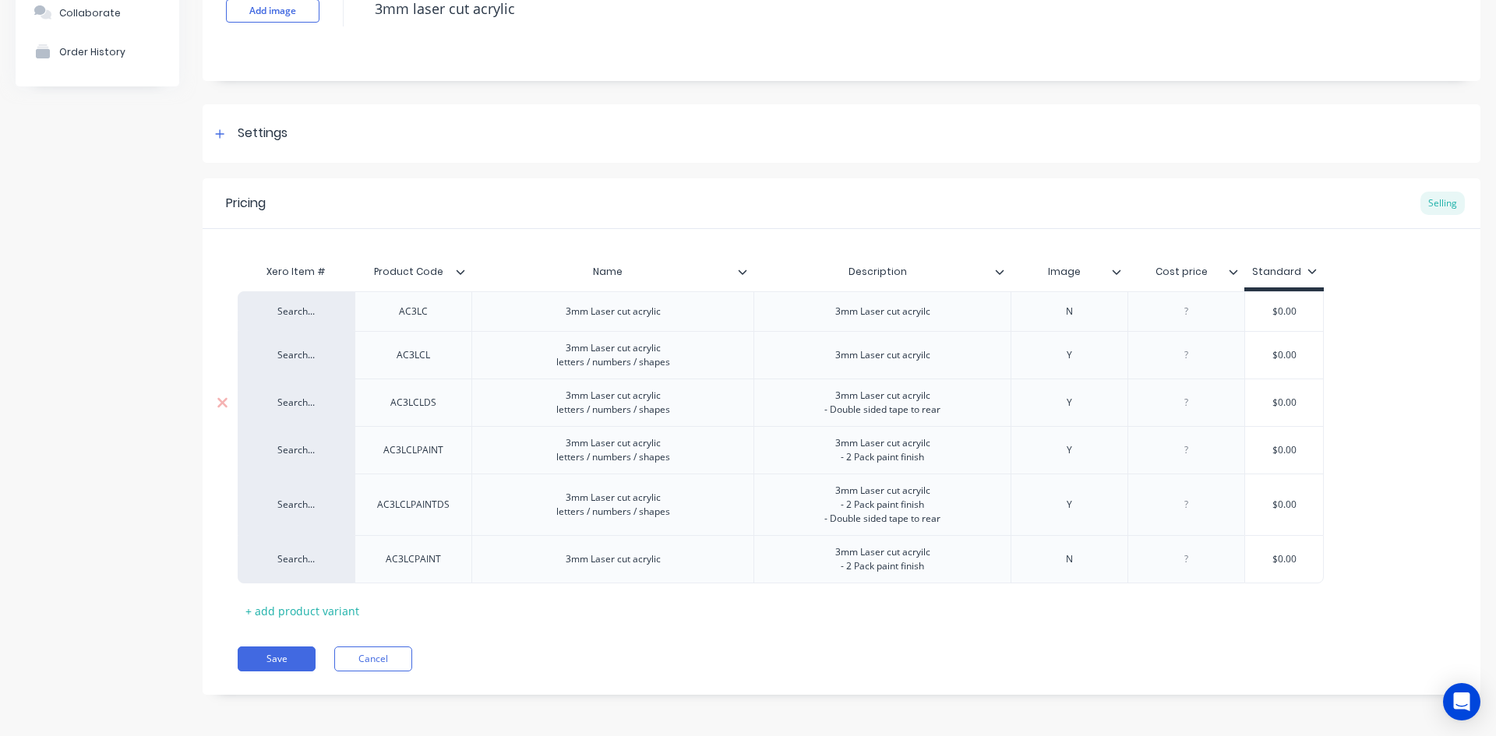
scroll to position [127, 0]
click at [811, 308] on div "3mm Laser cut acryilc" at bounding box center [882, 310] width 257 height 40
click at [883, 357] on div "3mm Laser cut acryilc" at bounding box center [883, 354] width 120 height 20
click at [908, 319] on div "Size:" at bounding box center [883, 310] width 78 height 20
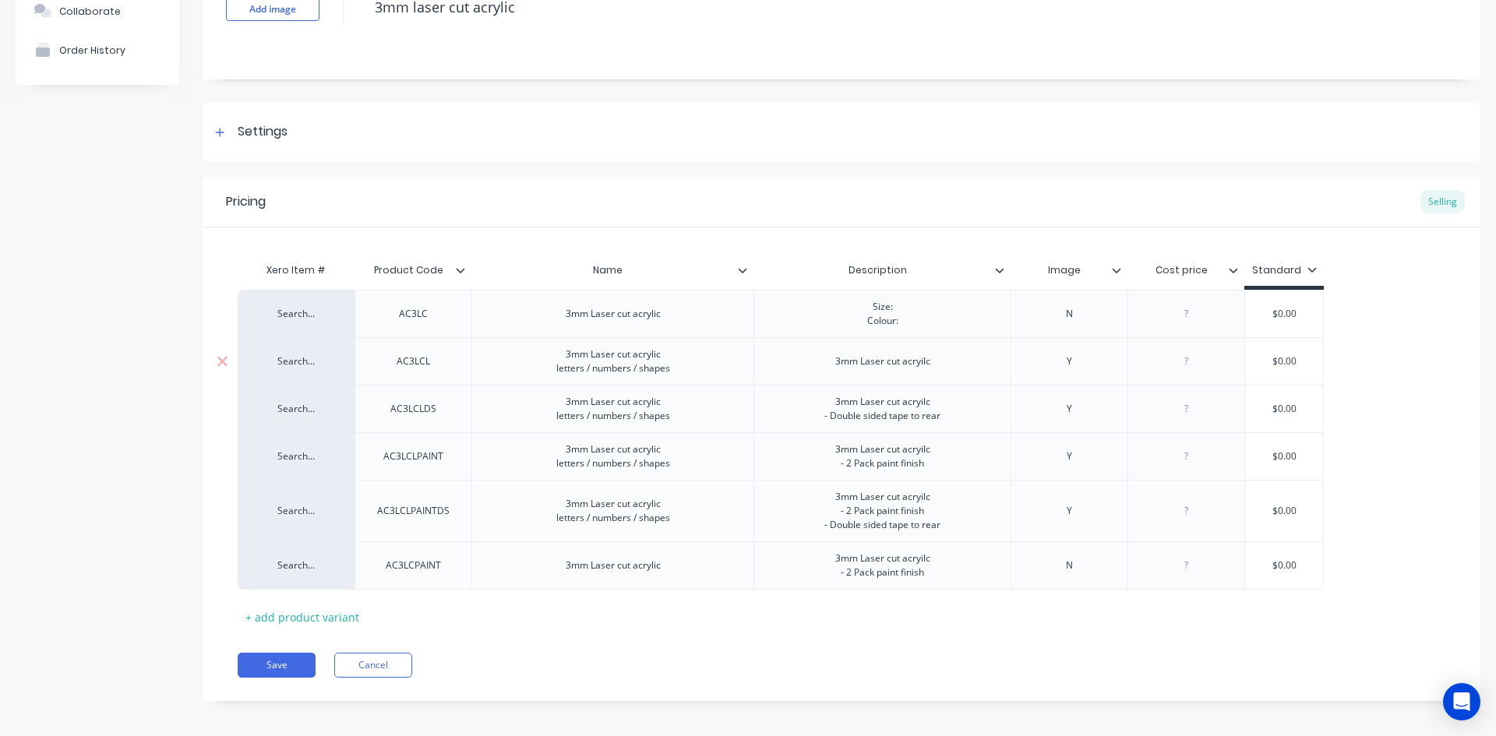
type textarea "x"
click at [858, 369] on div "3mm Laser cut acryilc" at bounding box center [883, 361] width 120 height 20
drag, startPoint x: 838, startPoint y: 369, endPoint x: 948, endPoint y: 374, distance: 110.8
click at [948, 374] on div "3mm Laser cut acryilc" at bounding box center [882, 361] width 257 height 48
type textarea "x"
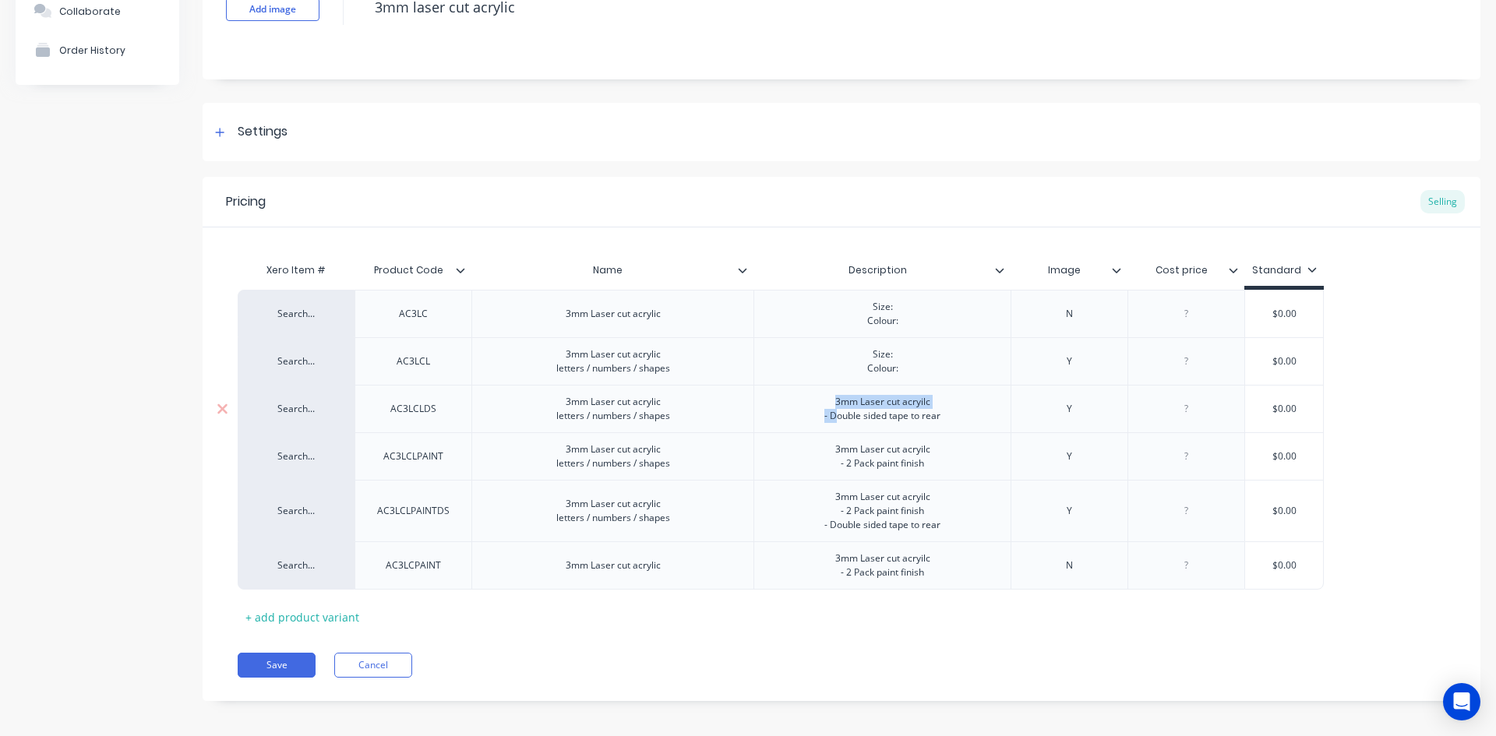
drag, startPoint x: 834, startPoint y: 411, endPoint x: 821, endPoint y: 401, distance: 16.1
click at [821, 401] on div "3mm Laser cut acryilc - Double sided tape to rear" at bounding box center [882, 409] width 141 height 34
click at [819, 401] on div "3mm Laser cut acryilc - Double sided tape to rear" at bounding box center [882, 409] width 141 height 34
drag, startPoint x: 831, startPoint y: 402, endPoint x: 949, endPoint y: 402, distance: 118.5
click at [949, 402] on div "3mm Laser cut acryilc - Double sided tape to rear" at bounding box center [882, 409] width 141 height 34
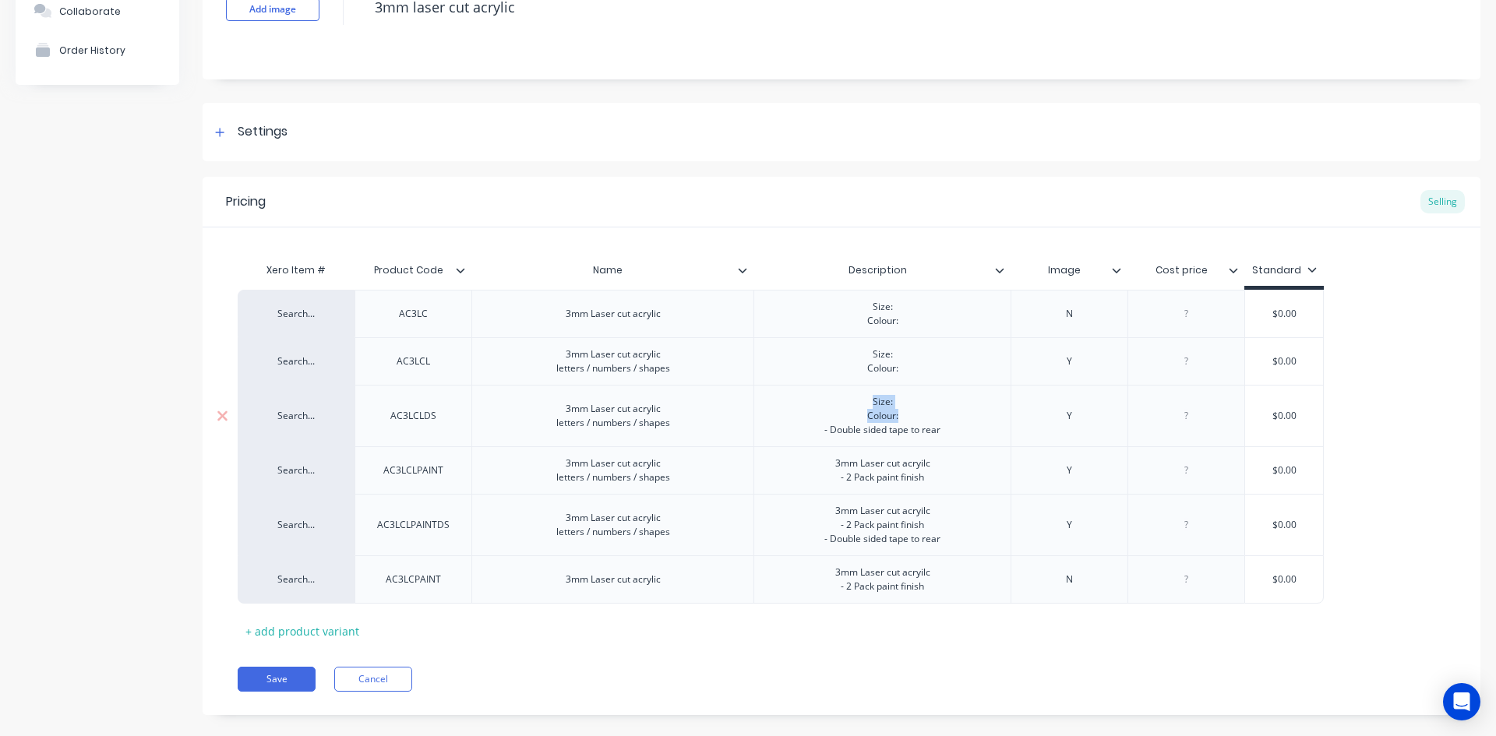
drag, startPoint x: 871, startPoint y: 405, endPoint x: 905, endPoint y: 419, distance: 36.8
click at [905, 419] on div "Size: Colour: - Double sided tape to rear" at bounding box center [882, 416] width 141 height 48
copy div "Size: Colour:"
type textarea "x"
drag, startPoint x: 833, startPoint y: 468, endPoint x: 956, endPoint y: 468, distance: 123.1
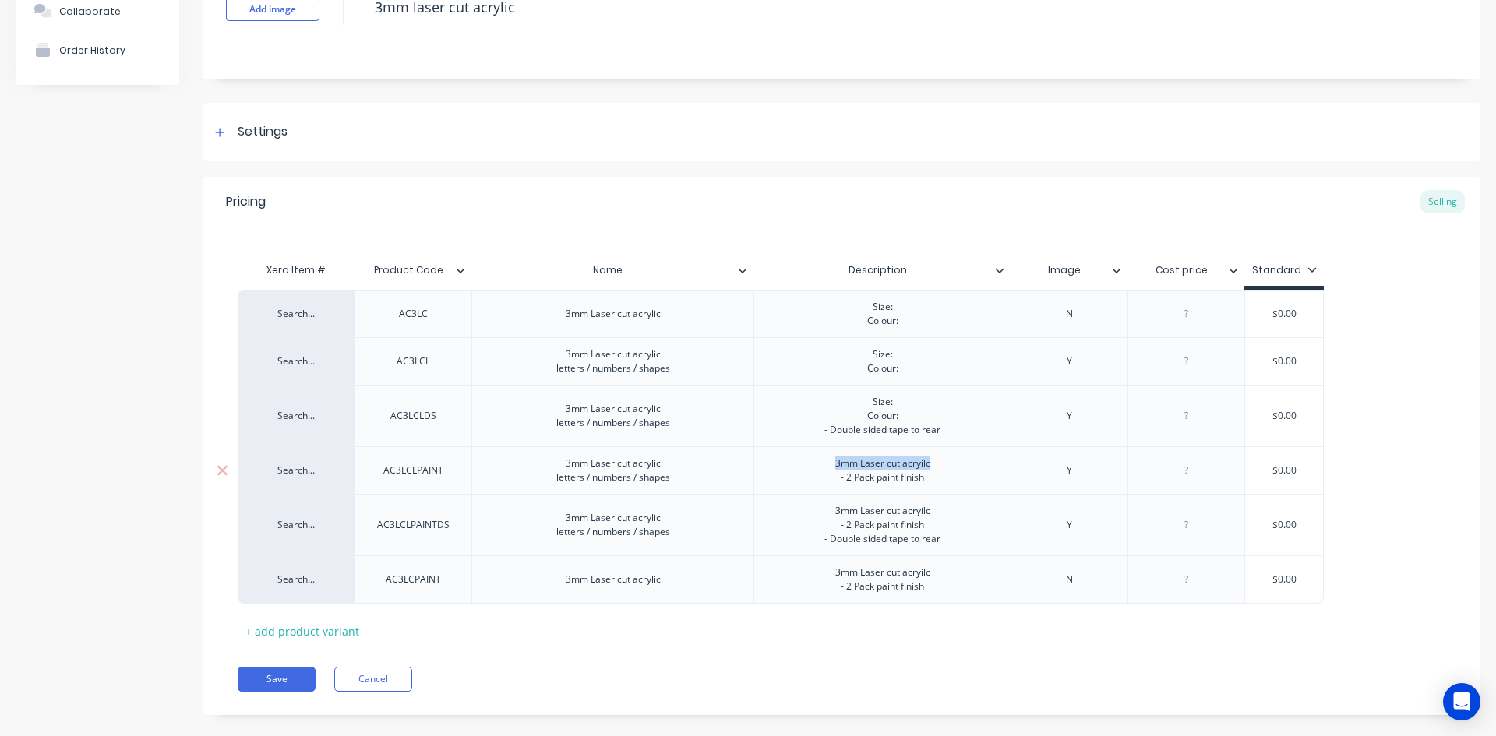
click at [956, 468] on div "3mm Laser cut acryilc - 2 Pack paint finish" at bounding box center [882, 471] width 257 height 48
paste div
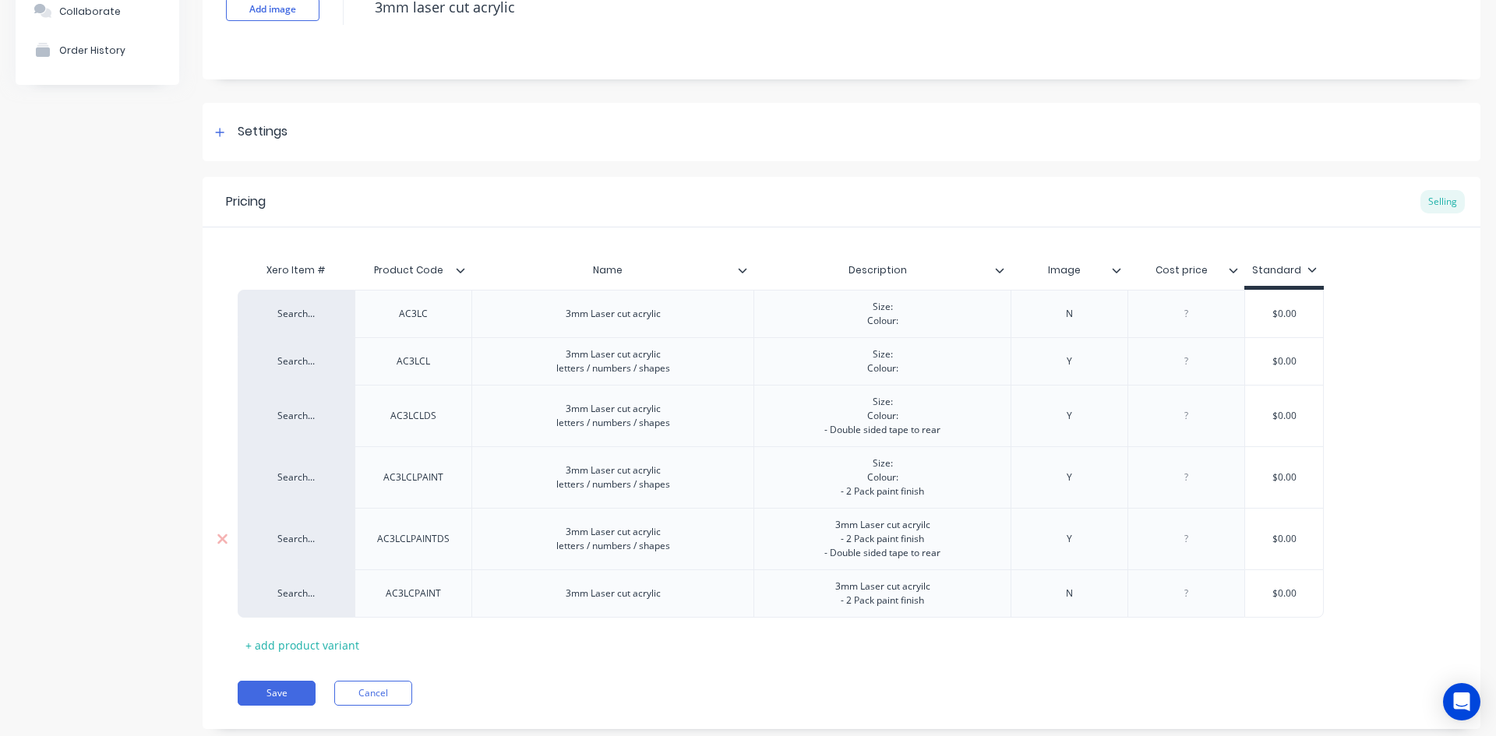
type textarea "x"
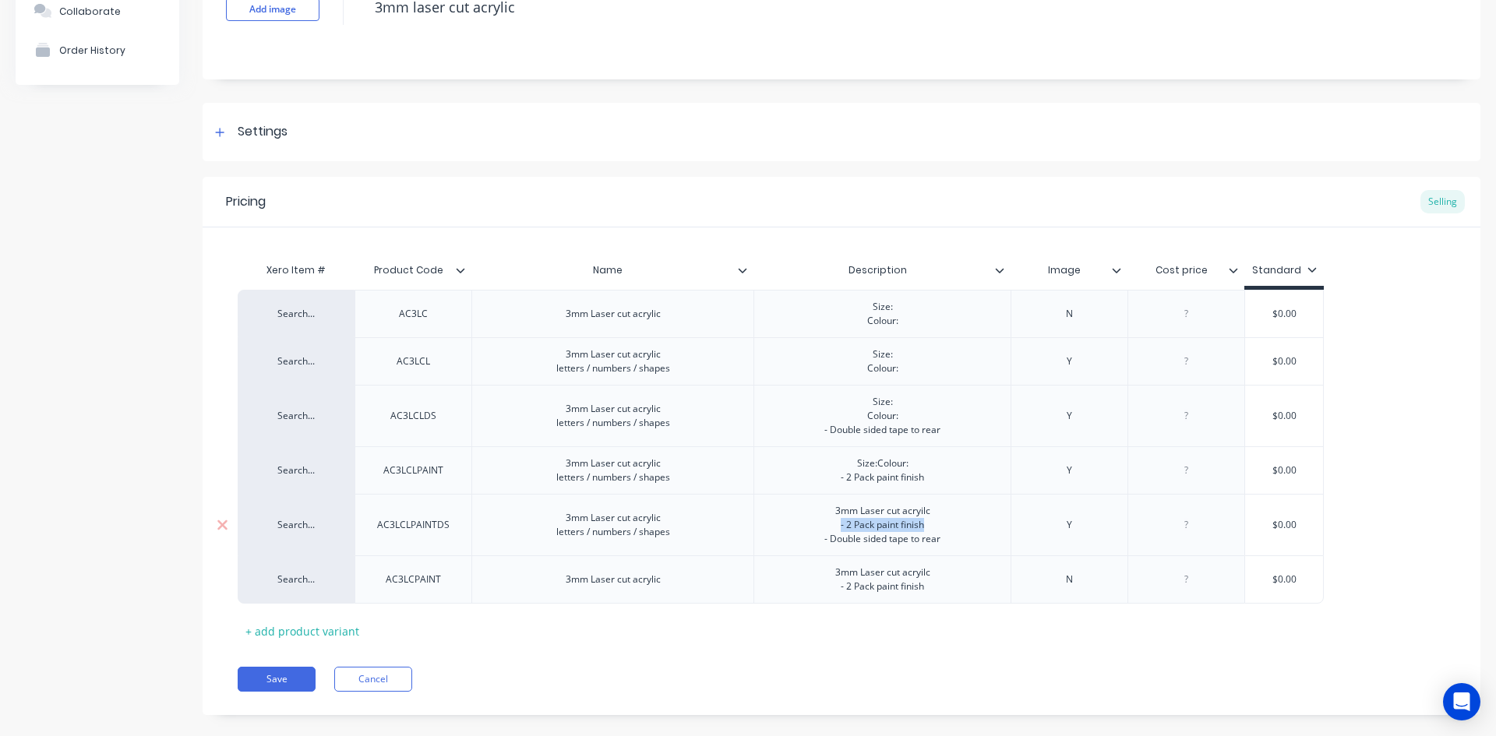
drag, startPoint x: 830, startPoint y: 527, endPoint x: 934, endPoint y: 527, distance: 104.4
click at [934, 527] on div "3mm Laser cut acryilc - 2 Pack paint finish - Double sided tape to rear" at bounding box center [882, 525] width 141 height 48
drag, startPoint x: 826, startPoint y: 514, endPoint x: 955, endPoint y: 508, distance: 129.5
click at [955, 508] on div "3mm Laser cut acryilc - 2 Pack paint finish - Double sided tape to rear" at bounding box center [882, 525] width 257 height 62
paste div
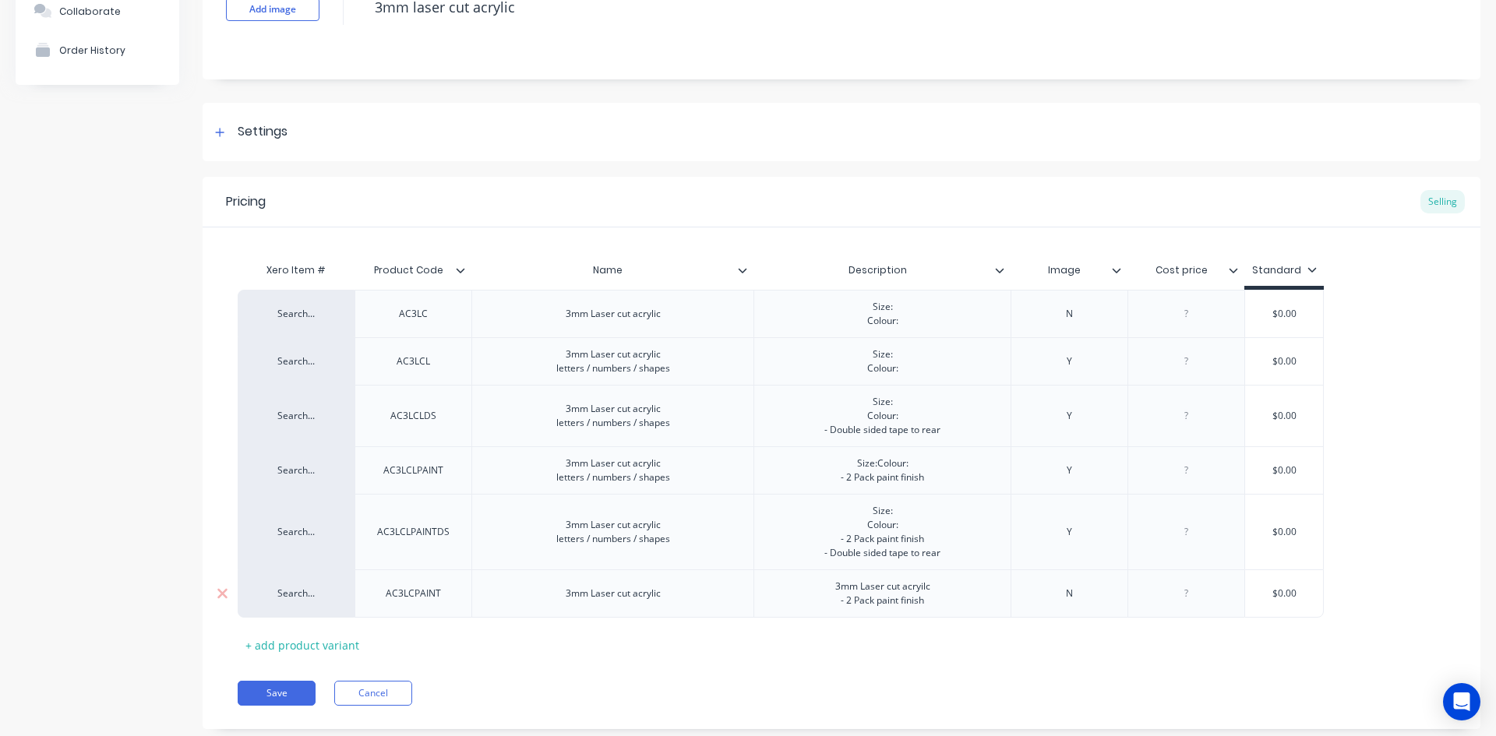
type textarea "x"
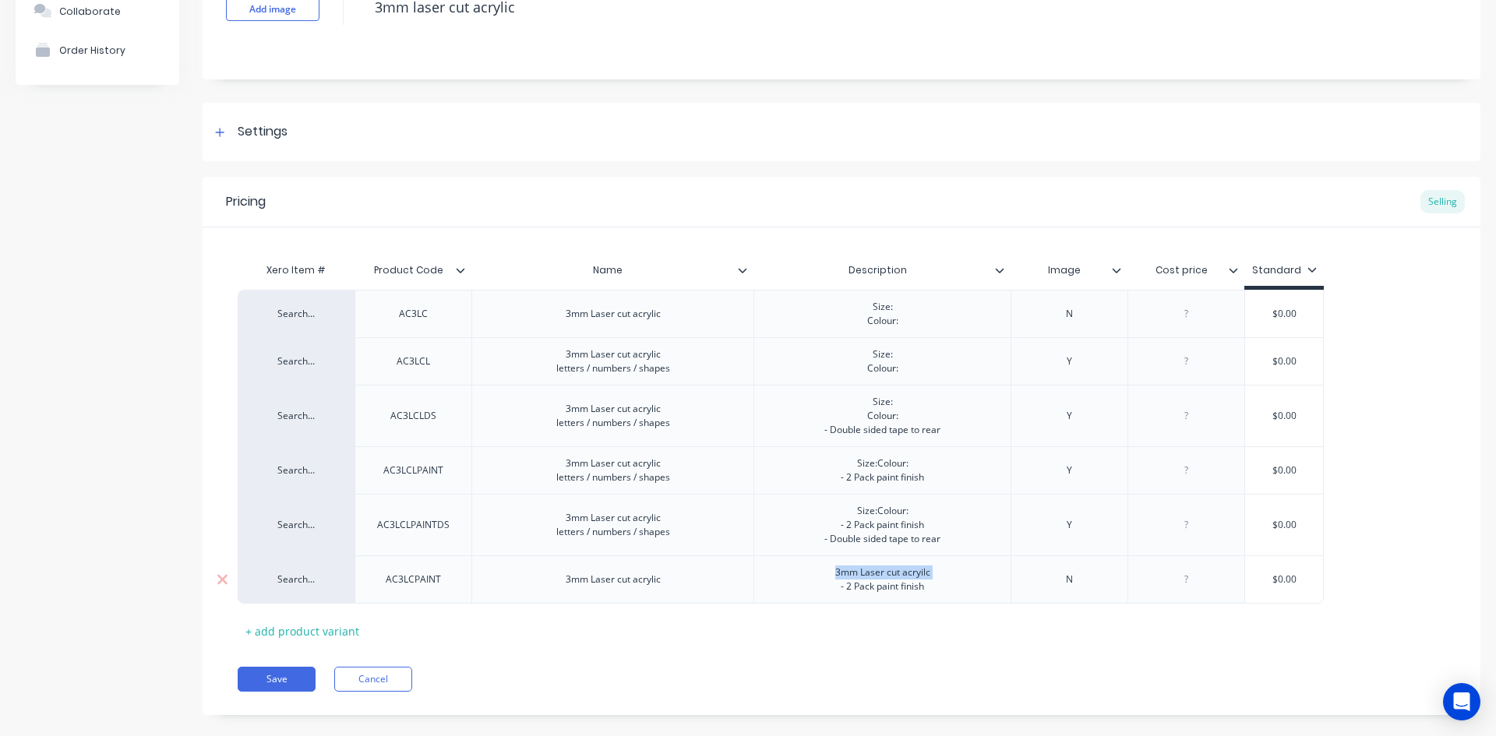
drag, startPoint x: 828, startPoint y: 584, endPoint x: 832, endPoint y: 568, distance: 16.1
click at [832, 568] on div "3mm Laser cut acryilc - 2 Pack paint finish" at bounding box center [883, 580] width 120 height 34
paste div
click at [634, 133] on div "Settings" at bounding box center [842, 132] width 1278 height 58
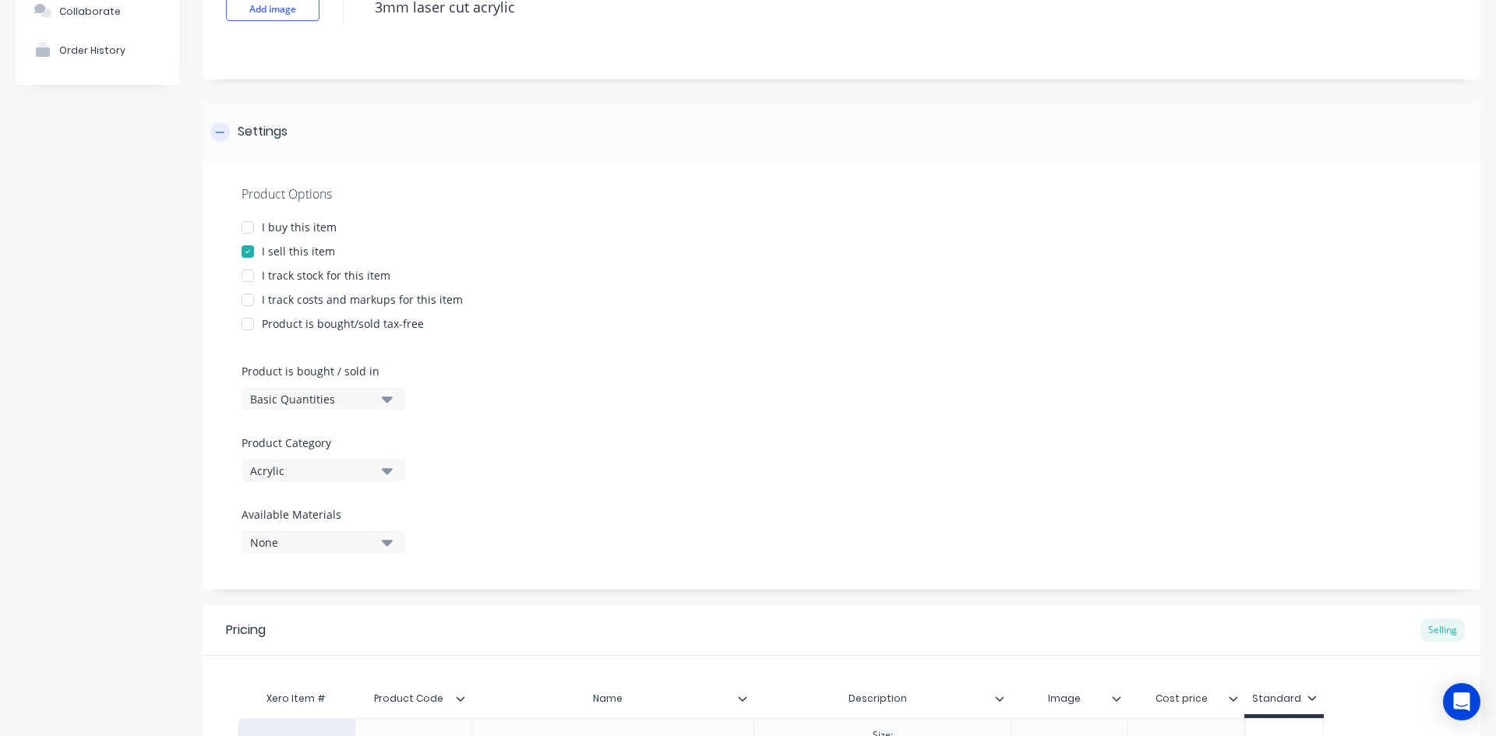
click at [634, 133] on div "Settings" at bounding box center [842, 132] width 1278 height 58
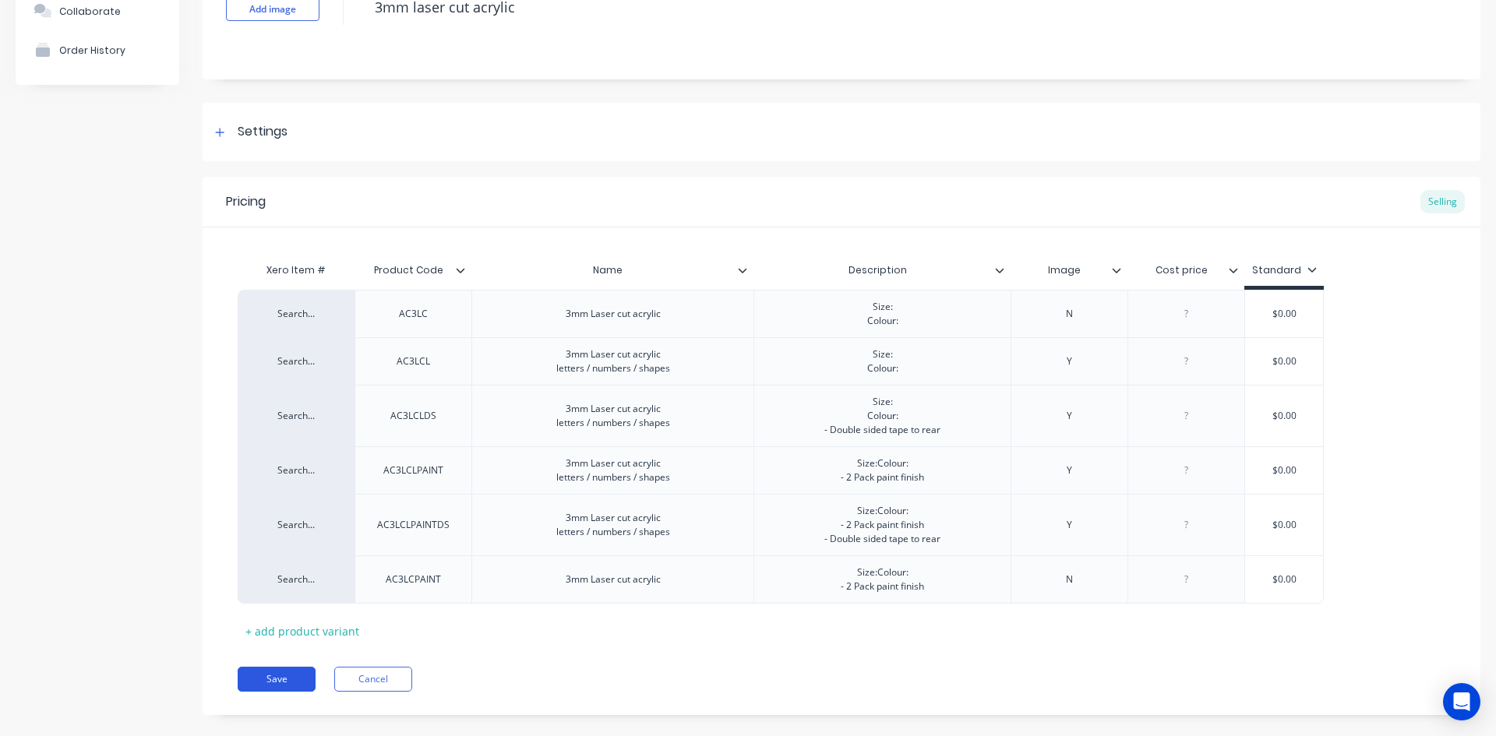
click at [269, 676] on button "Save" at bounding box center [277, 679] width 78 height 25
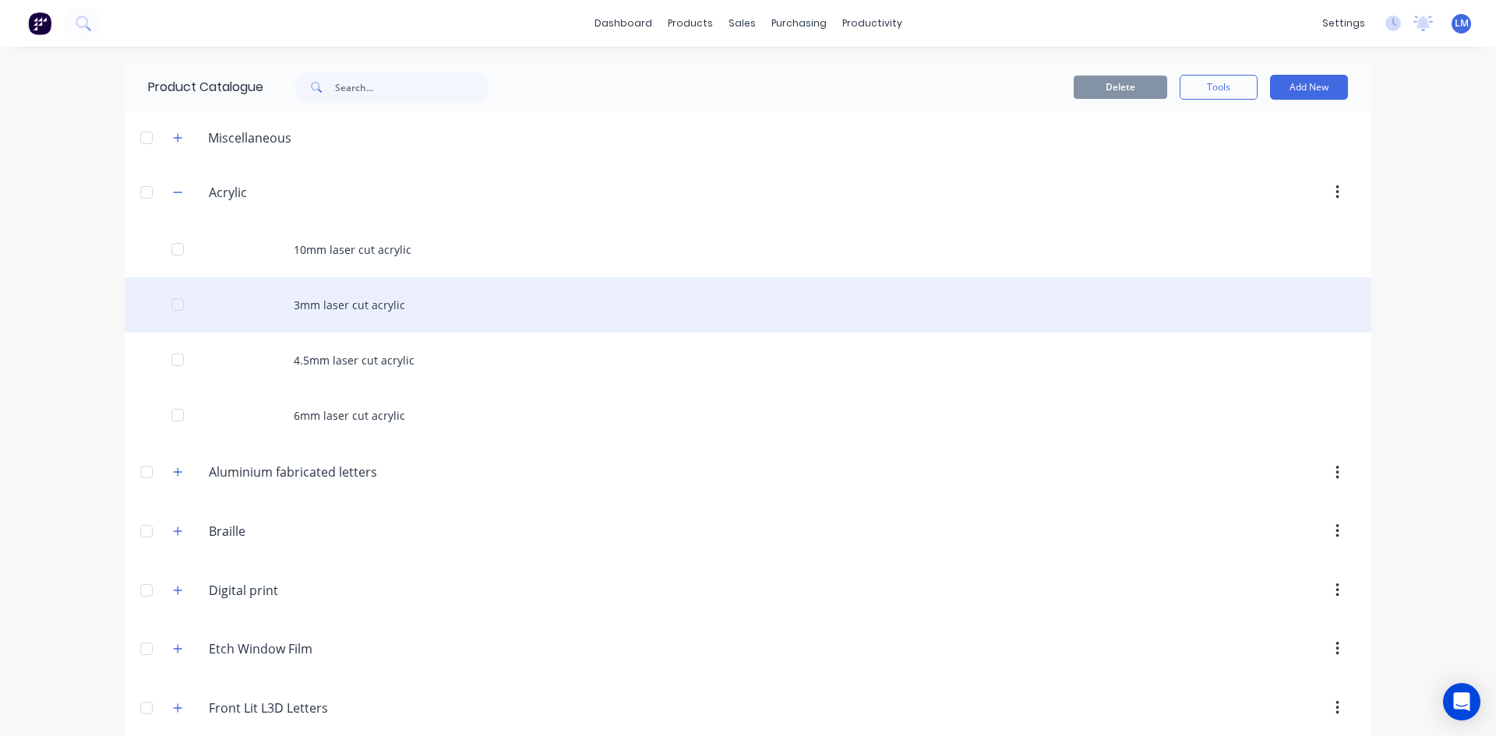
click at [344, 298] on div "3mm laser cut acrylic" at bounding box center [748, 304] width 1247 height 55
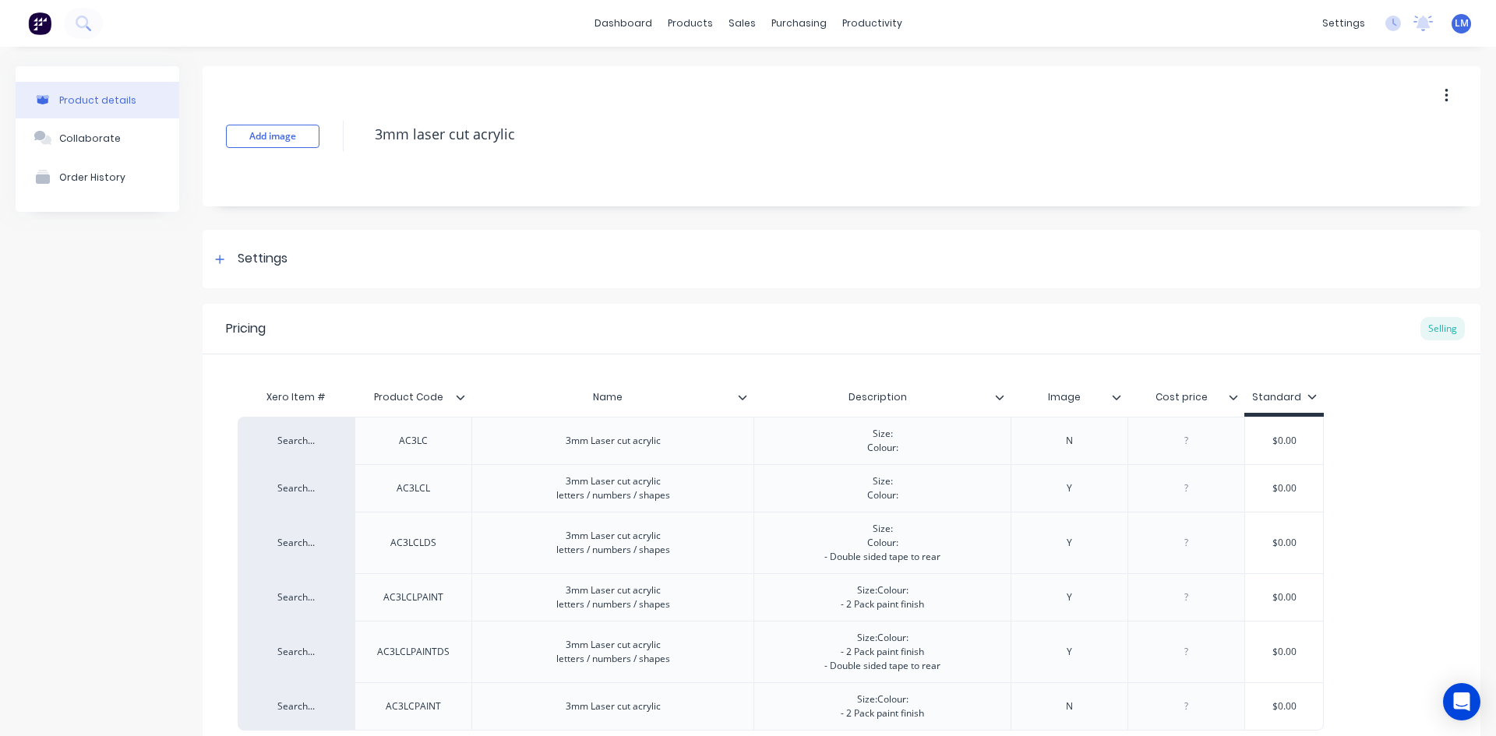
click at [1112, 400] on icon at bounding box center [1116, 397] width 9 height 9
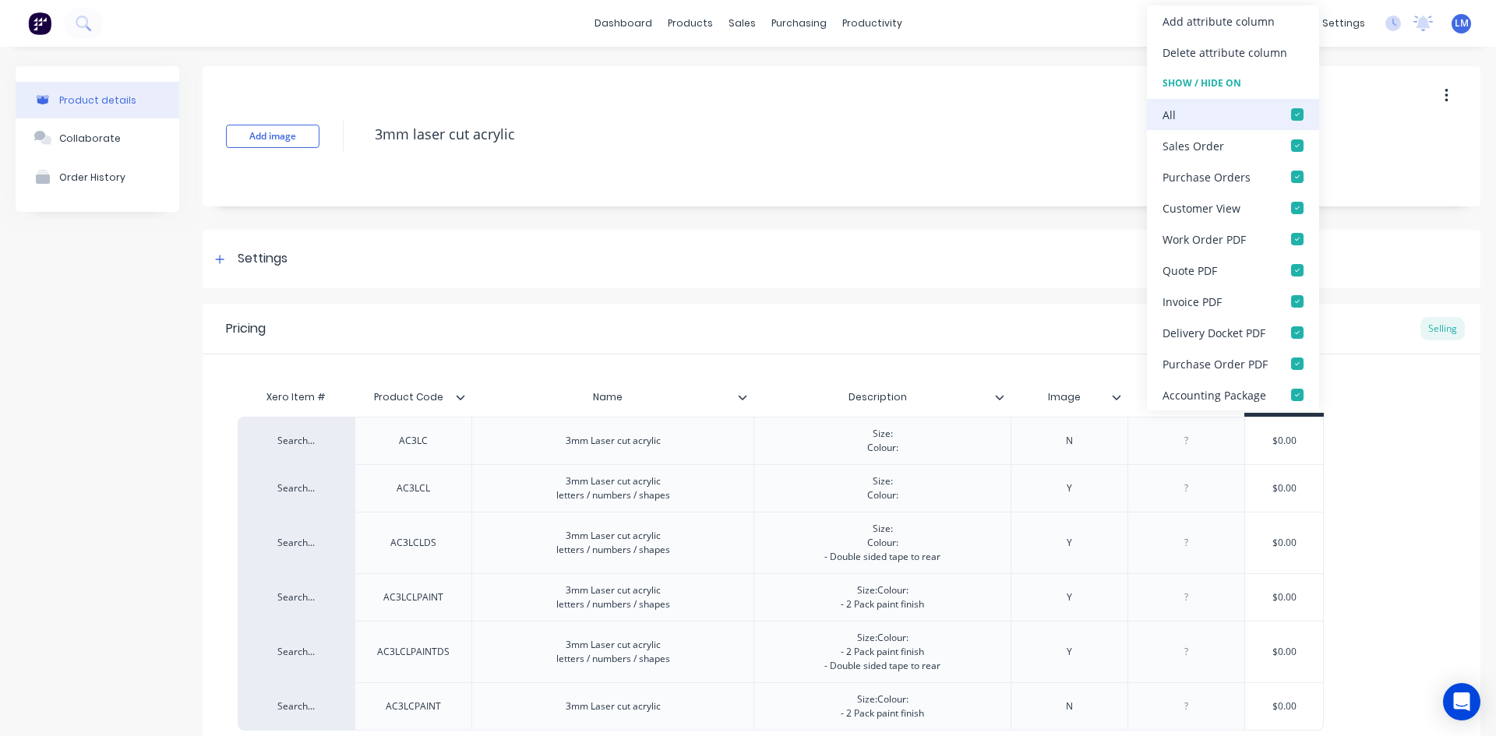
click at [1296, 115] on div at bounding box center [1297, 114] width 31 height 31
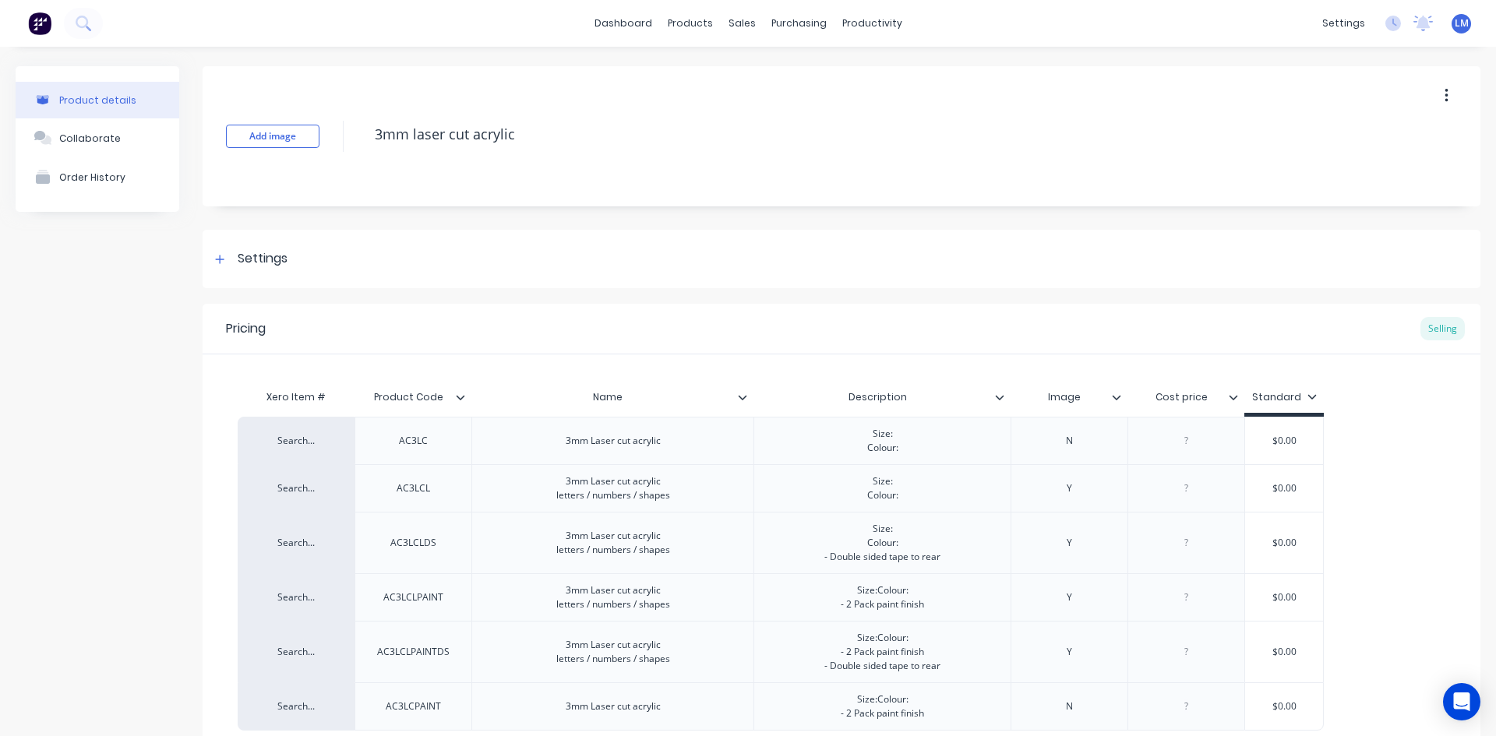
click at [1054, 336] on div "Pricing Selling" at bounding box center [842, 329] width 1278 height 51
click at [1231, 397] on icon at bounding box center [1234, 397] width 9 height 5
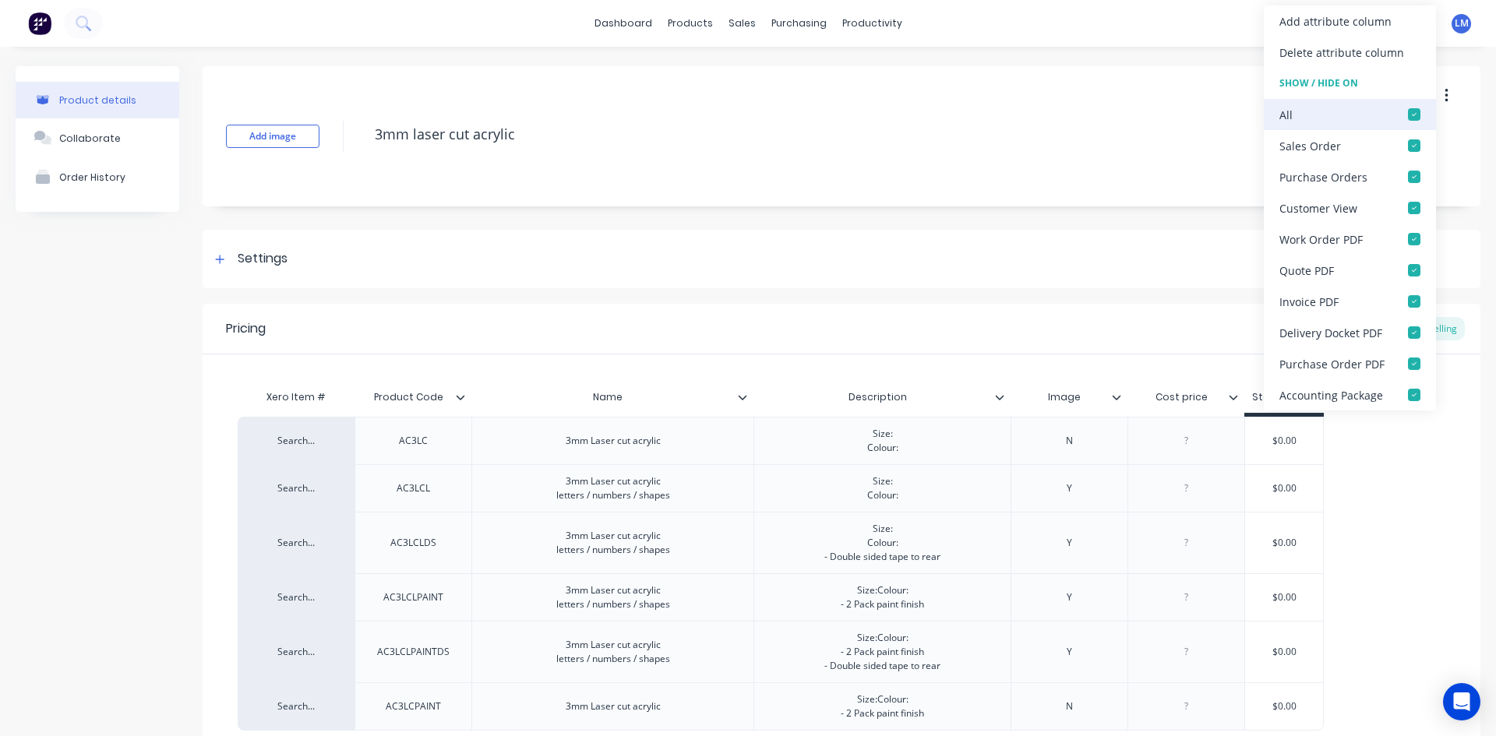
click at [1410, 110] on div at bounding box center [1414, 114] width 31 height 31
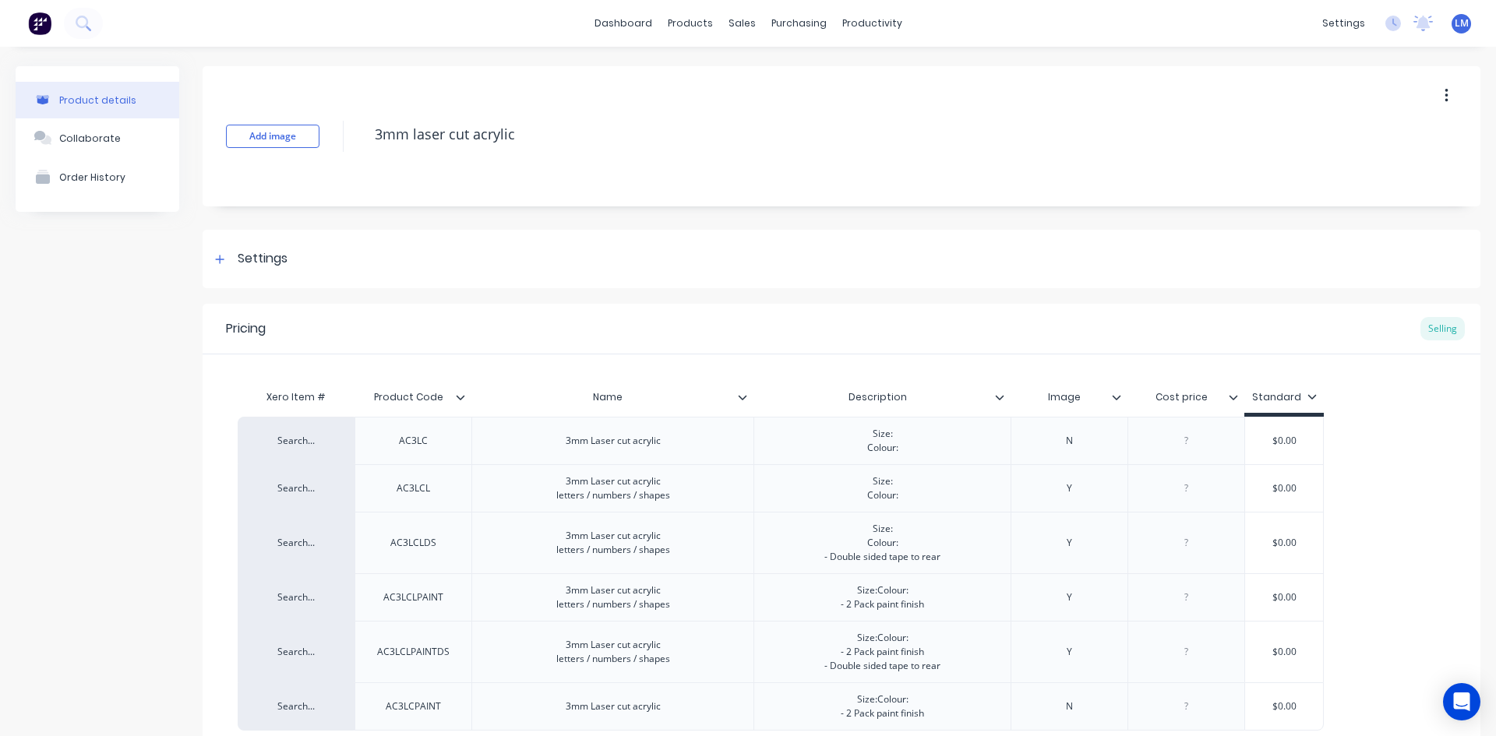
click at [1097, 323] on div "Pricing Selling" at bounding box center [842, 329] width 1278 height 51
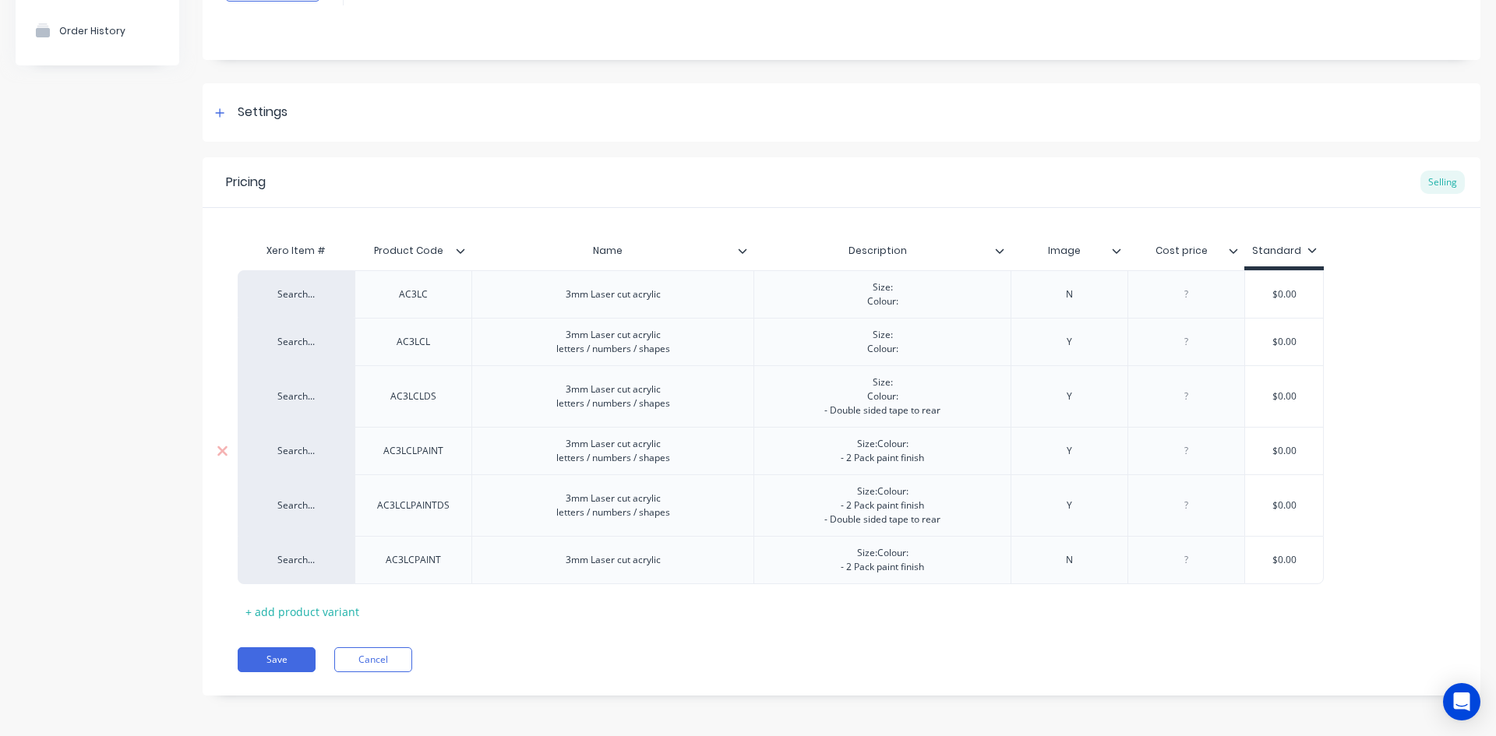
scroll to position [149, 0]
click at [276, 655] on button "Save" at bounding box center [277, 657] width 78 height 25
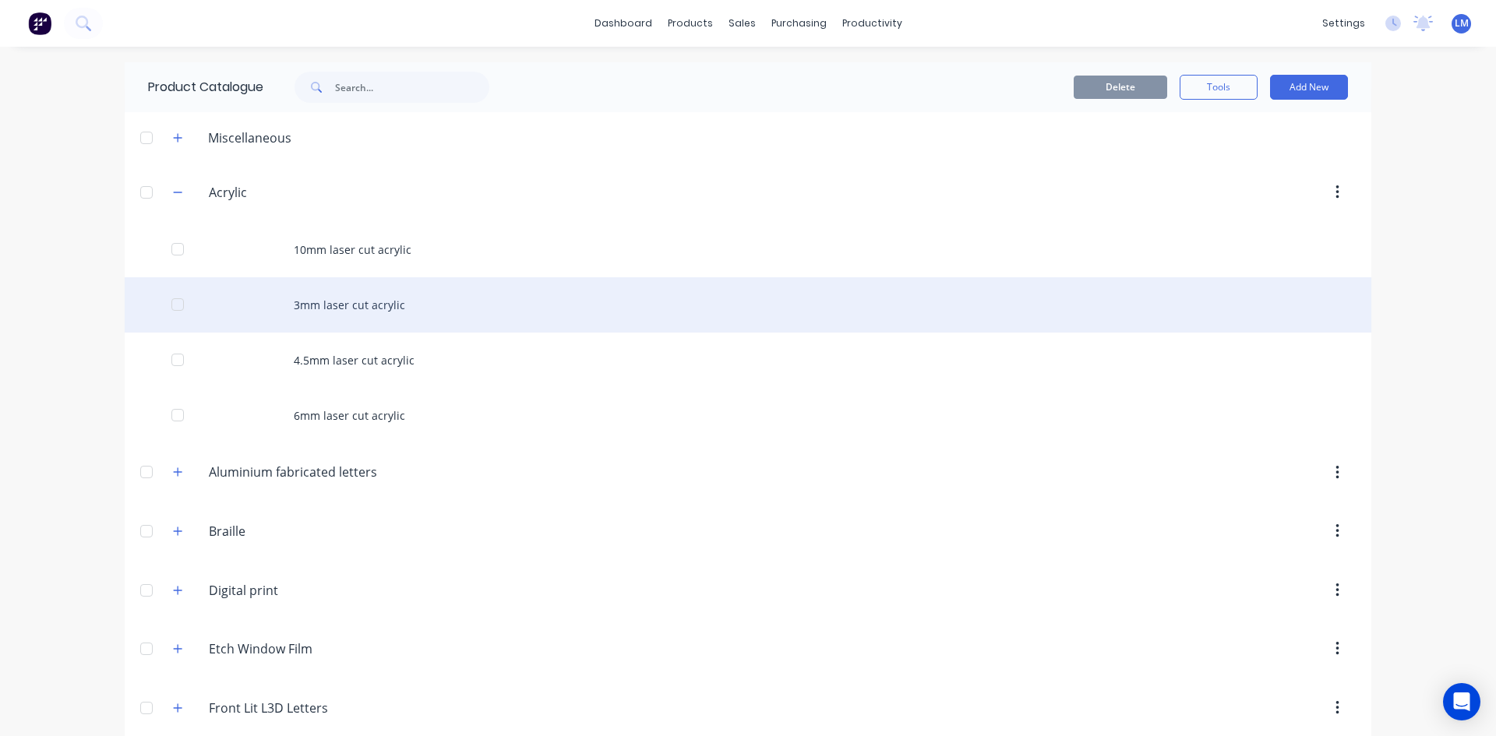
click at [320, 307] on div "3mm laser cut acrylic" at bounding box center [748, 304] width 1247 height 55
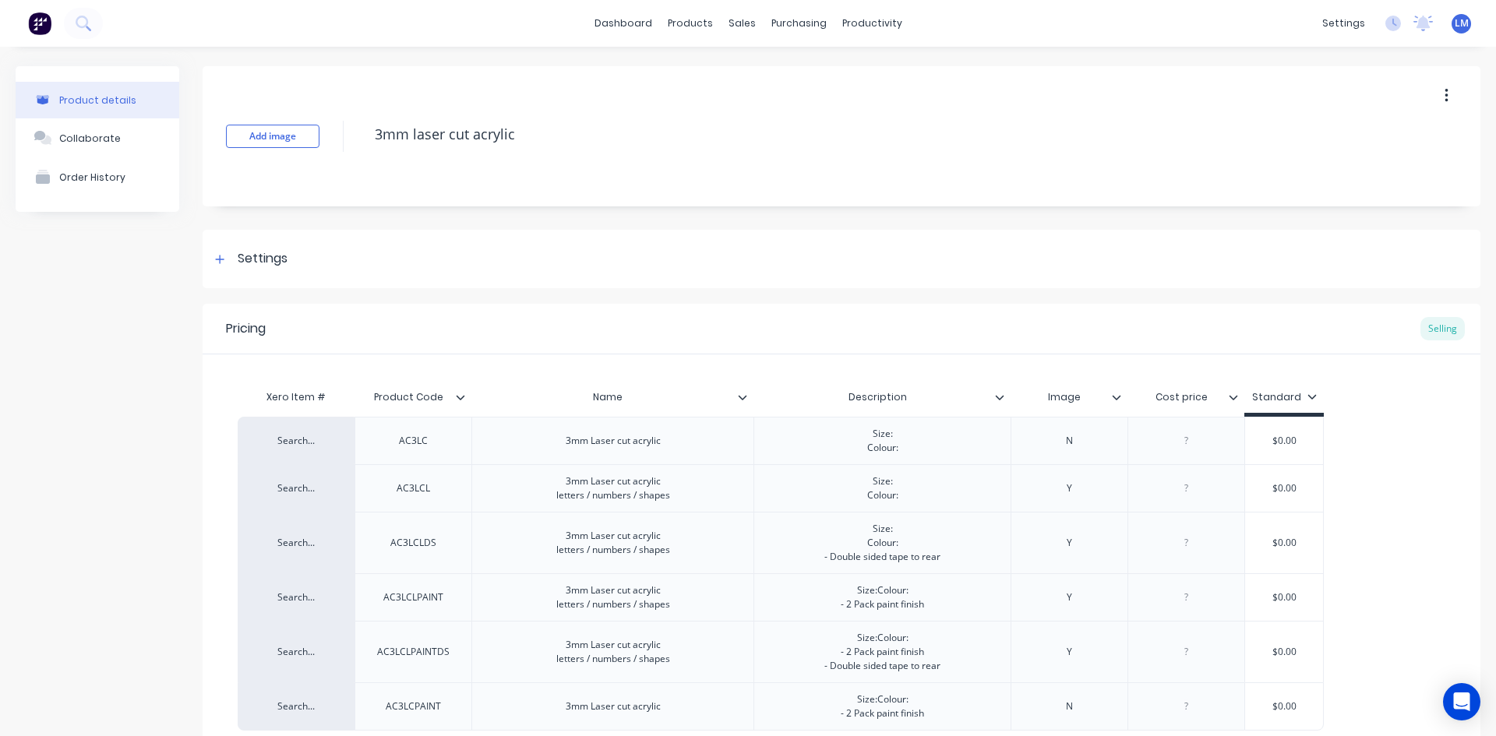
click at [1234, 398] on icon at bounding box center [1234, 397] width 9 height 5
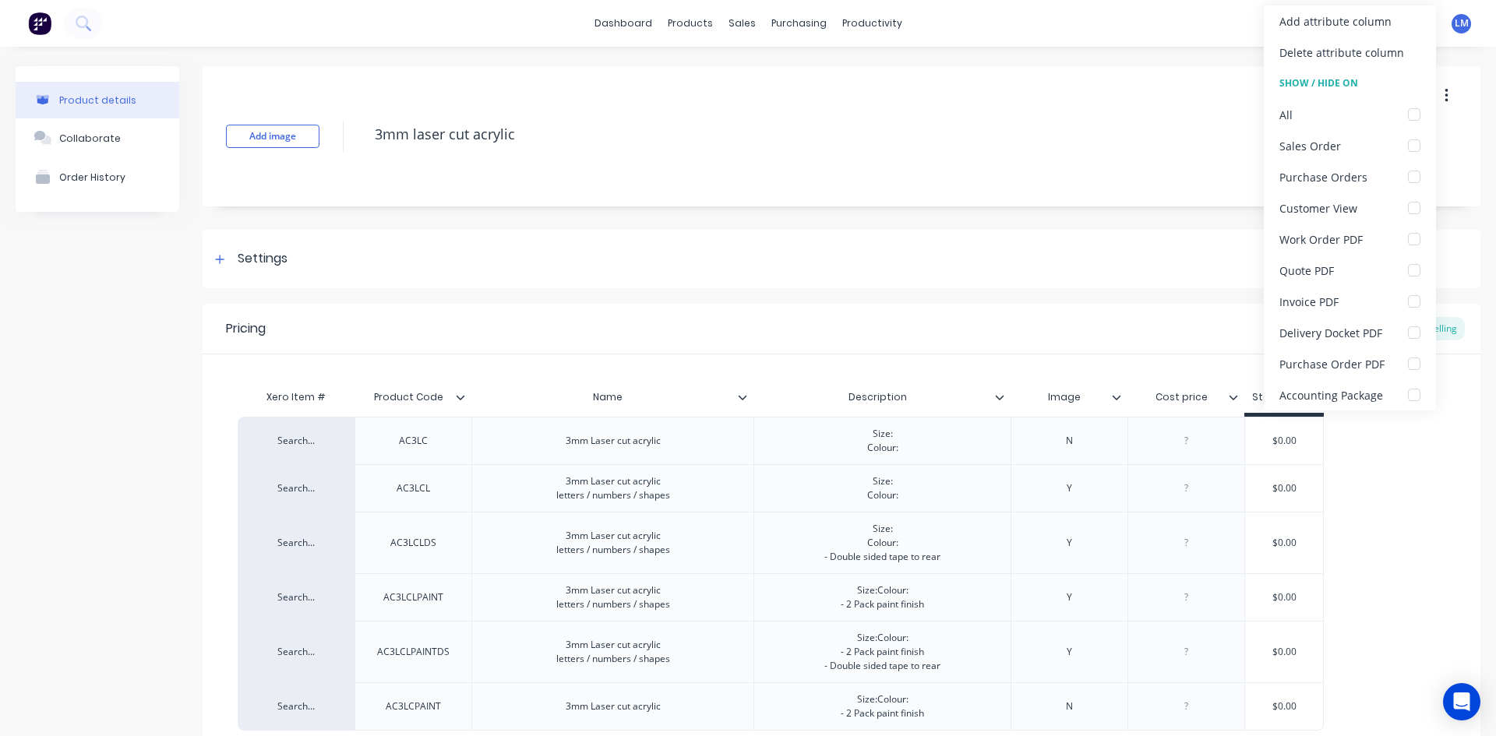
click at [1074, 318] on div "Pricing Selling" at bounding box center [842, 329] width 1278 height 51
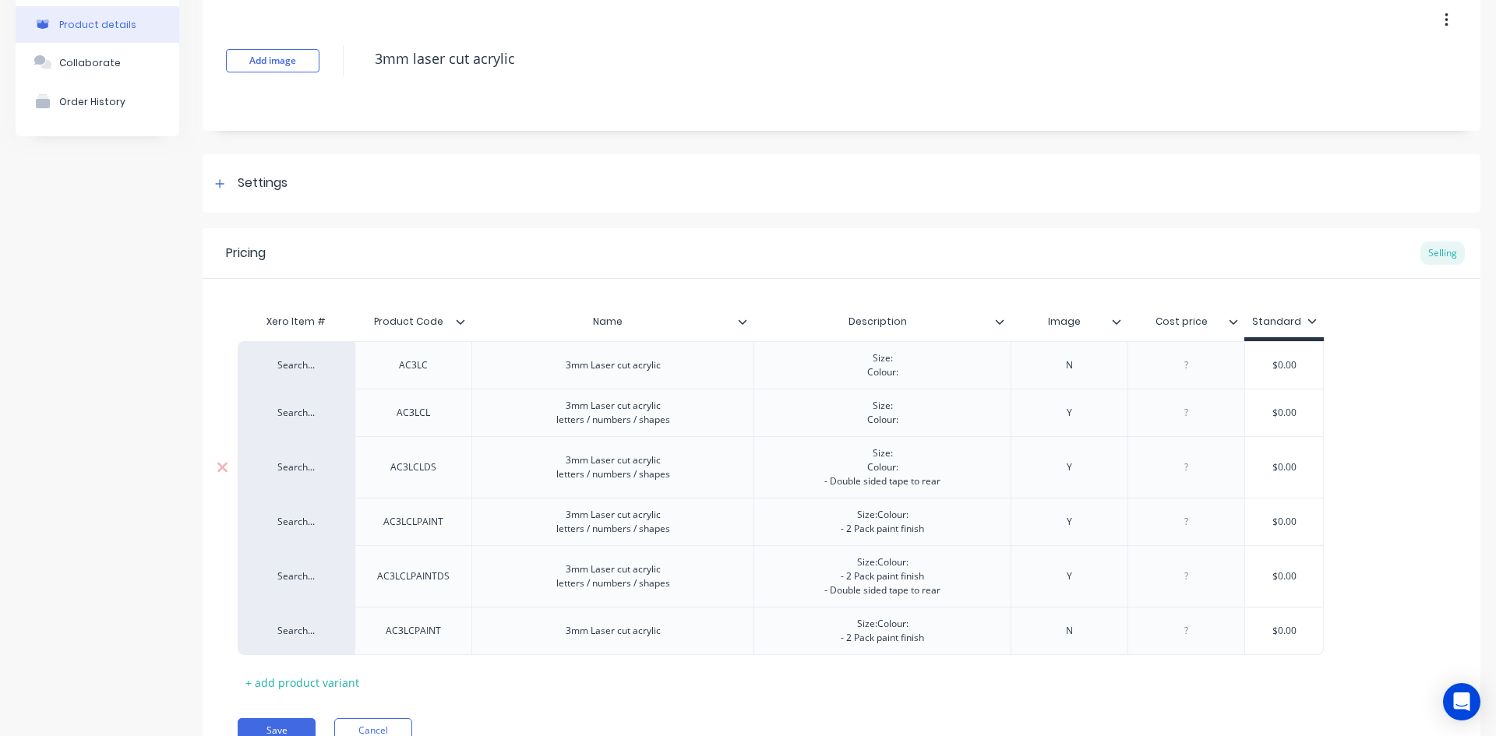
scroll to position [149, 0]
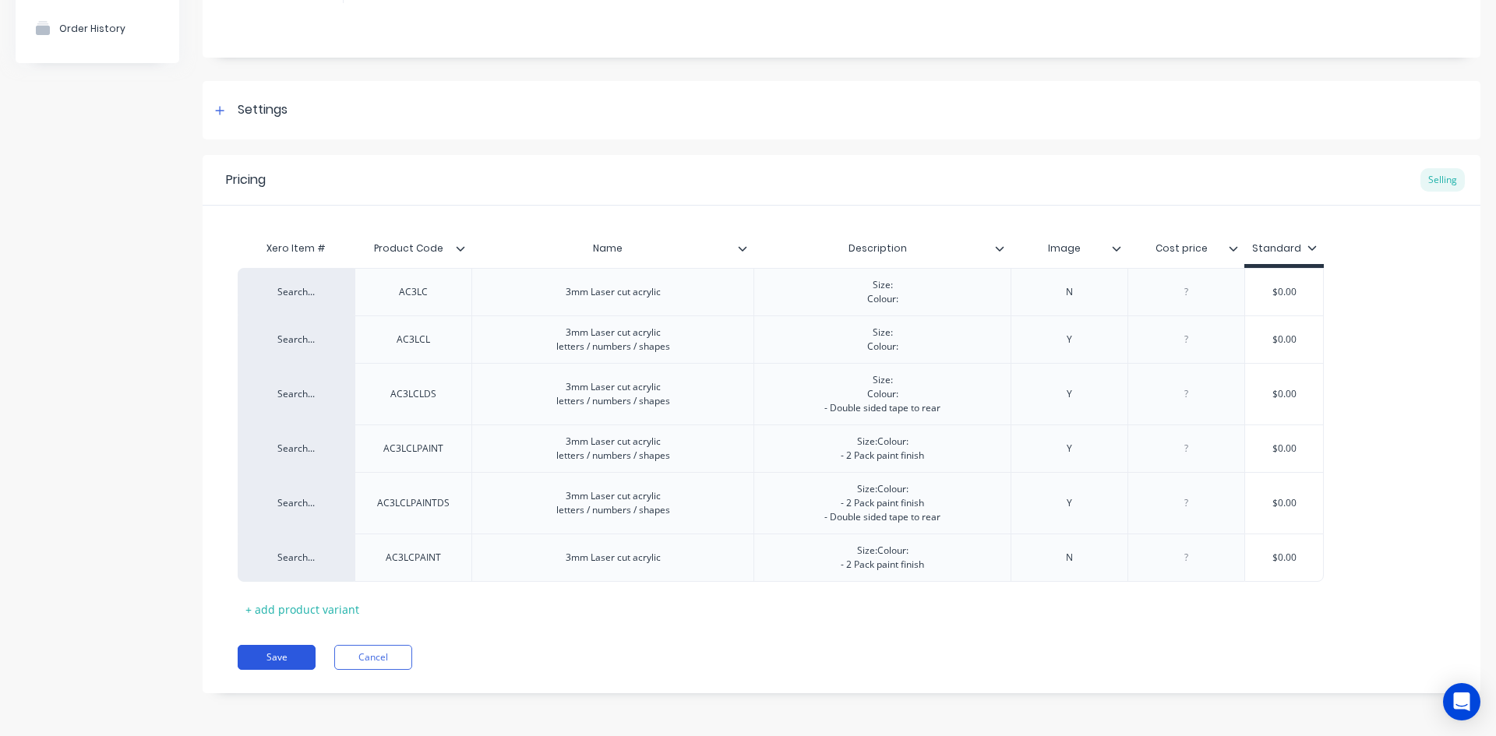
click at [284, 654] on button "Save" at bounding box center [277, 657] width 78 height 25
type textarea "x"
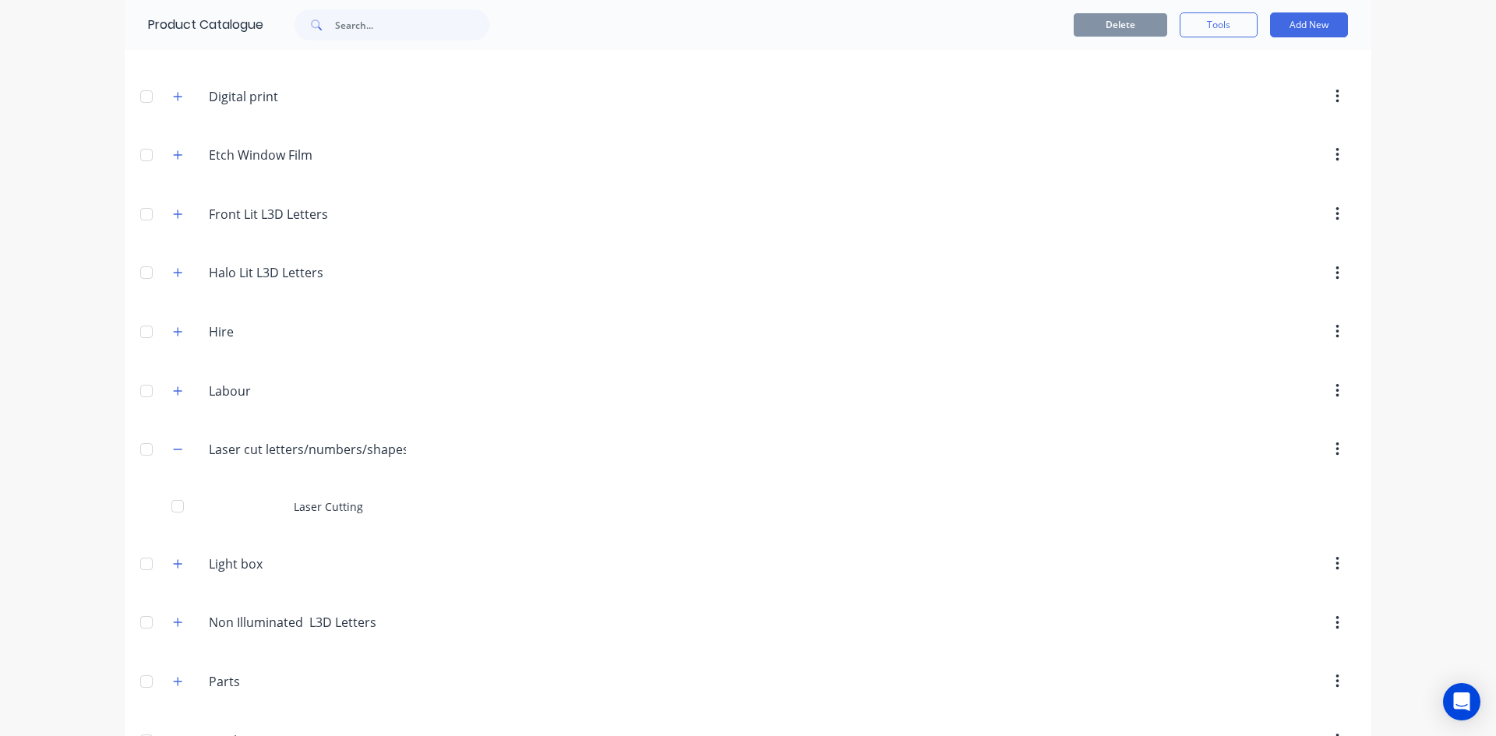
scroll to position [543, 0]
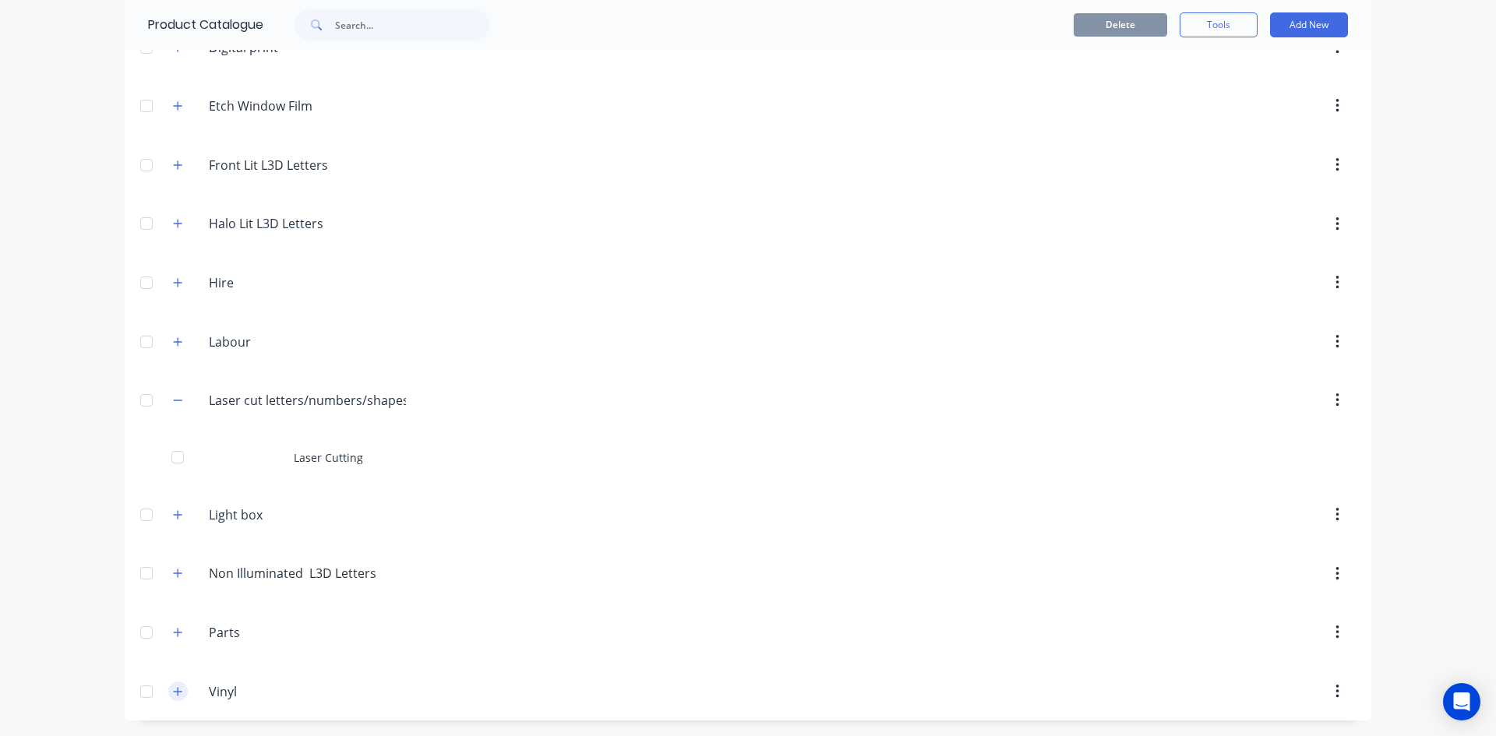
click at [175, 688] on icon "button" at bounding box center [177, 692] width 9 height 11
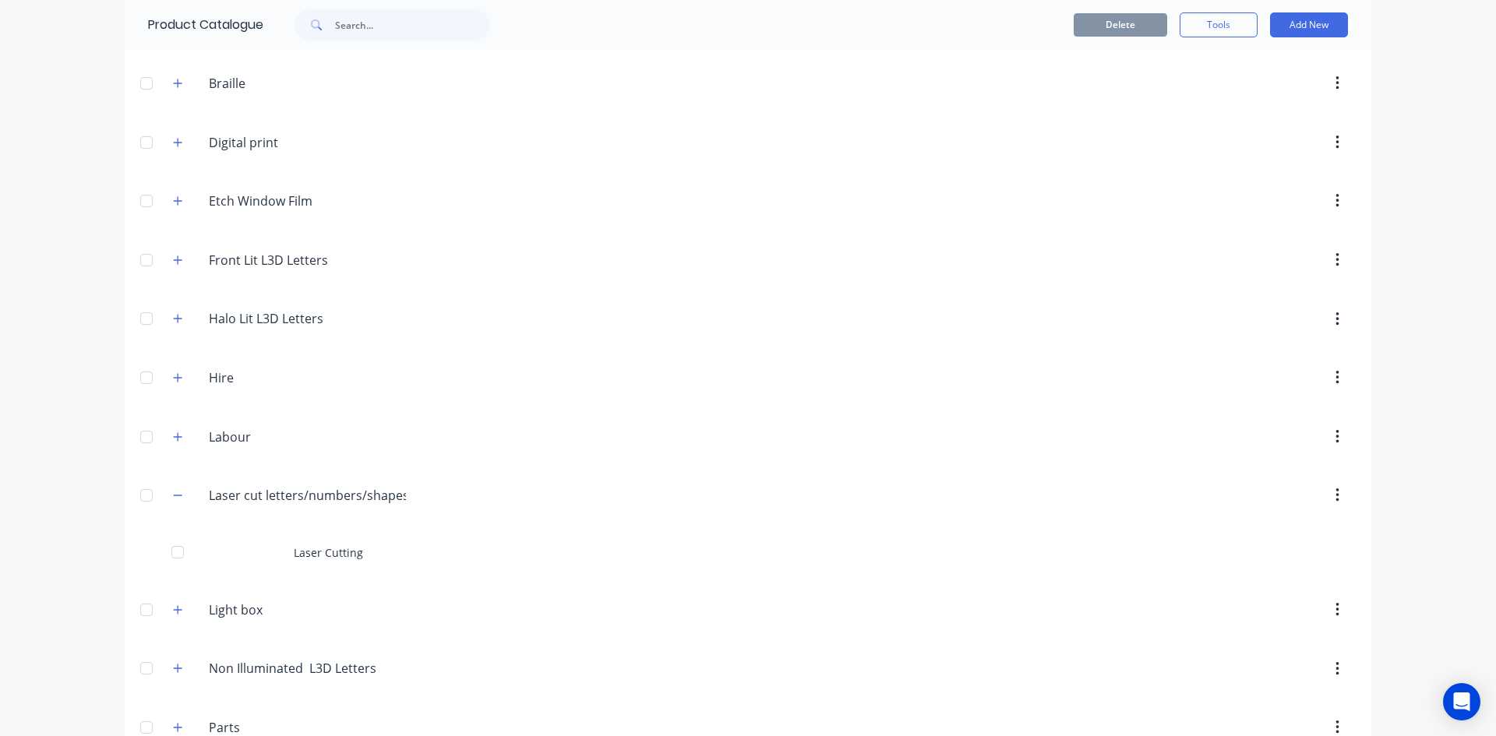
scroll to position [0, 0]
